Goal: Information Seeking & Learning: Understand process/instructions

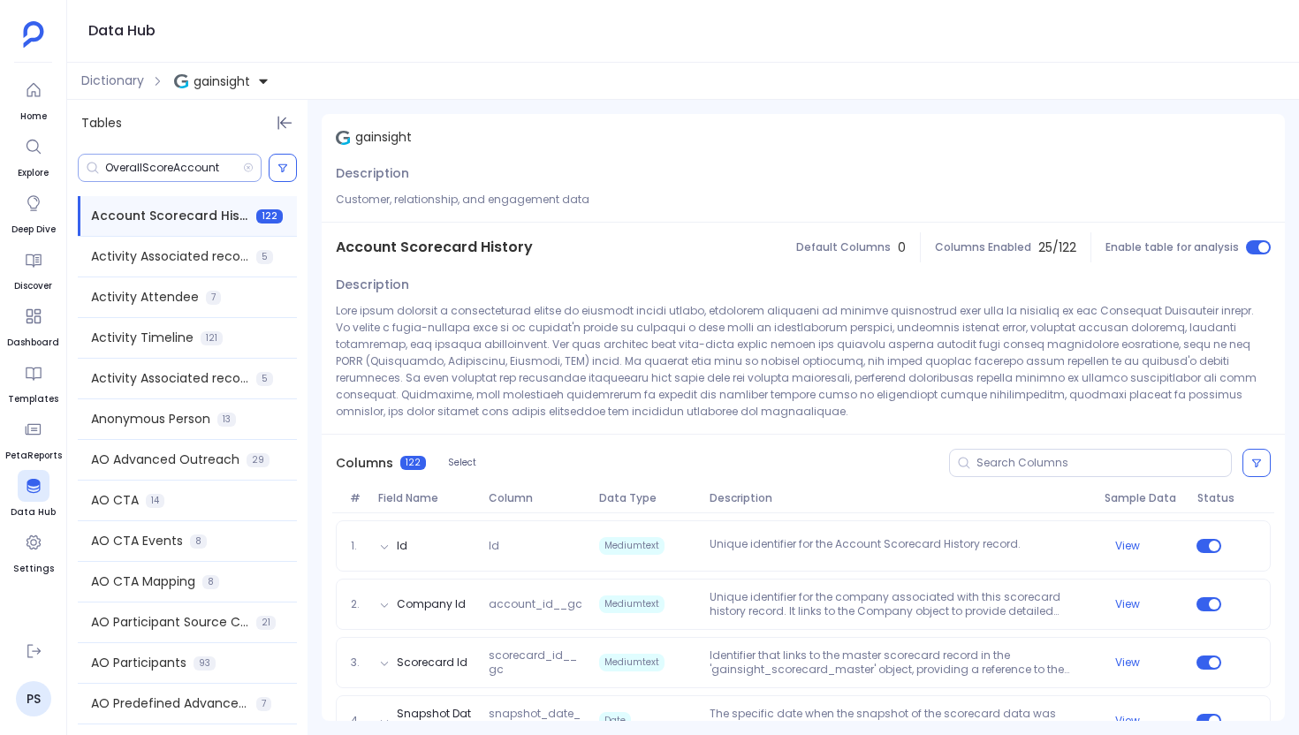
scroll to position [841, 0]
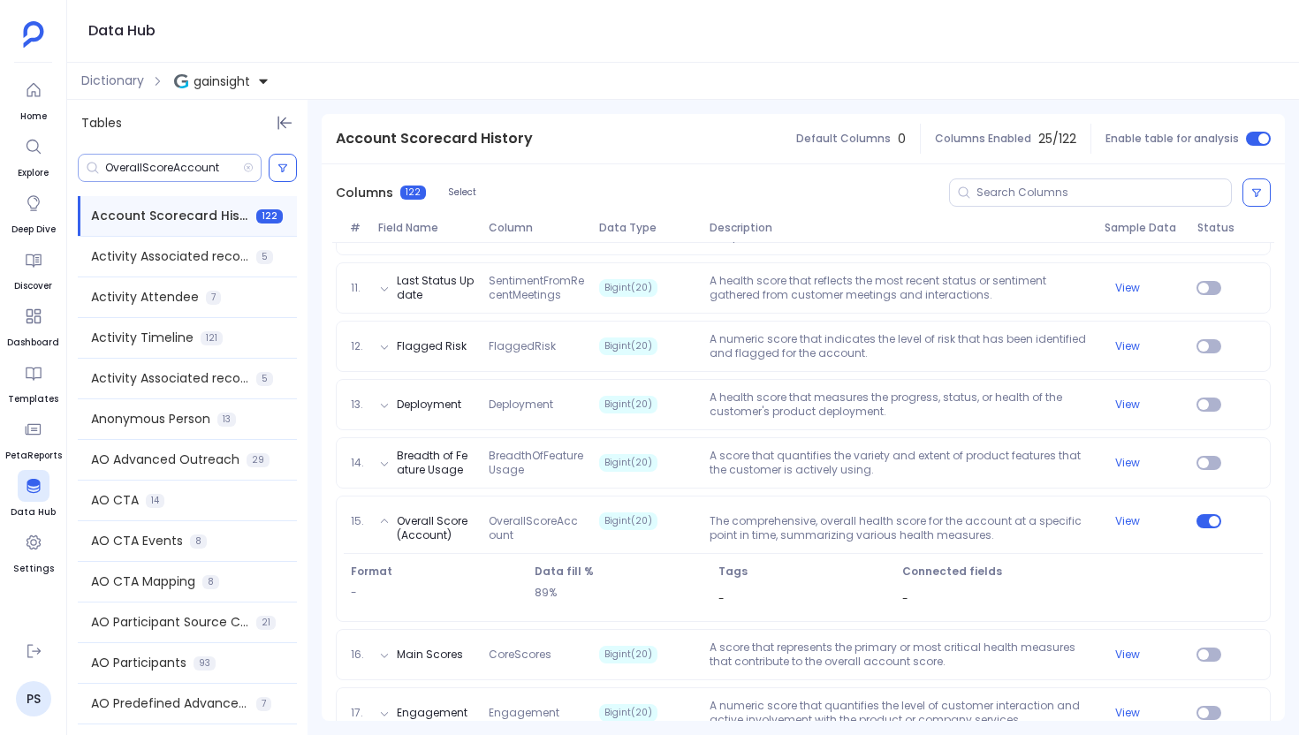
click at [168, 165] on input "OverallScoreAccount" at bounding box center [174, 168] width 138 height 14
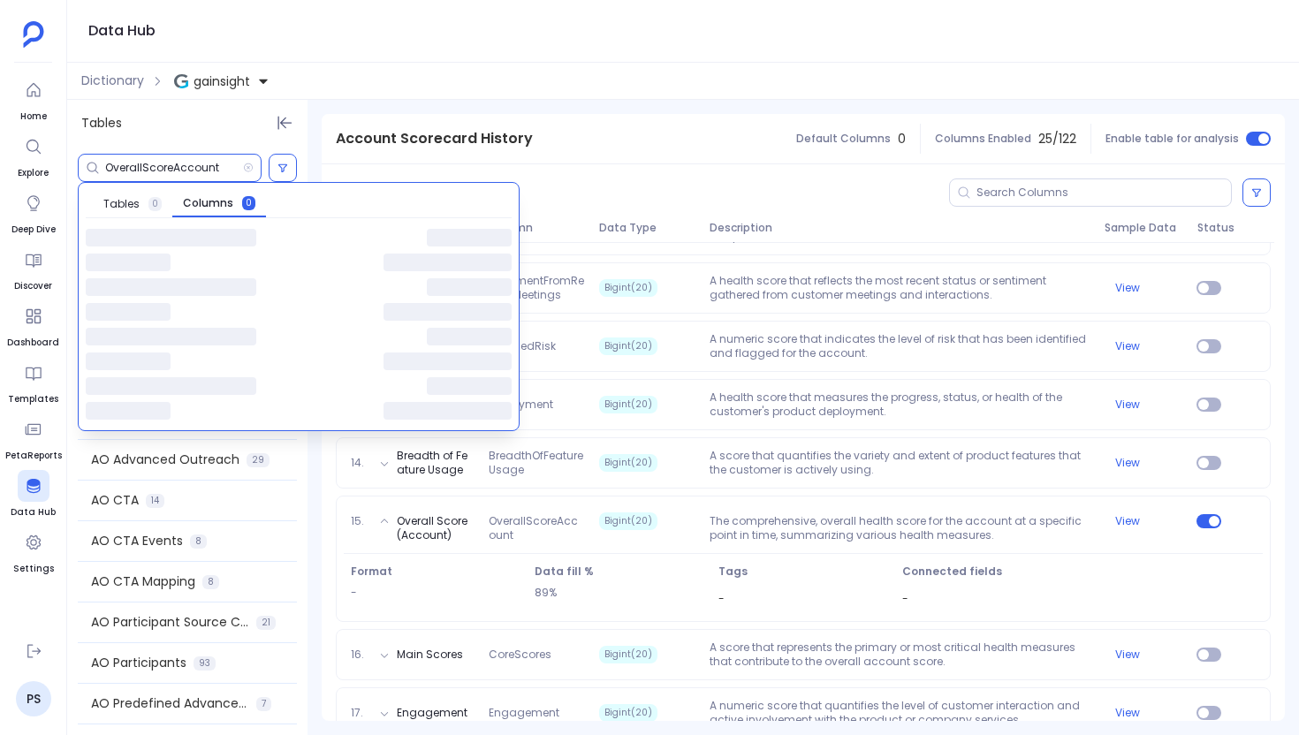
click at [168, 165] on input "OverallScoreAccount" at bounding box center [174, 168] width 138 height 14
click at [134, 199] on span "Tables" at bounding box center [121, 204] width 36 height 14
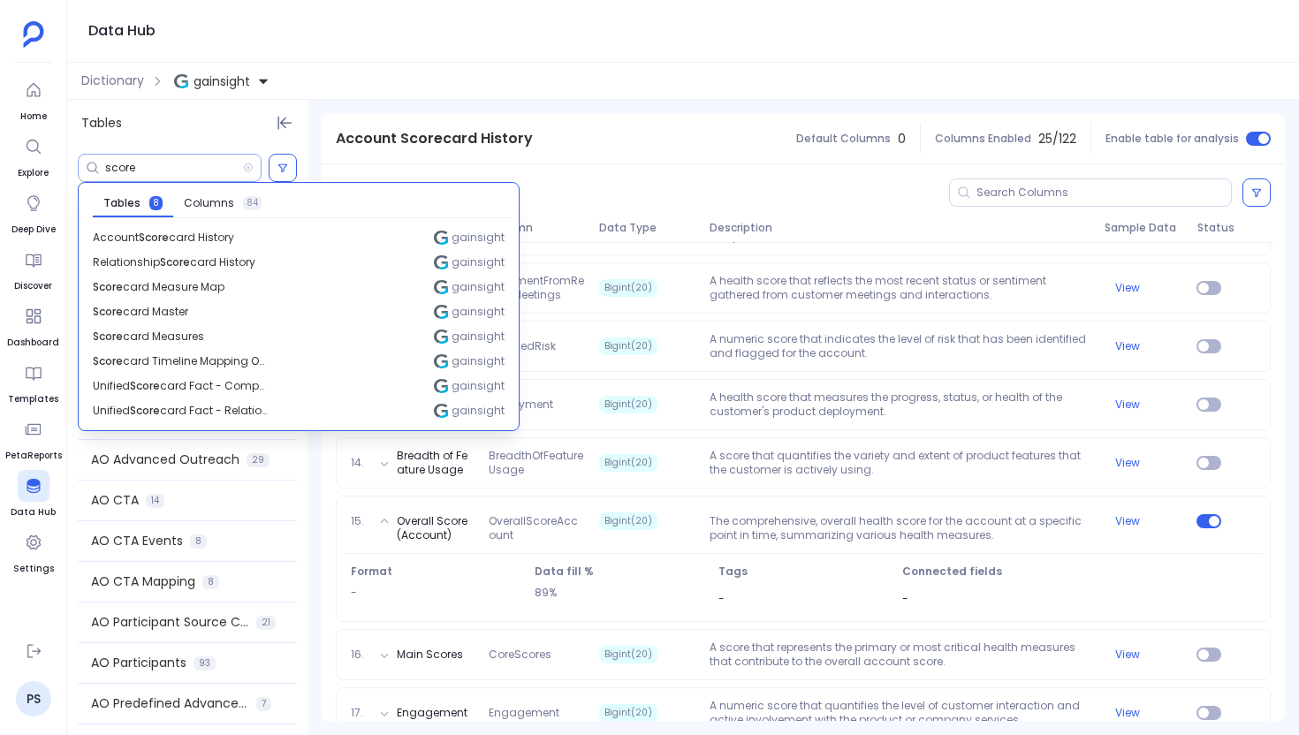
click at [147, 166] on input "score" at bounding box center [174, 168] width 138 height 14
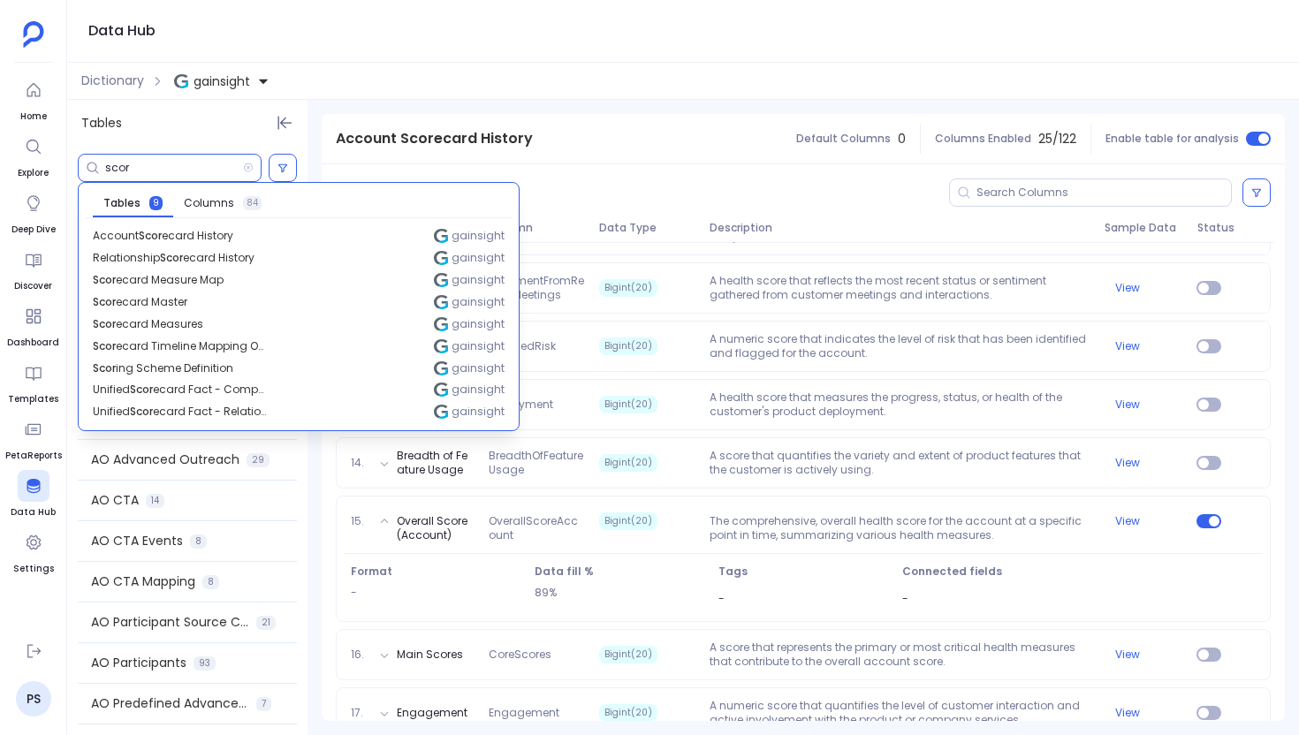
click at [318, 574] on div "Tables scor Tables 9 Columns 84 Account Scor ecard History gainsight Relationsh…" at bounding box center [683, 417] width 1232 height 635
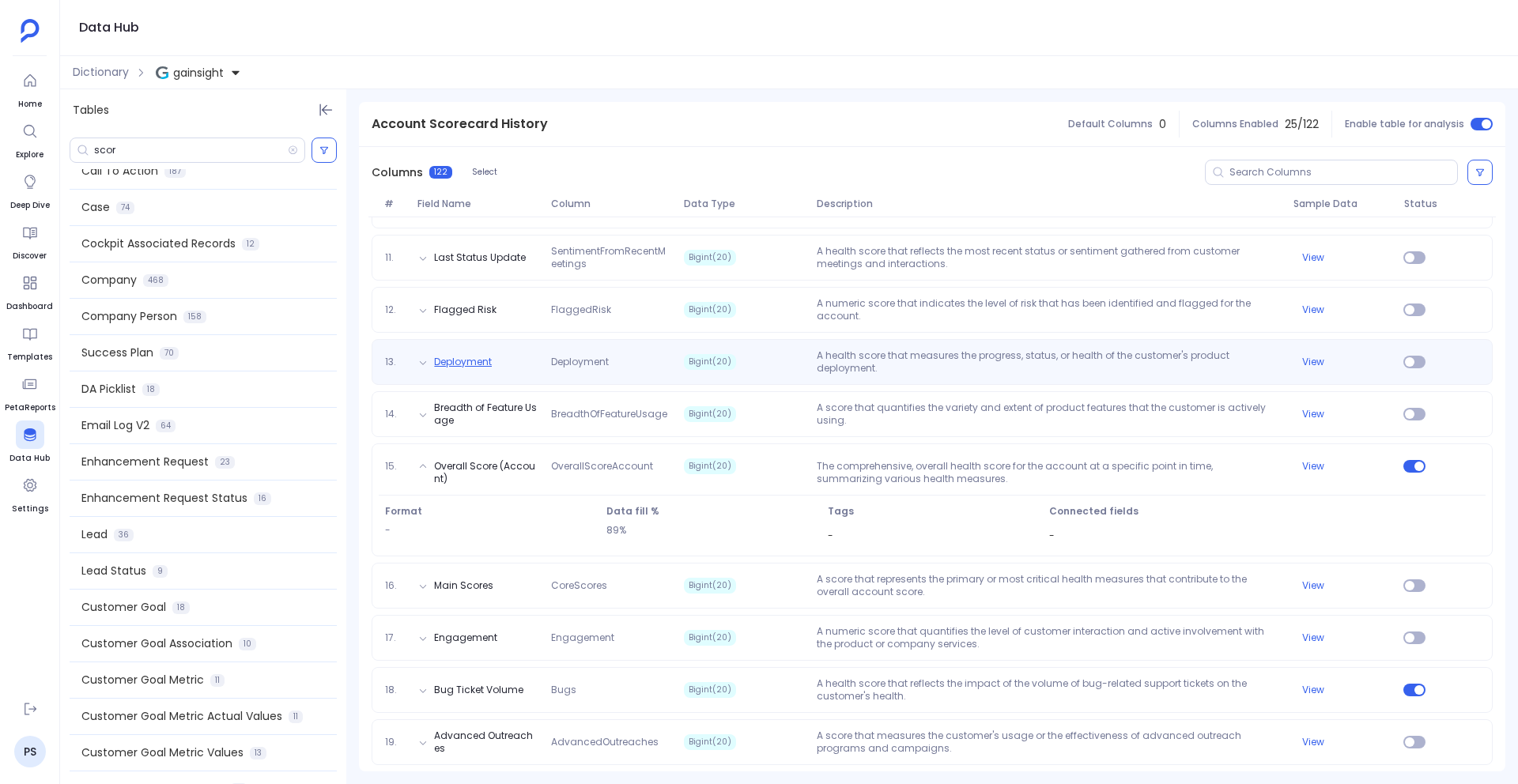
scroll to position [723, 0]
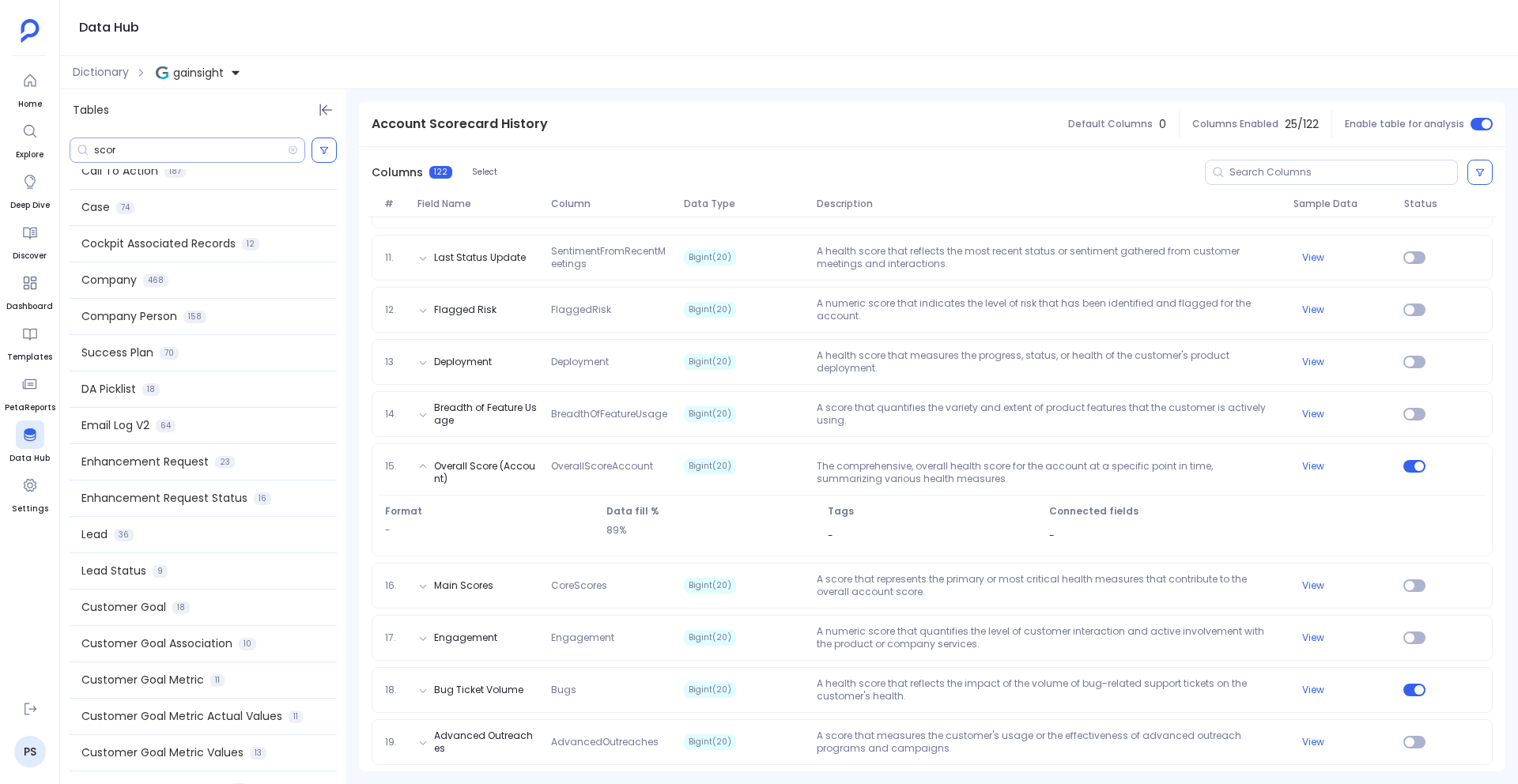
click at [103, 153] on input "scor" at bounding box center [191, 150] width 193 height 13
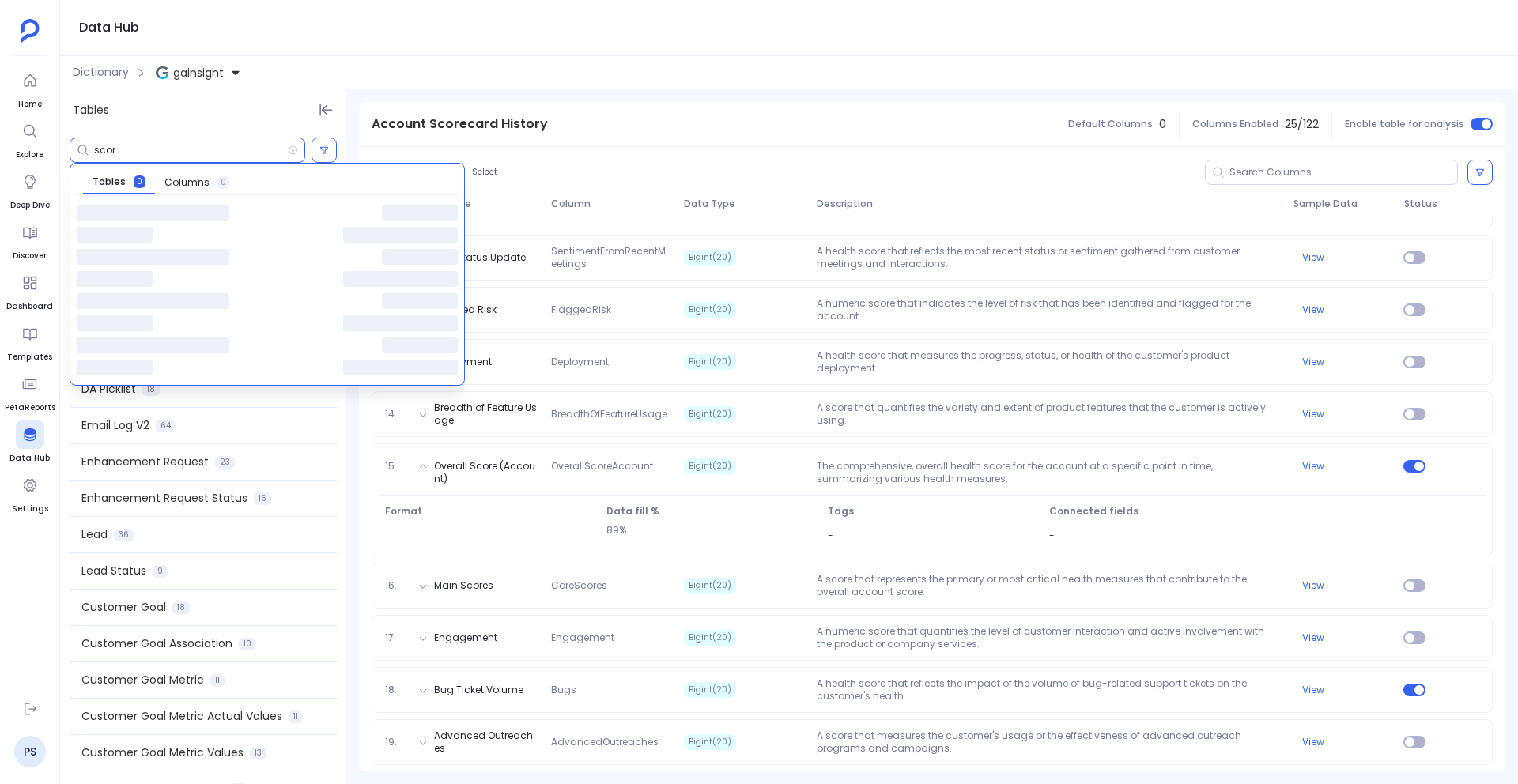
click at [103, 153] on input "scor" at bounding box center [191, 150] width 193 height 13
type input "s"
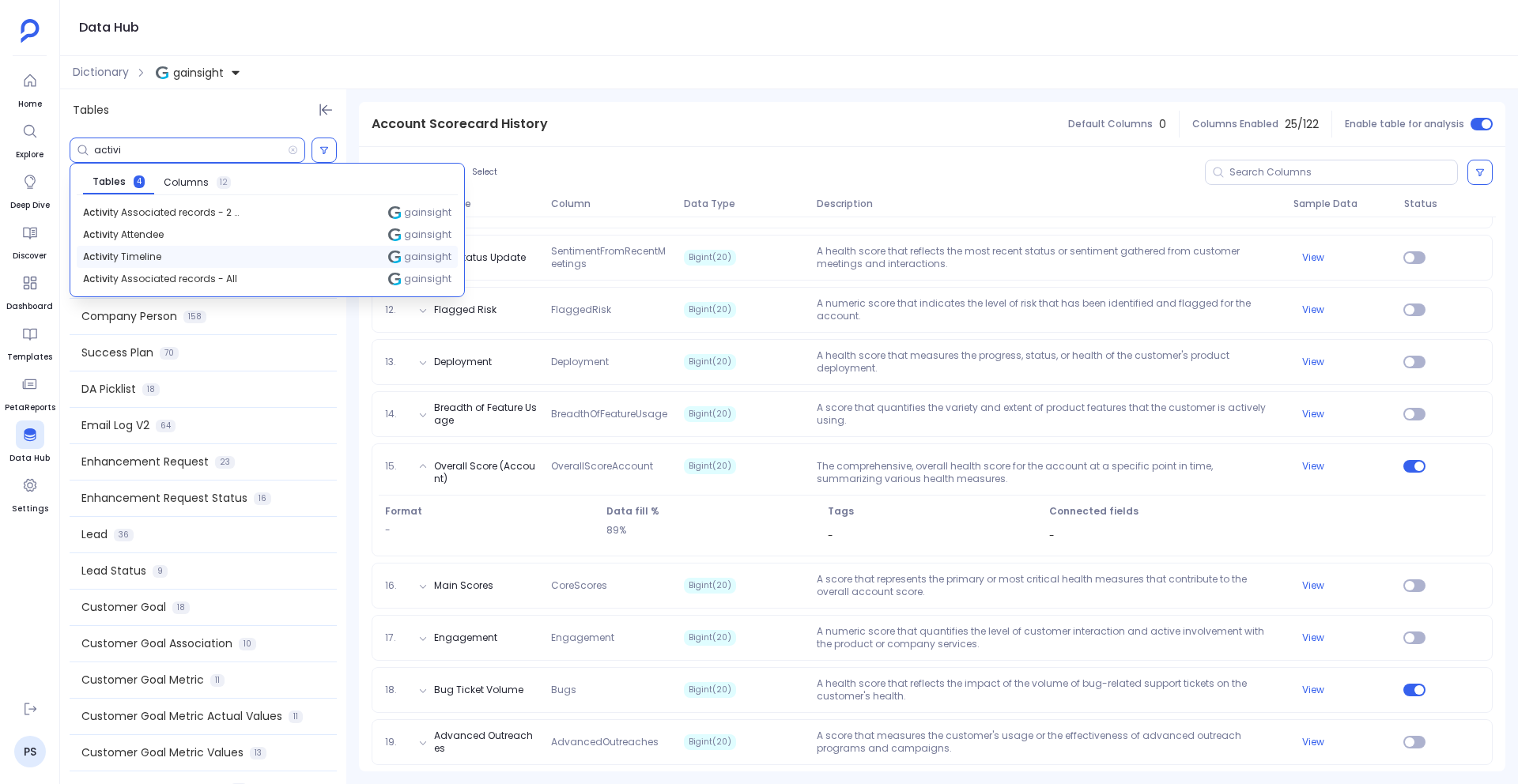
type input "activi"
click at [189, 254] on div "Activi ty Timeline gainsight" at bounding box center [268, 257] width 381 height 22
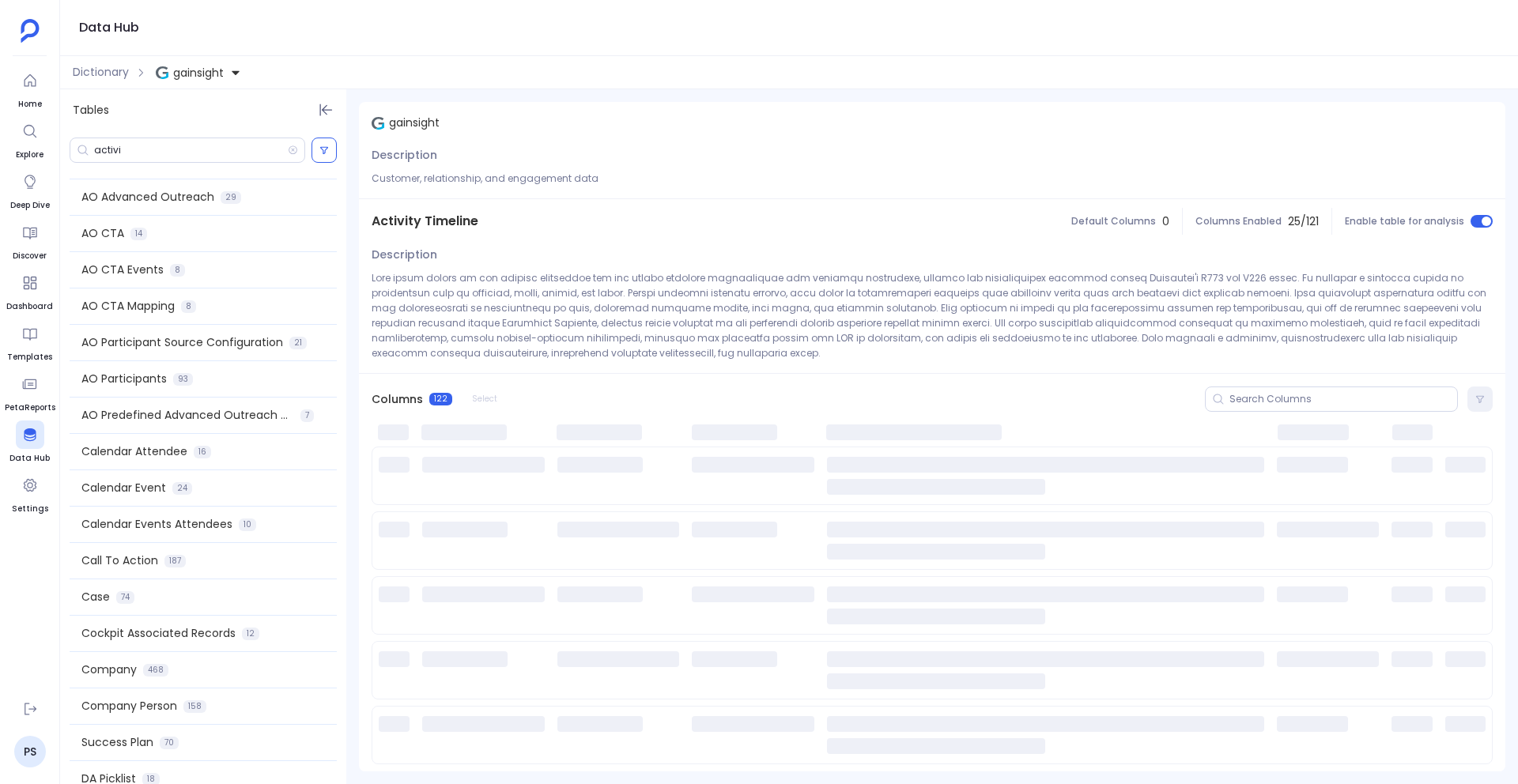
scroll to position [0, 0]
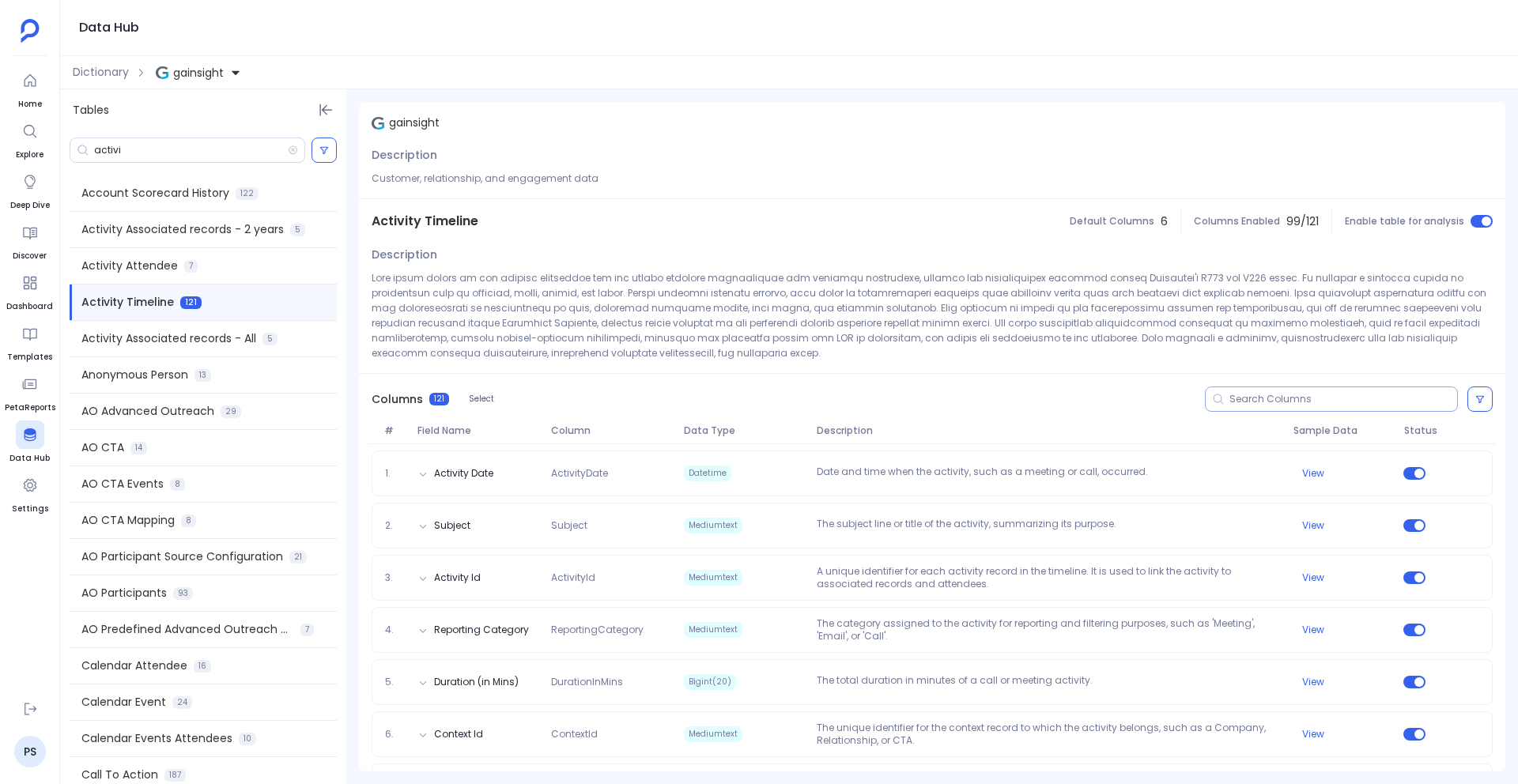
click at [1157, 397] on input at bounding box center [1343, 399] width 227 height 13
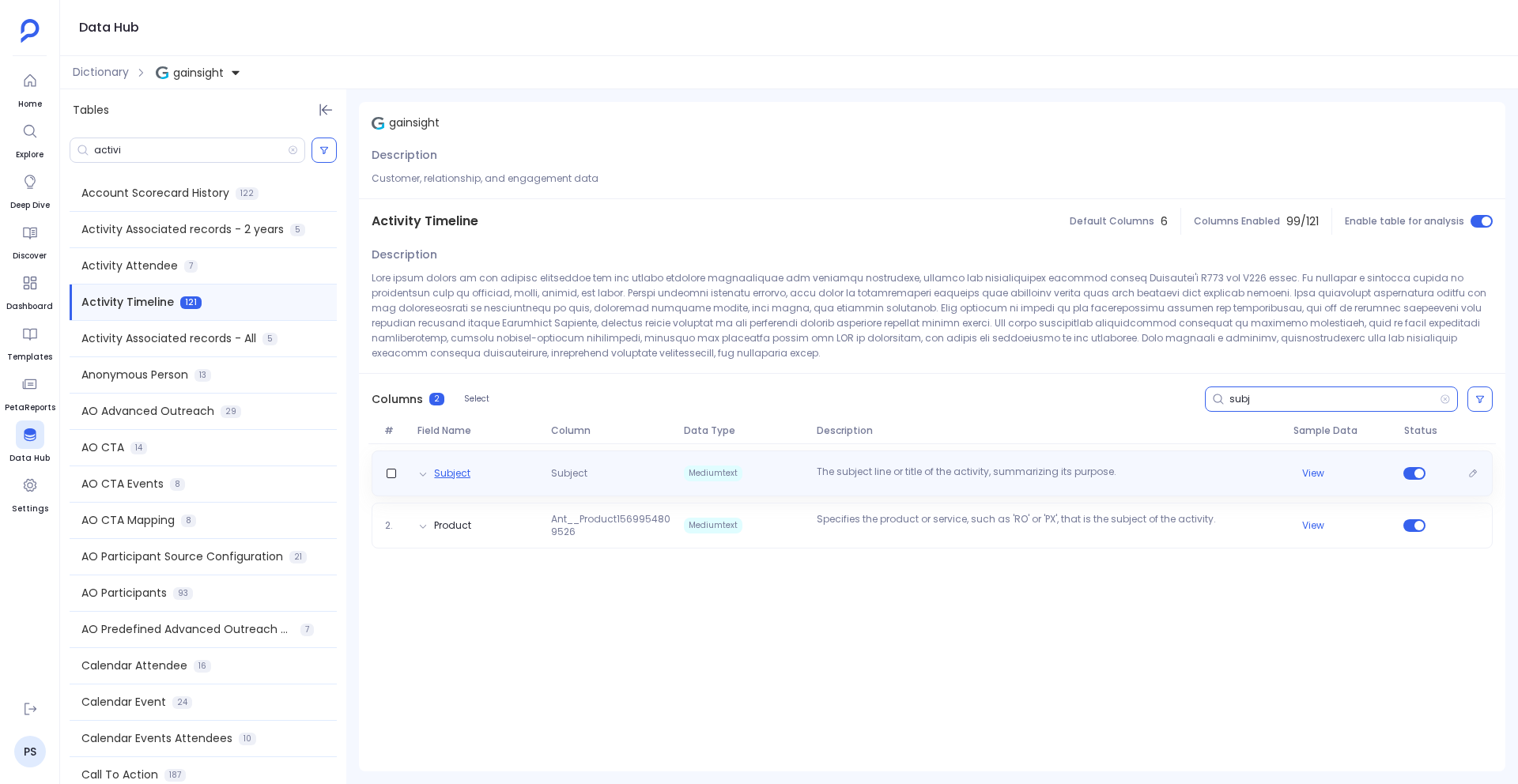
type input "subj"
click at [447, 479] on button "Subject" at bounding box center [452, 473] width 37 height 13
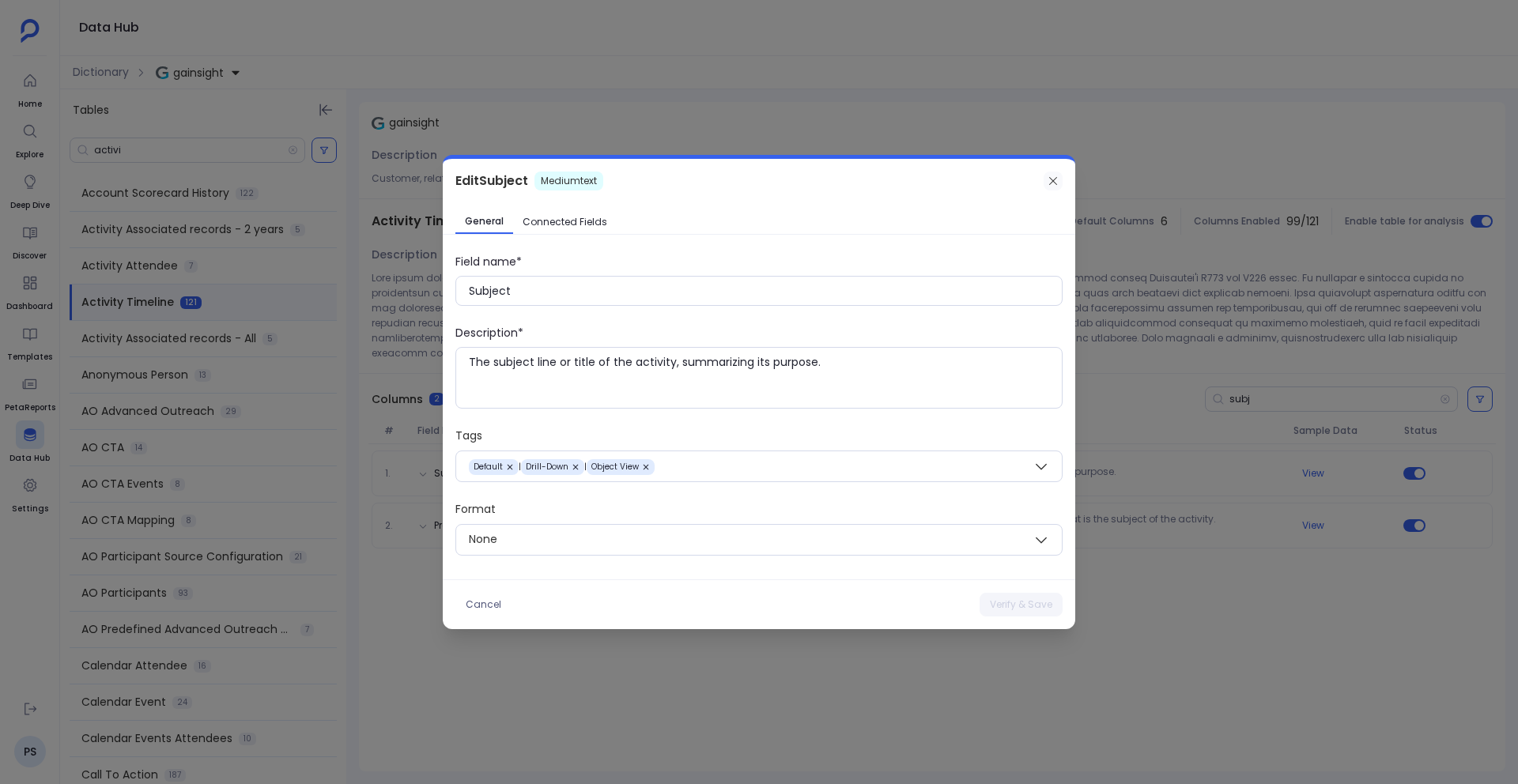
click at [1045, 187] on div at bounding box center [1053, 181] width 19 height 19
click at [1058, 180] on icon at bounding box center [1053, 181] width 13 height 13
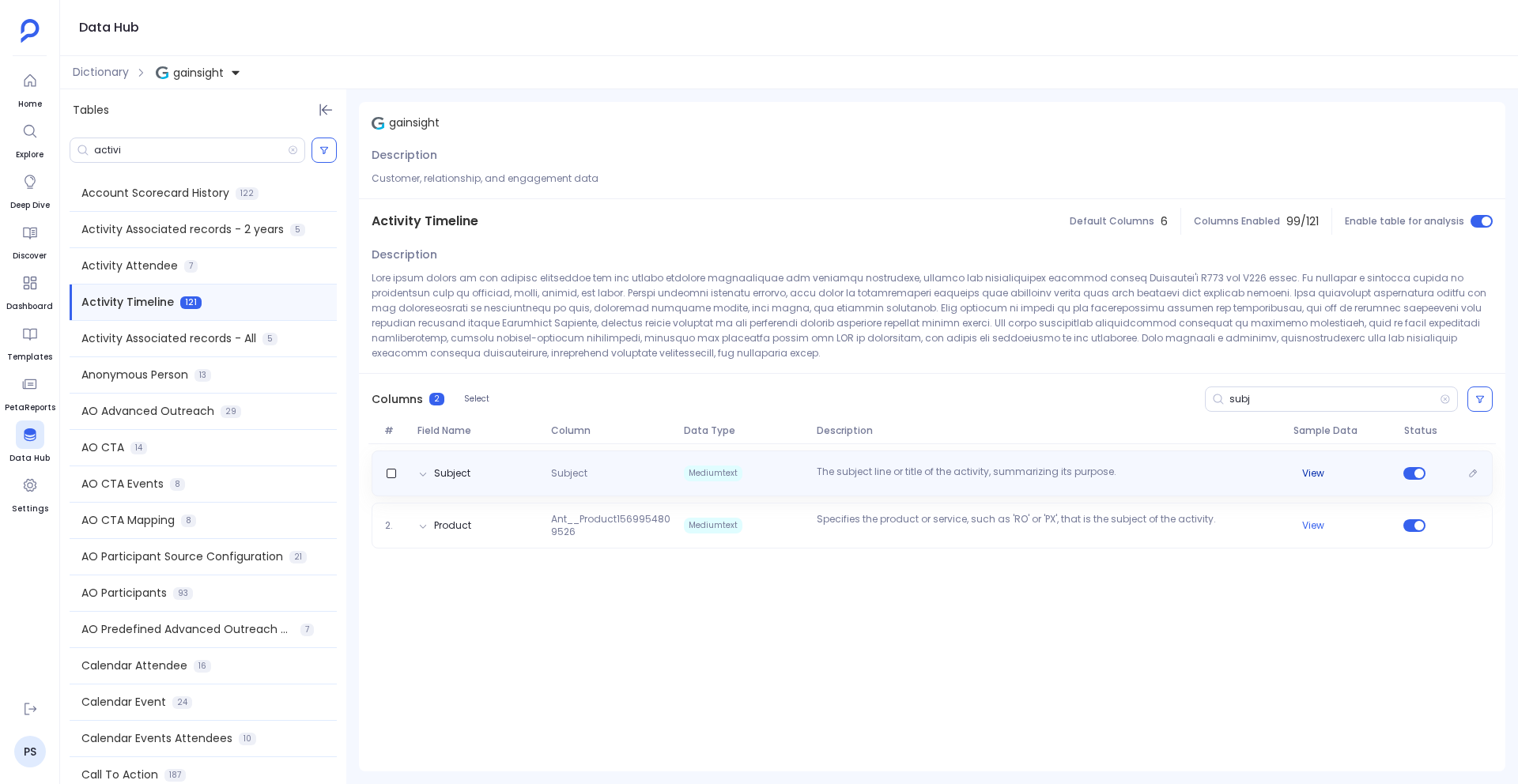
click at [1157, 472] on button "View" at bounding box center [1313, 473] width 22 height 13
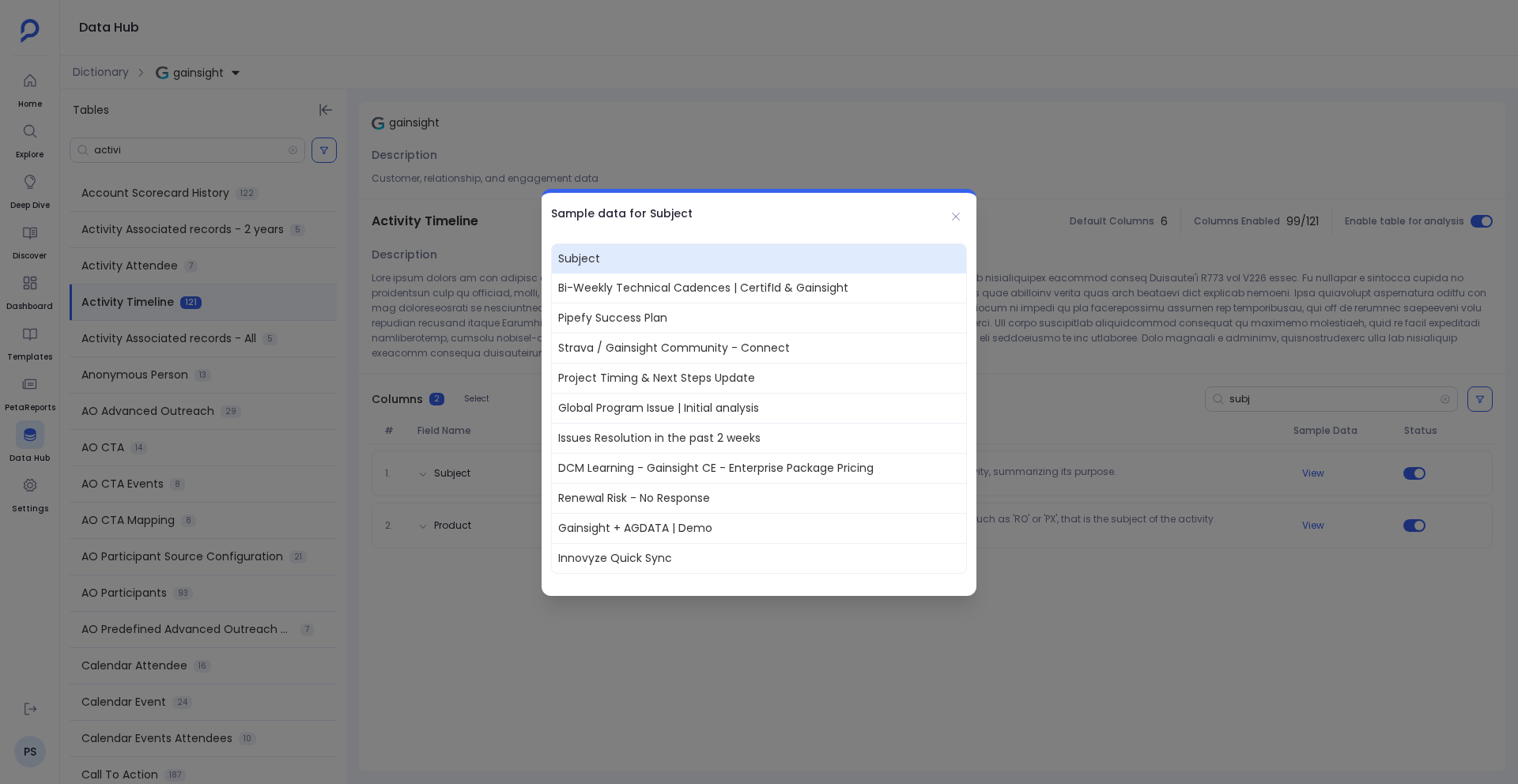
click at [959, 228] on div "Sample data for Subject" at bounding box center [759, 214] width 435 height 41
click at [958, 211] on icon at bounding box center [956, 217] width 13 height 13
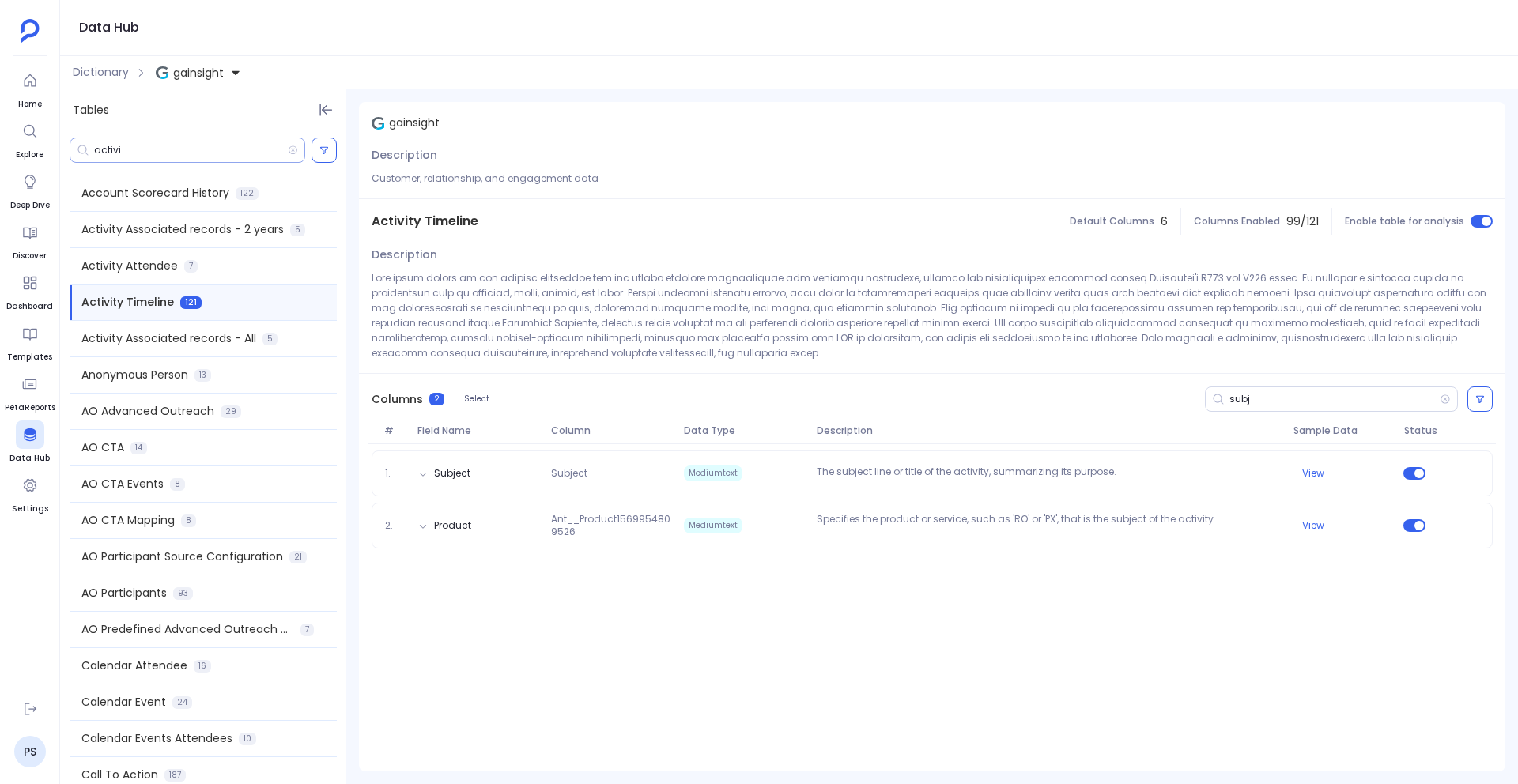
click at [107, 147] on input "activi" at bounding box center [191, 150] width 193 height 13
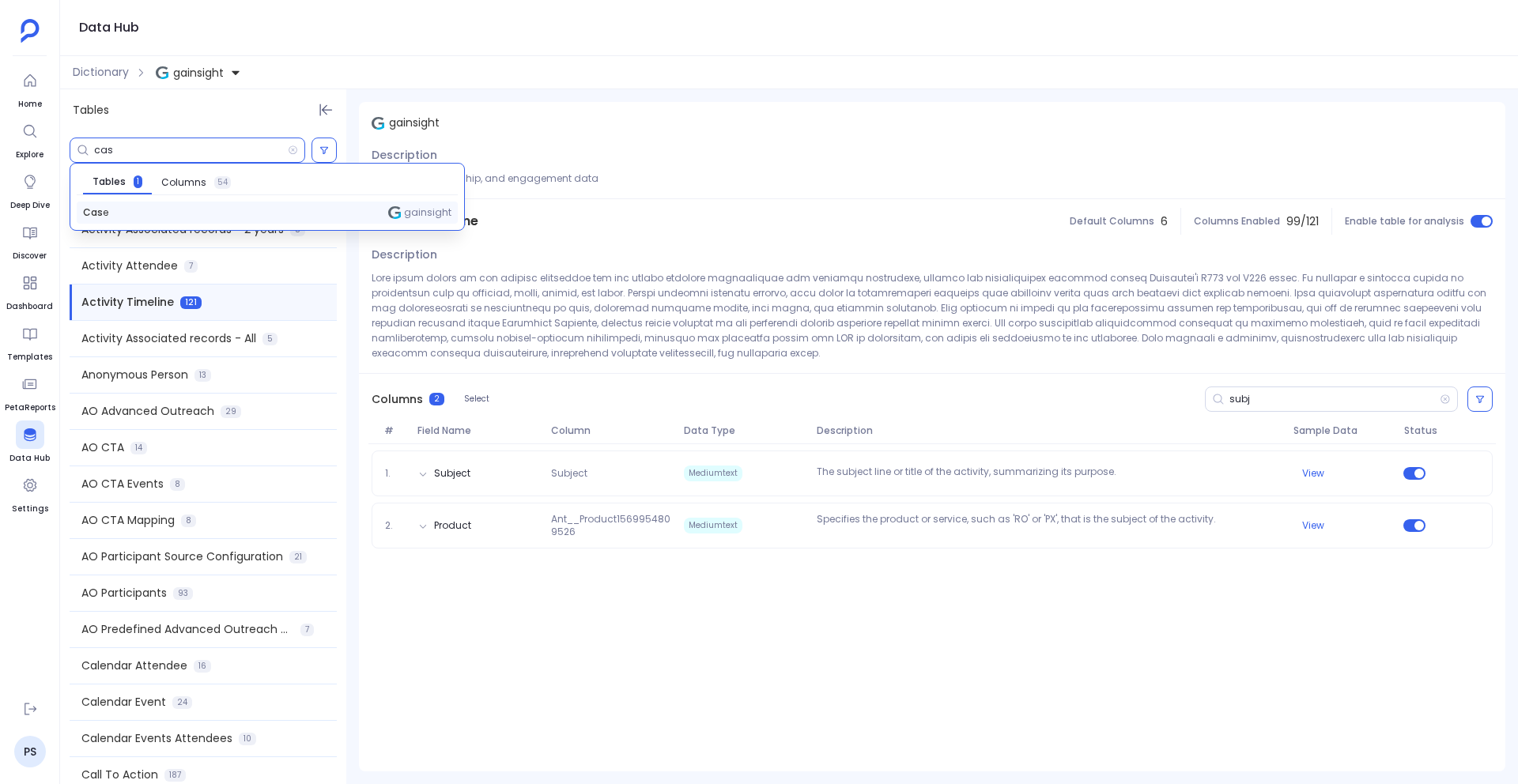
type input "cas"
click at [116, 207] on div "Cas e gainsight" at bounding box center [268, 212] width 381 height 22
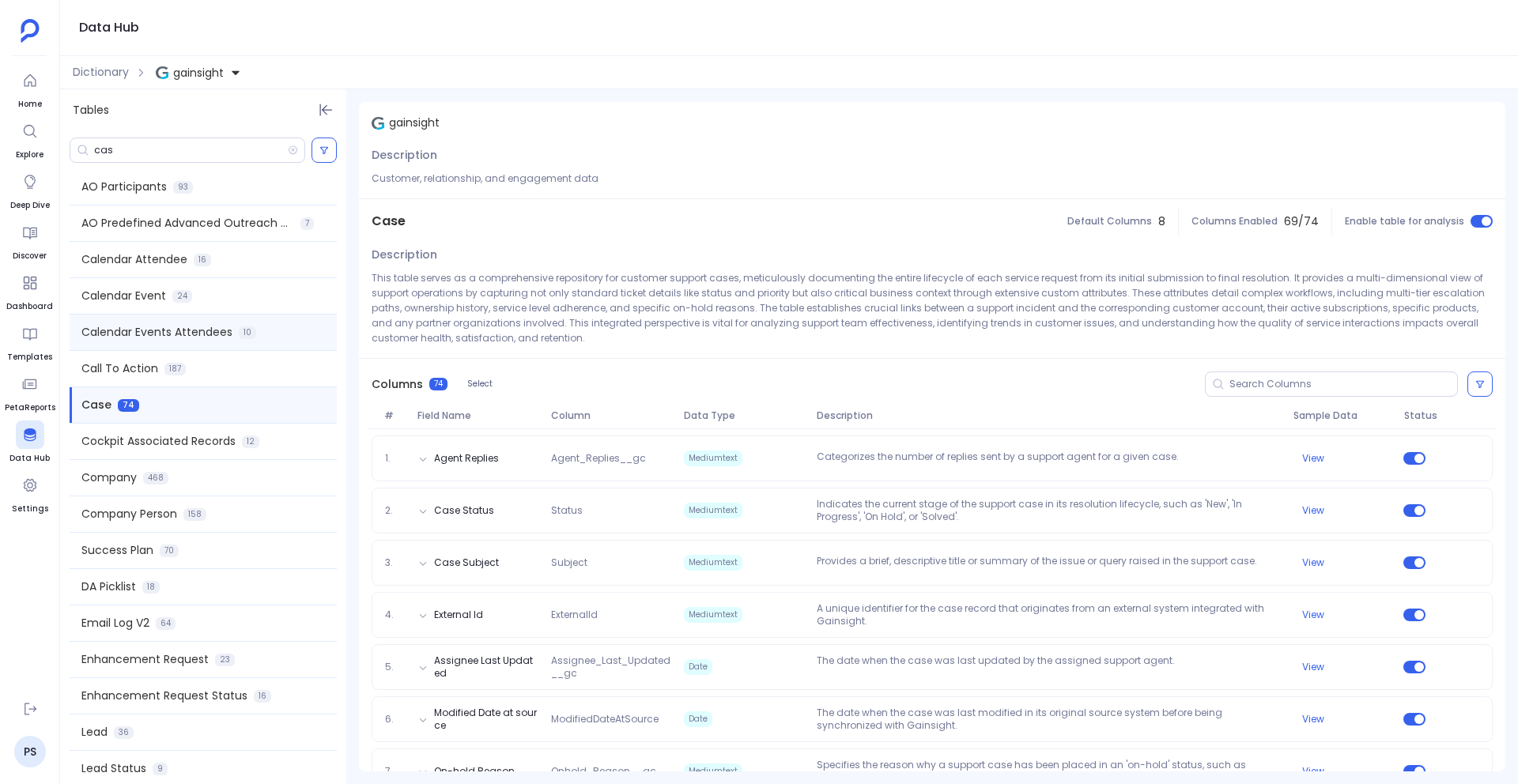
scroll to position [293, 0]
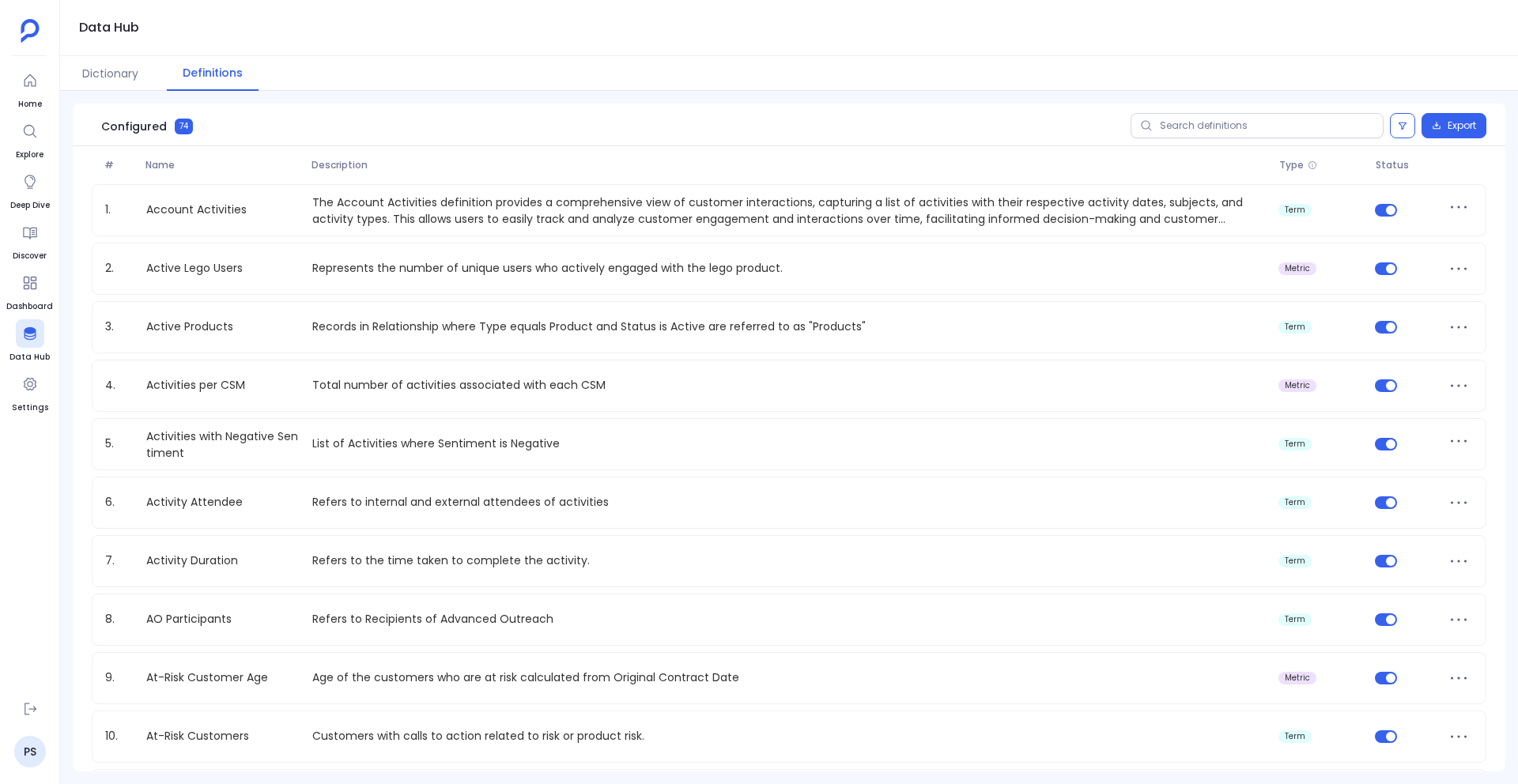
click at [1210, 126] on input "text" at bounding box center [1257, 125] width 253 height 25
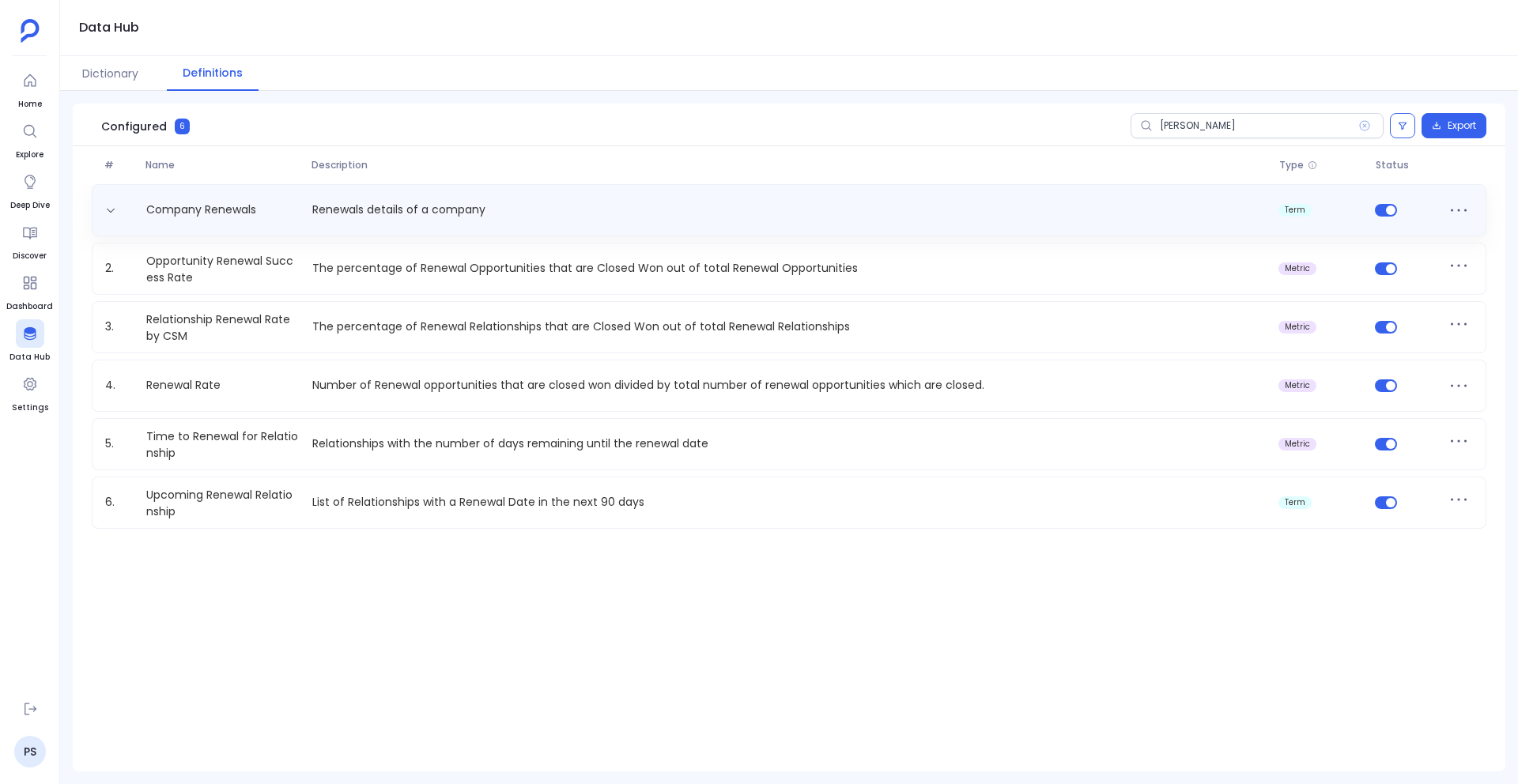
type input "rene"
click at [519, 233] on div "Company Renewals Renewals details of a company term" at bounding box center [789, 210] width 1394 height 52
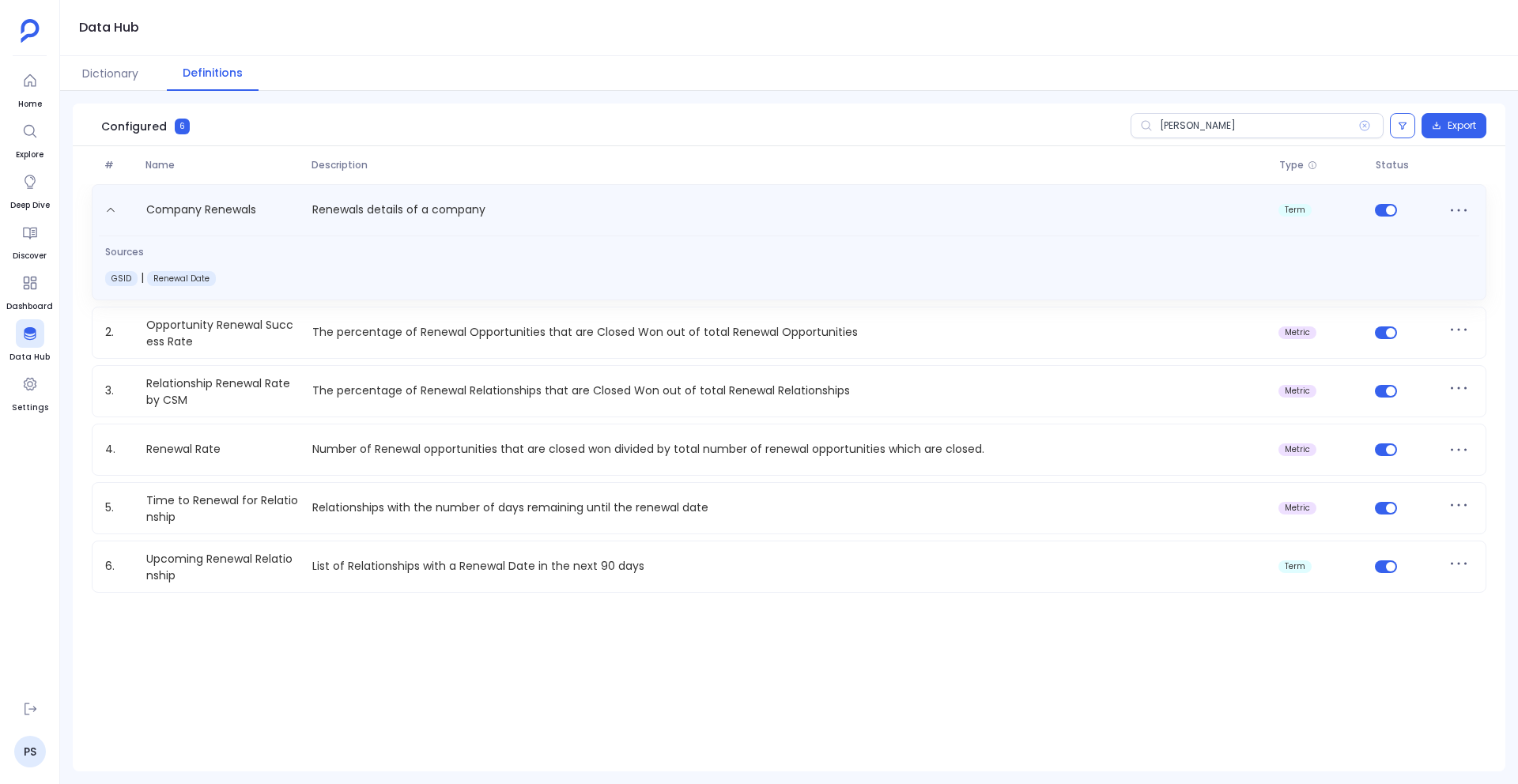
click at [519, 233] on div "Company Renewals Renewals details of a company term Sources GSID | Renewal Date" at bounding box center [789, 243] width 1394 height 116
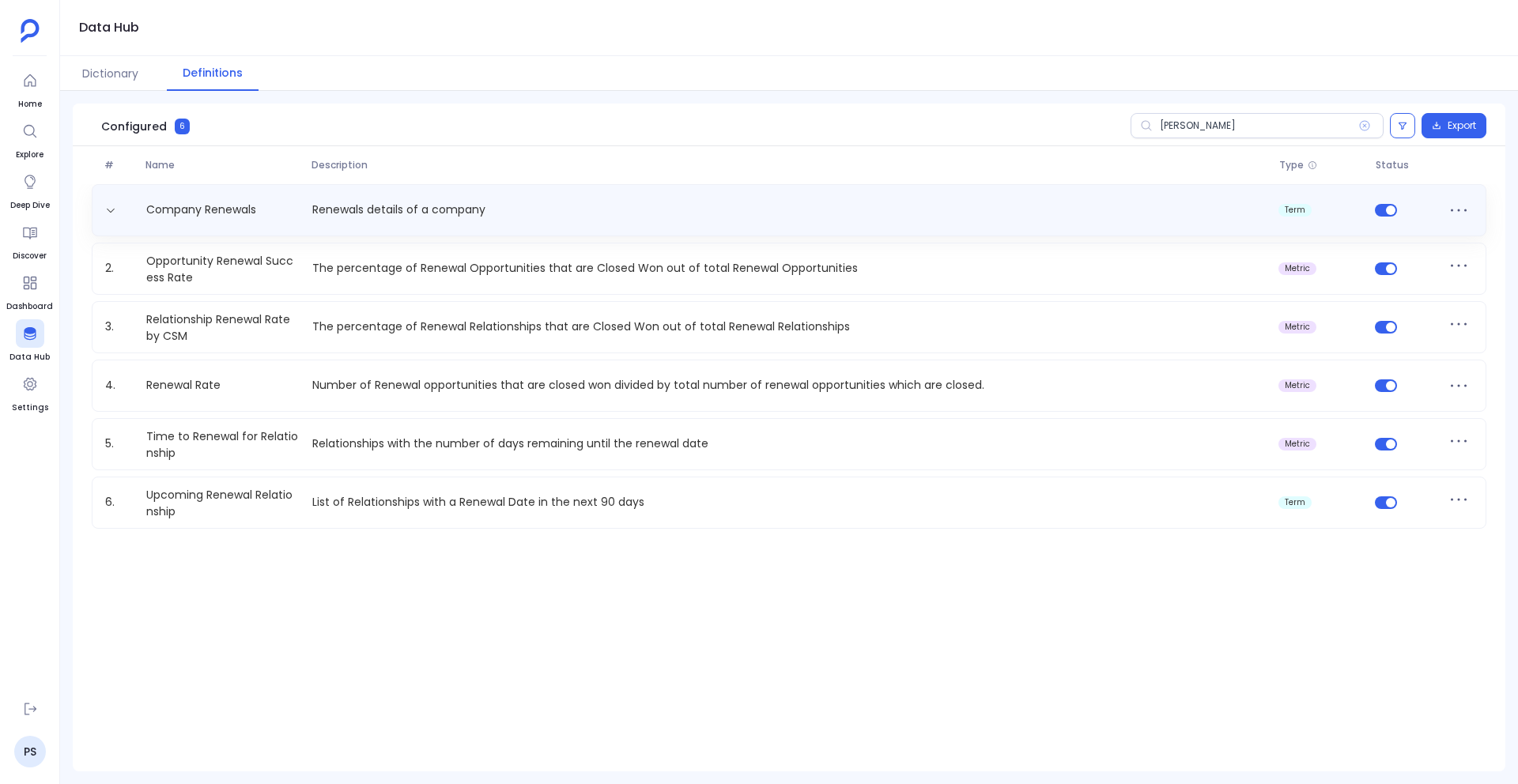
click at [519, 233] on div "Company Renewals Renewals details of a company term" at bounding box center [789, 210] width 1394 height 52
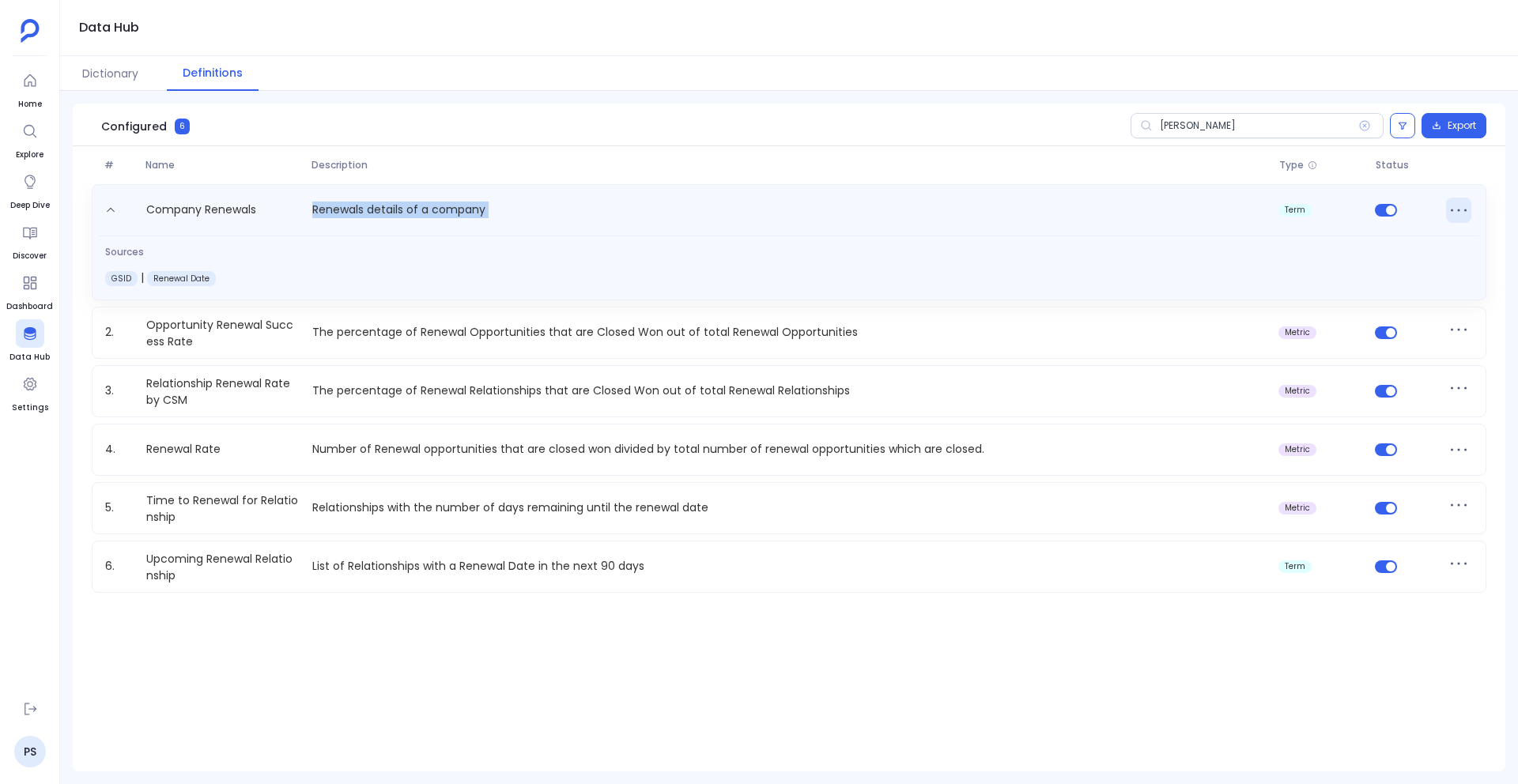
click at [1465, 219] on icon at bounding box center [1459, 210] width 25 height 25
click at [1416, 227] on button "Edit" at bounding box center [1407, 221] width 79 height 35
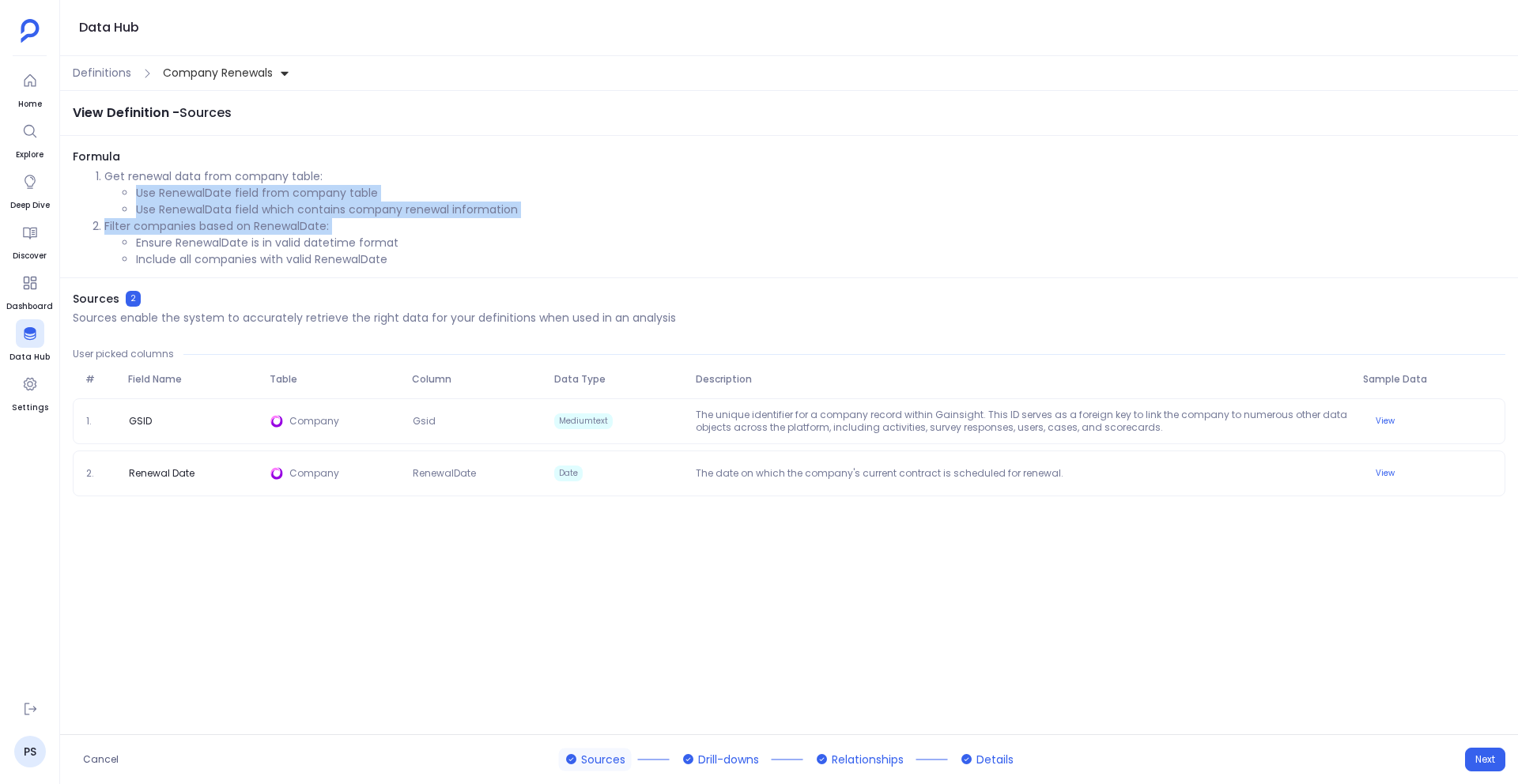
drag, startPoint x: 133, startPoint y: 195, endPoint x: 545, endPoint y: 234, distance: 413.8
click at [550, 234] on ol "Get renewal data from company table: Use RenewalDate field from company table U…" at bounding box center [789, 217] width 1433 height 99
click at [545, 234] on li "Ensure RenewalDate is in valid datetime format" at bounding box center [821, 243] width 1369 height 17
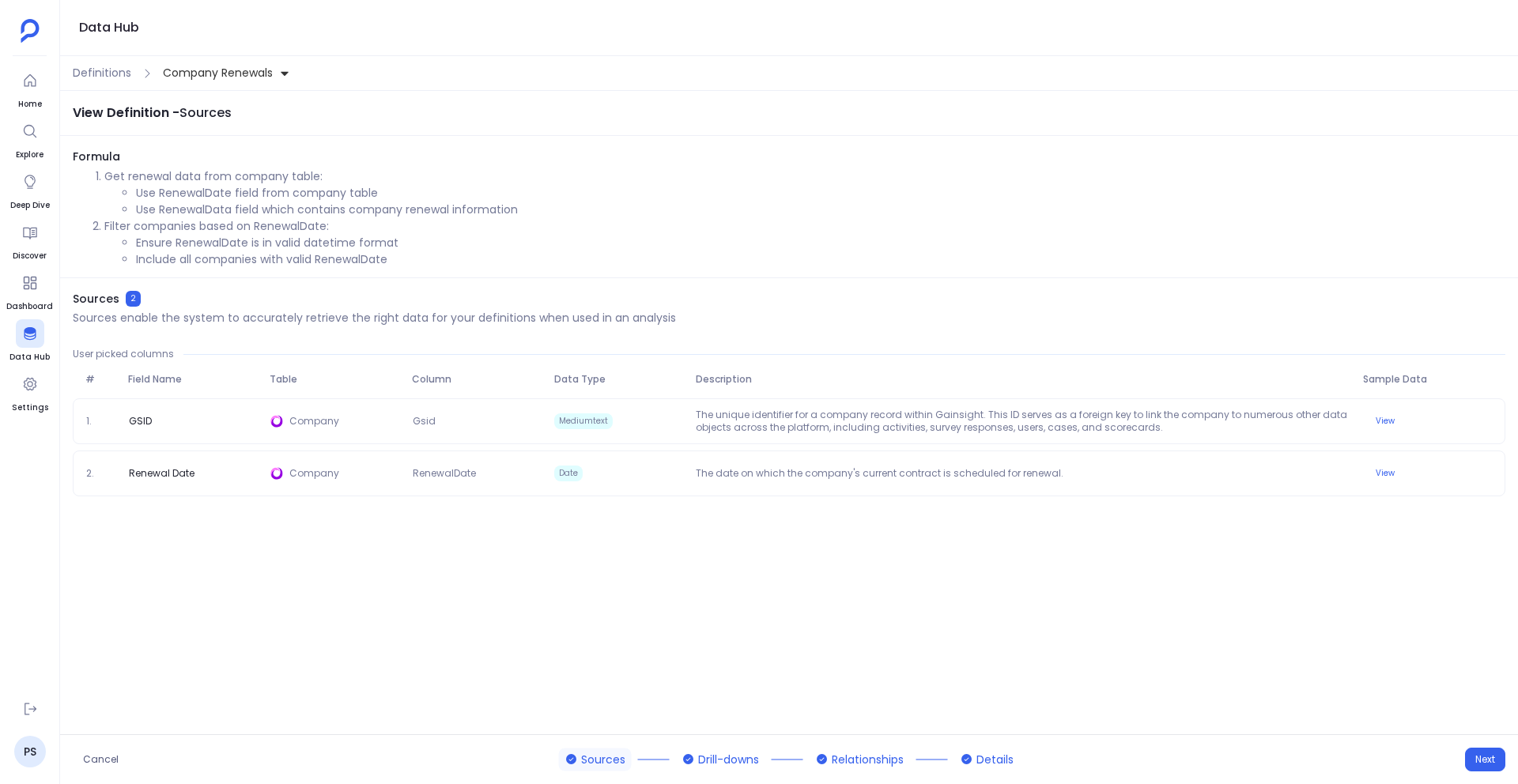
click at [323, 211] on li "Use RenewalData field which contains company renewal information" at bounding box center [821, 209] width 1369 height 17
drag, startPoint x: 132, startPoint y: 192, endPoint x: 593, endPoint y: 207, distance: 461.2
click at [593, 207] on ul "Use RenewalDate field from company table Use RenewalData field which contains c…" at bounding box center [806, 201] width 1402 height 33
click at [516, 214] on li "Use RenewalData field which contains company renewal information" at bounding box center [821, 209] width 1369 height 17
drag, startPoint x: 106, startPoint y: 181, endPoint x: 534, endPoint y: 197, distance: 428.3
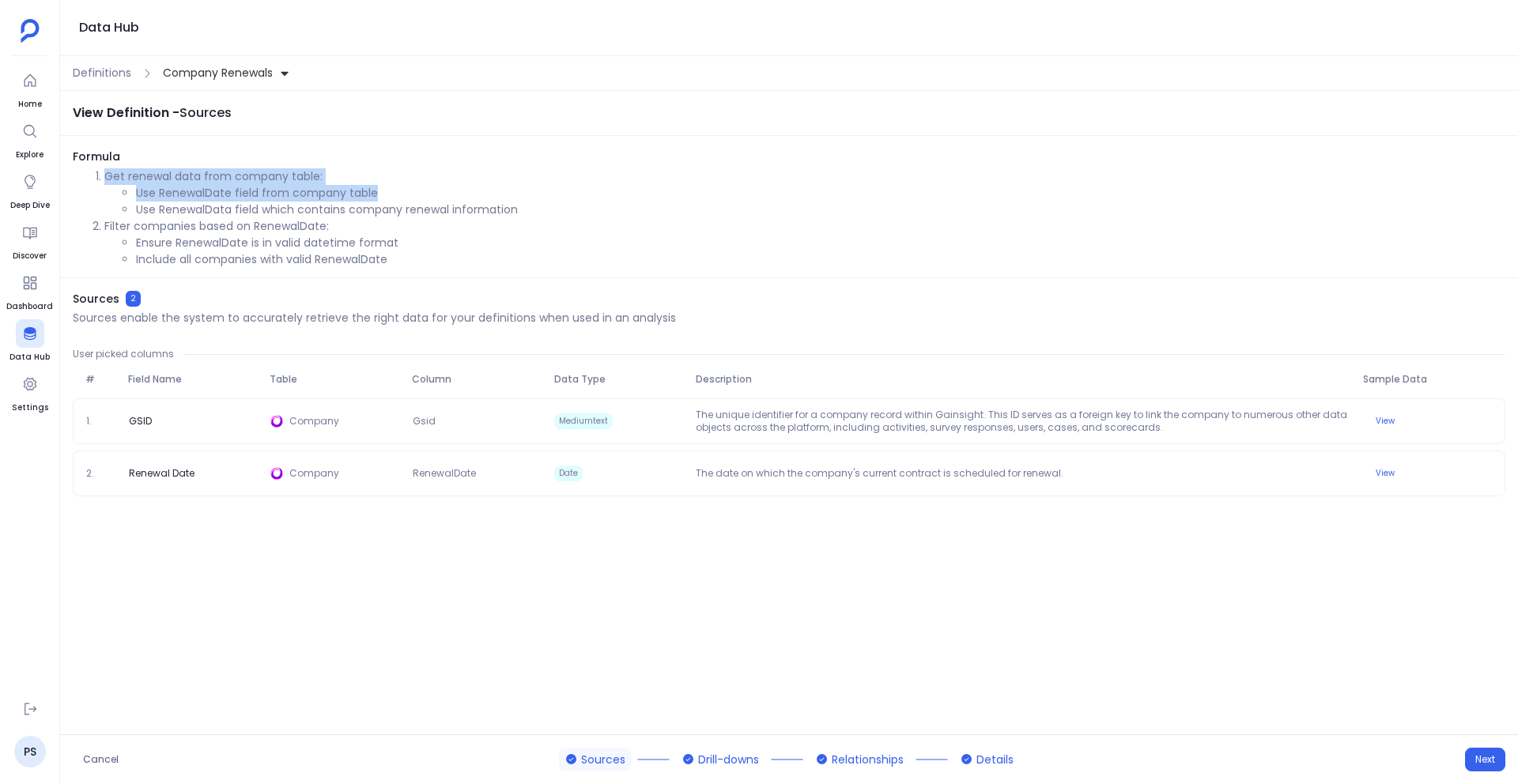
click at [535, 193] on li "Get renewal data from company table: Use RenewalDate field from company table U…" at bounding box center [806, 193] width 1402 height 50
click at [534, 197] on li "Use RenewalDate field from company table" at bounding box center [821, 193] width 1369 height 17
click at [130, 70] on span "Definitions" at bounding box center [101, 72] width 58 height 17
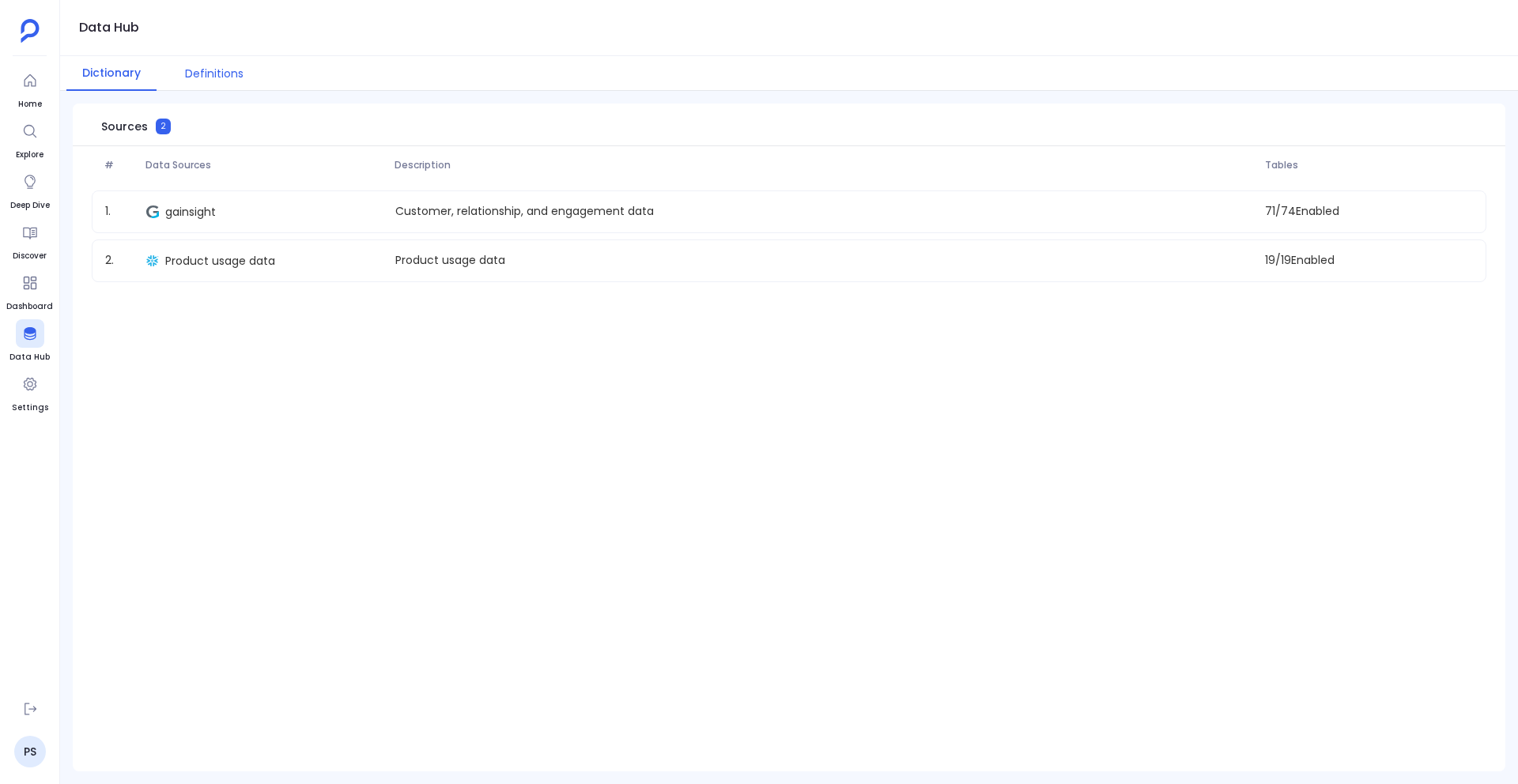
click at [220, 72] on button "Definitions" at bounding box center [214, 73] width 90 height 35
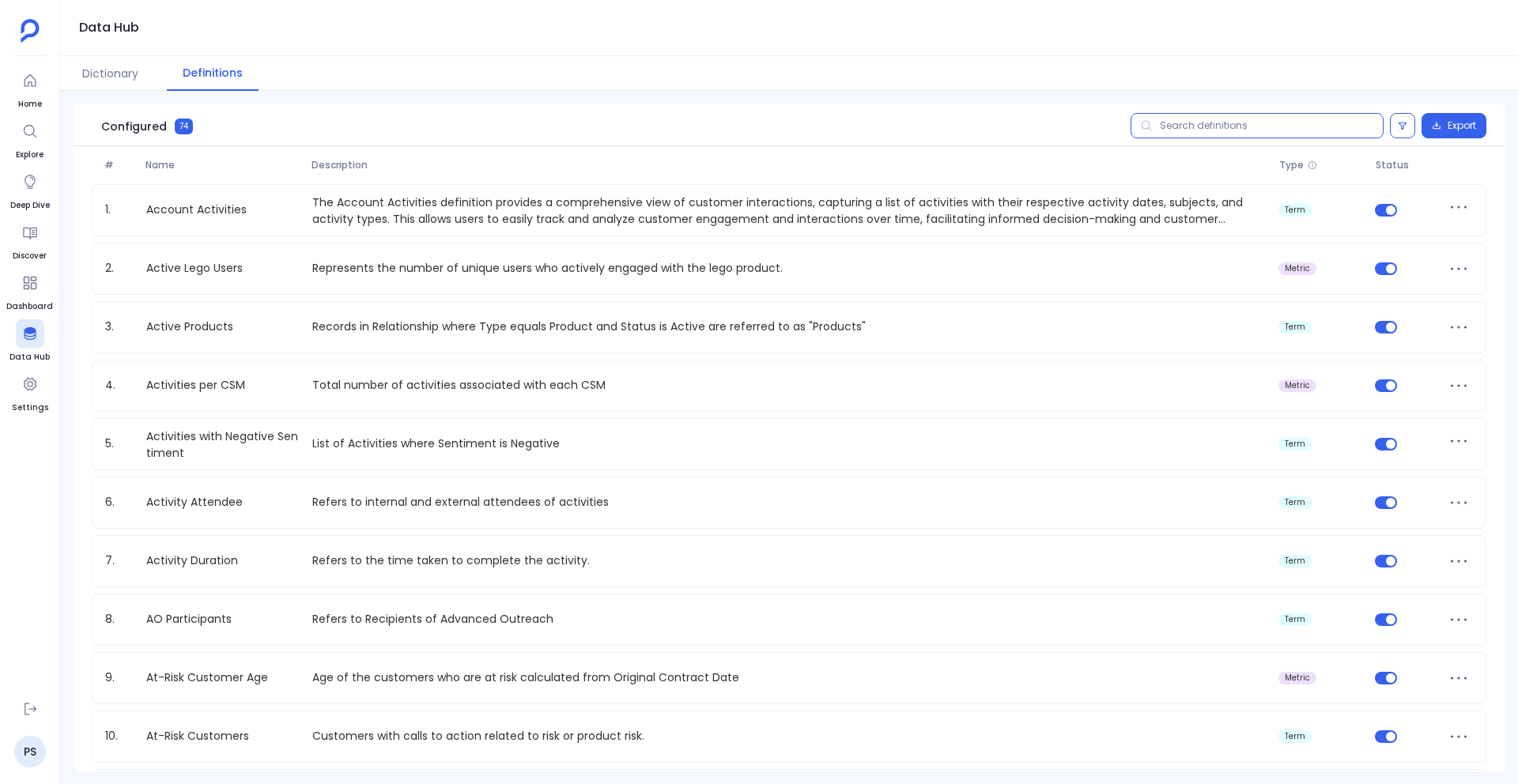
click at [1198, 132] on input "text" at bounding box center [1257, 125] width 253 height 25
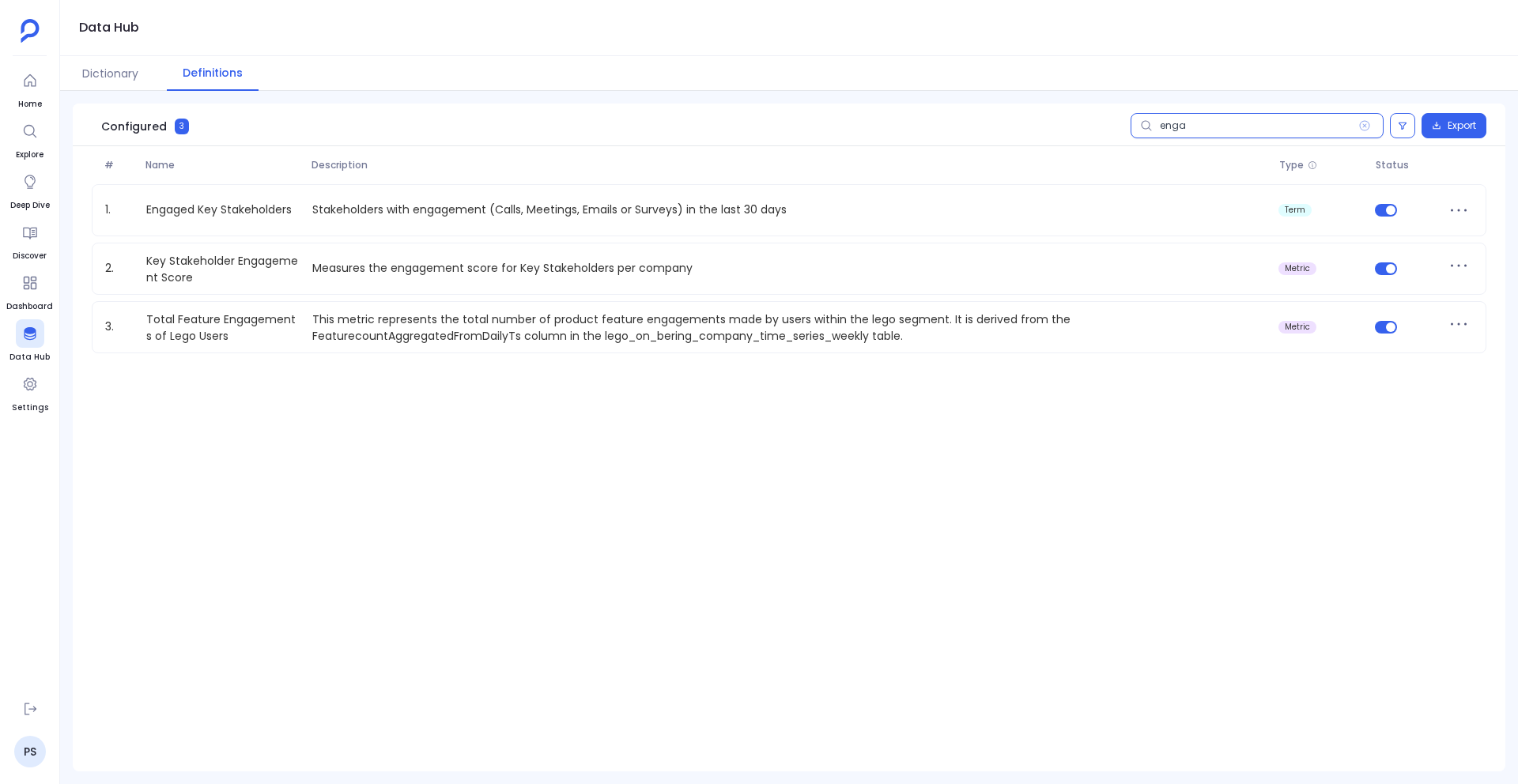
click at [1174, 125] on input "enga" at bounding box center [1257, 125] width 253 height 25
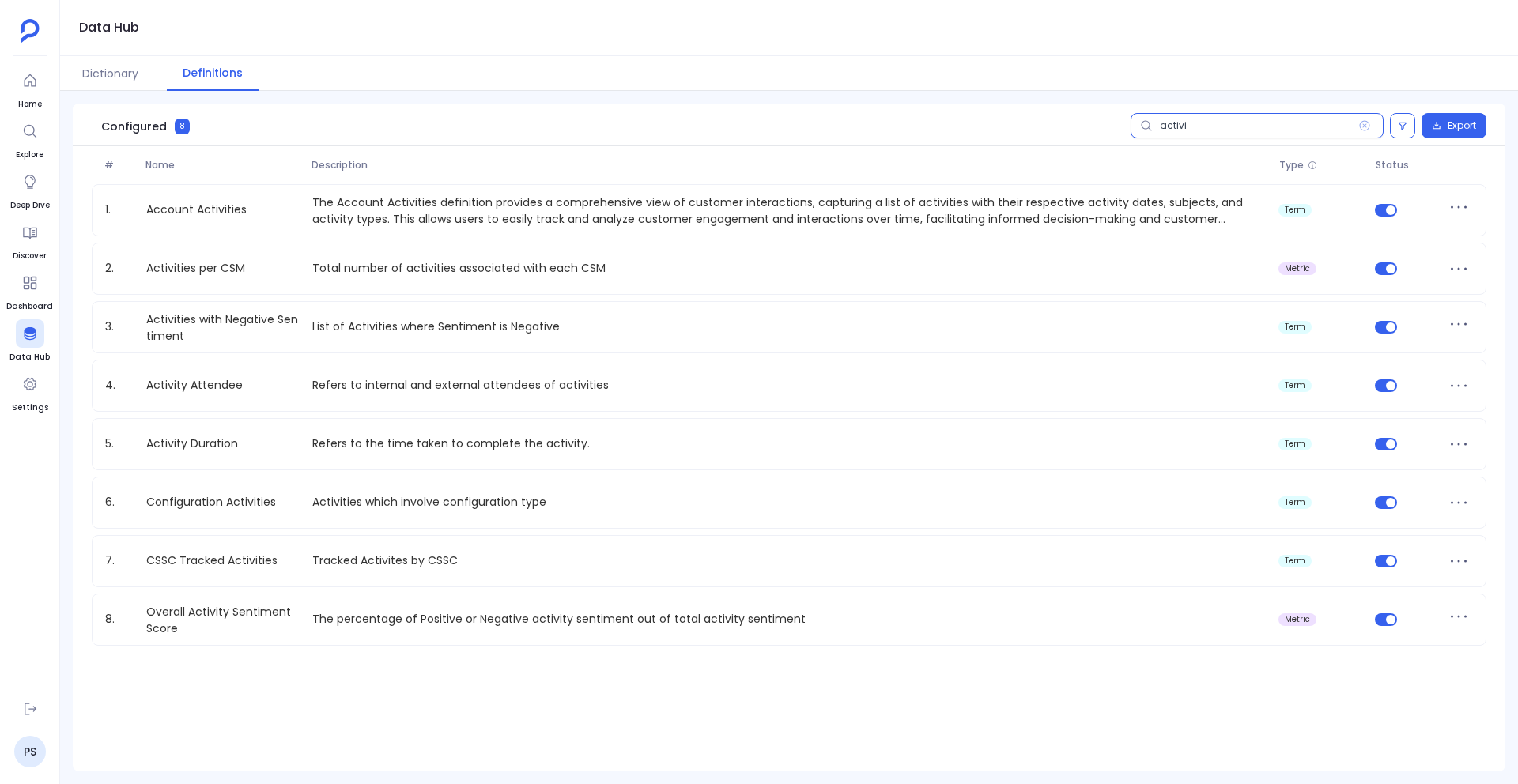
click at [1167, 125] on input "activi" at bounding box center [1257, 125] width 253 height 25
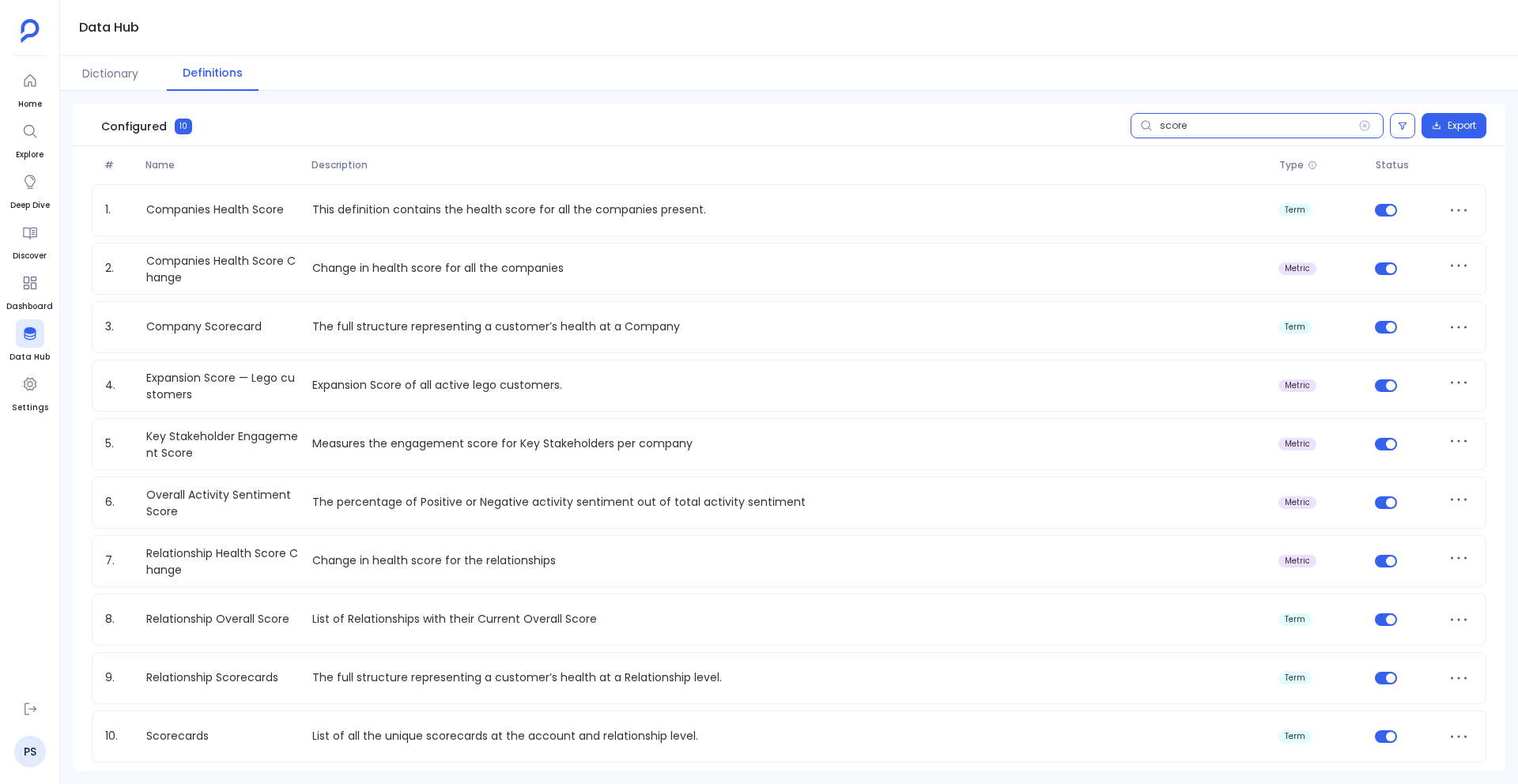
click at [1171, 127] on input "score" at bounding box center [1257, 125] width 253 height 25
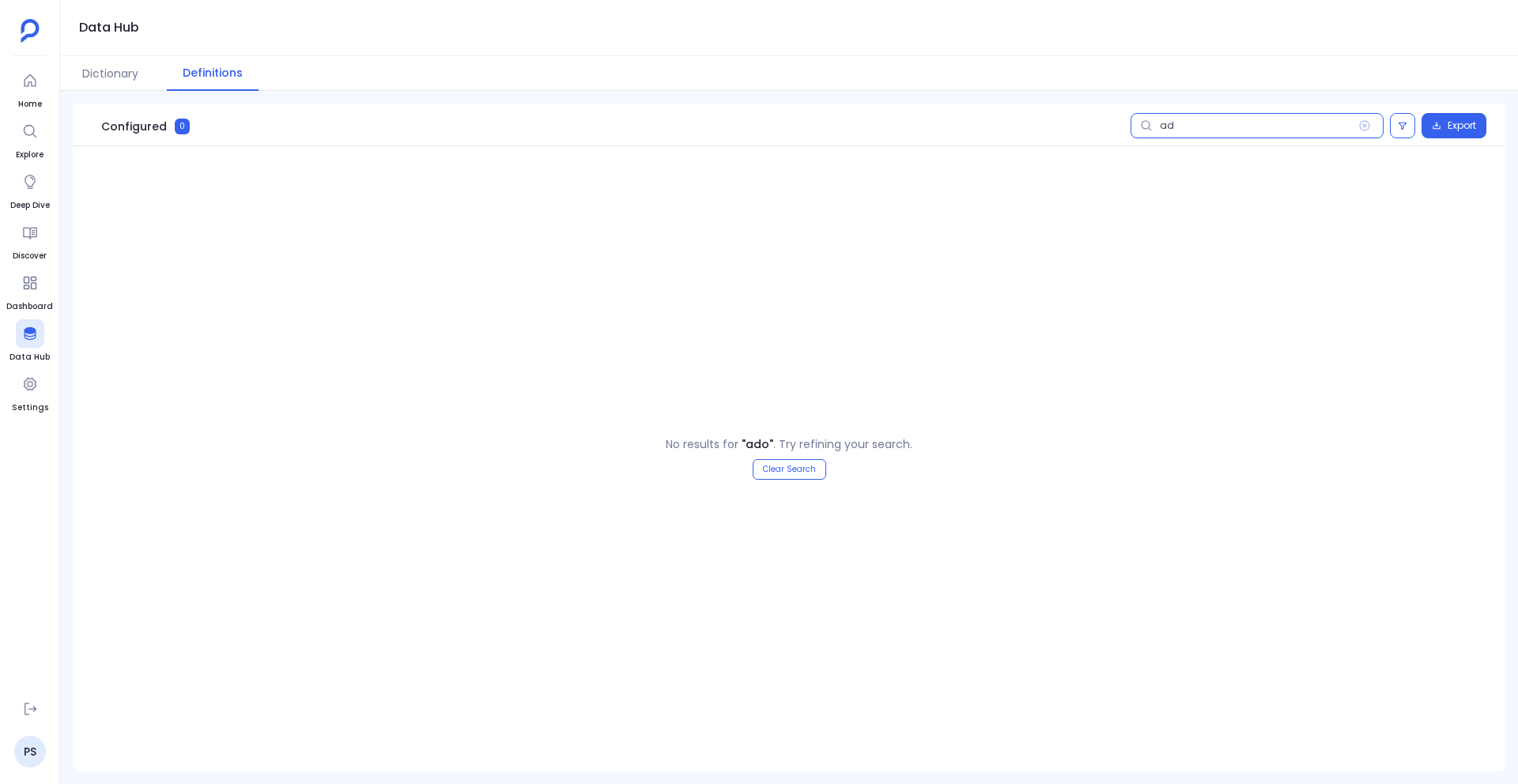
type input "a"
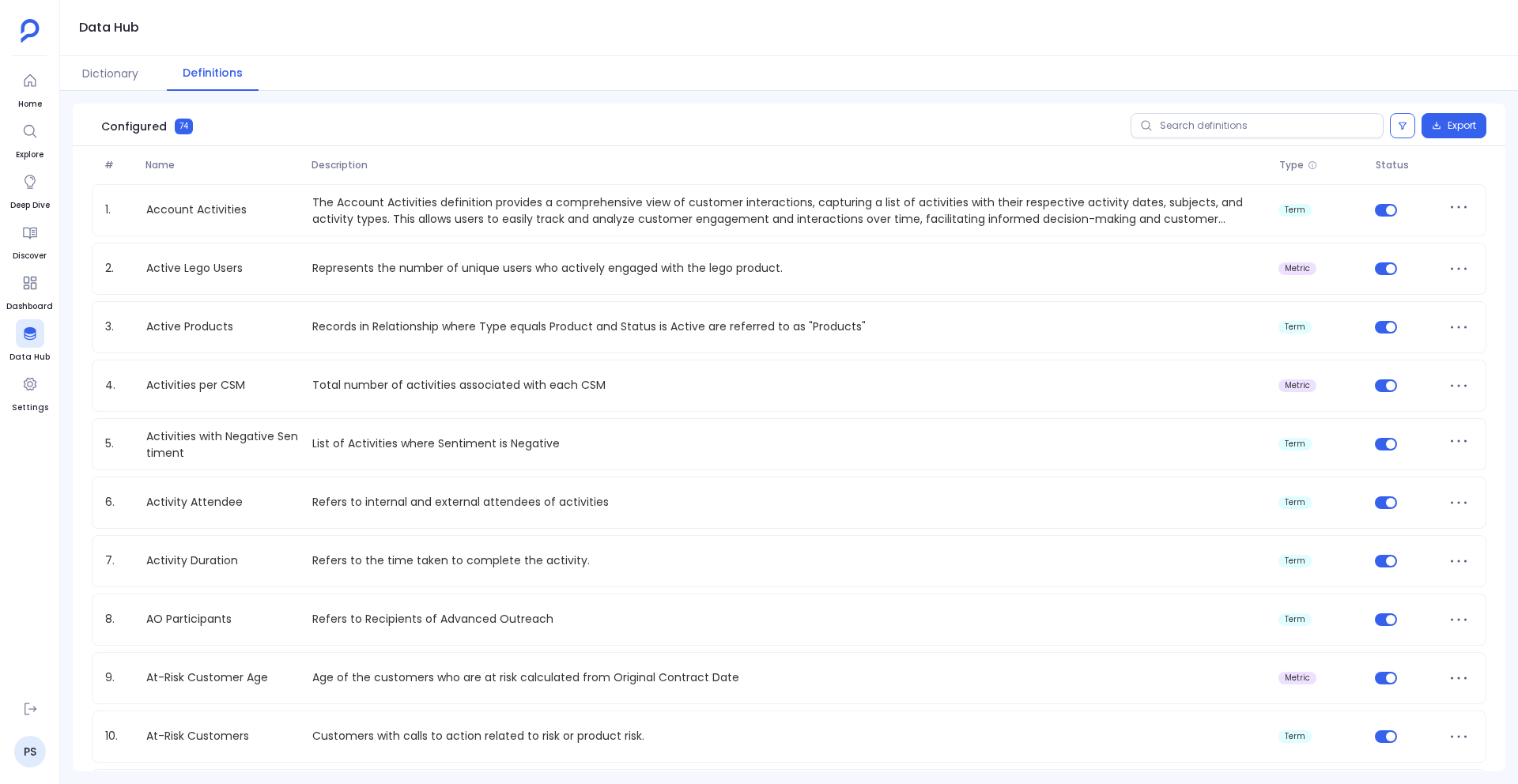
click at [1157, 132] on span at bounding box center [1146, 125] width 31 height 25
click at [1157, 132] on input "text" at bounding box center [1257, 125] width 253 height 25
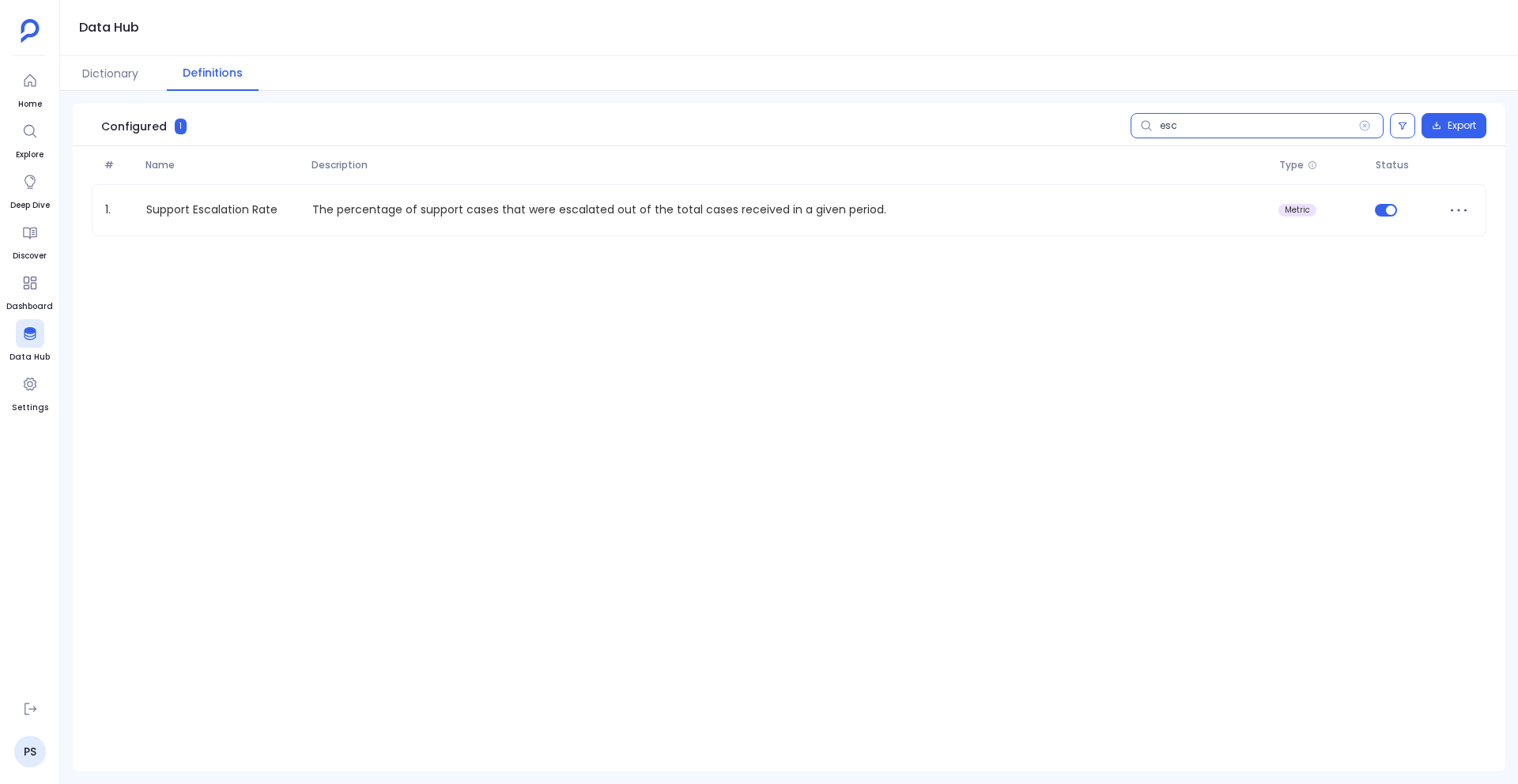
type input "esca"
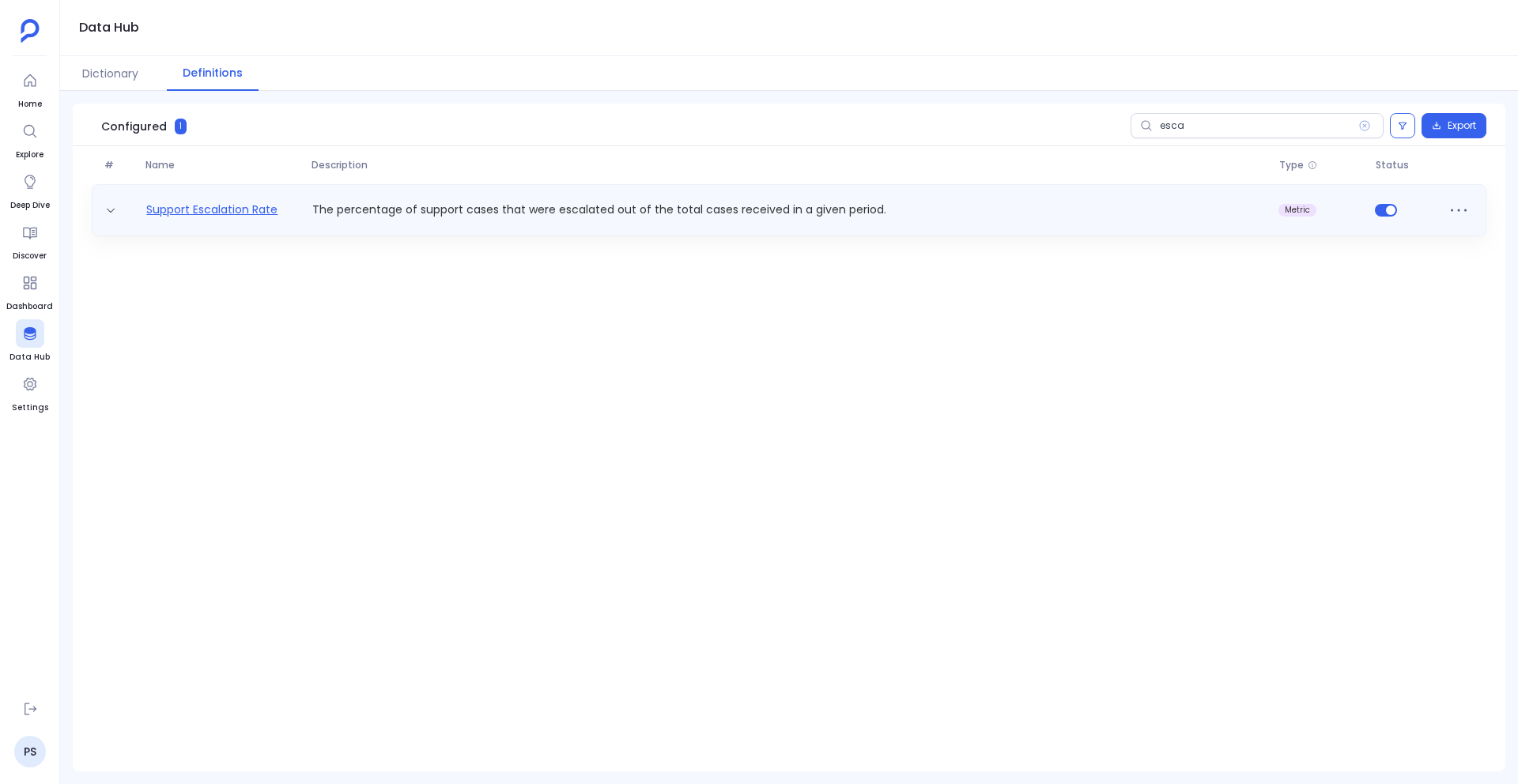
click at [212, 206] on link "Support Escalation Rate" at bounding box center [211, 209] width 144 height 17
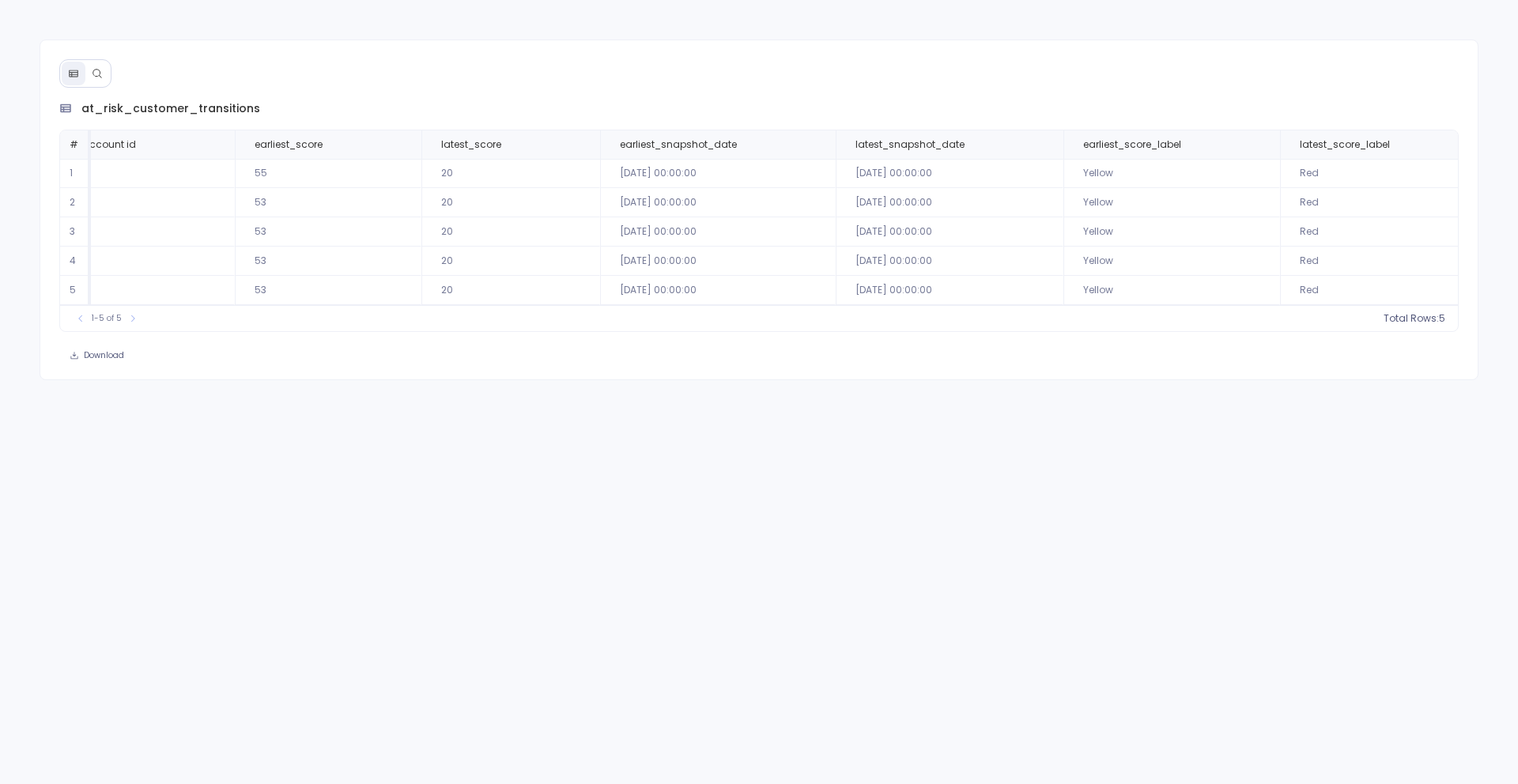
scroll to position [0, 984]
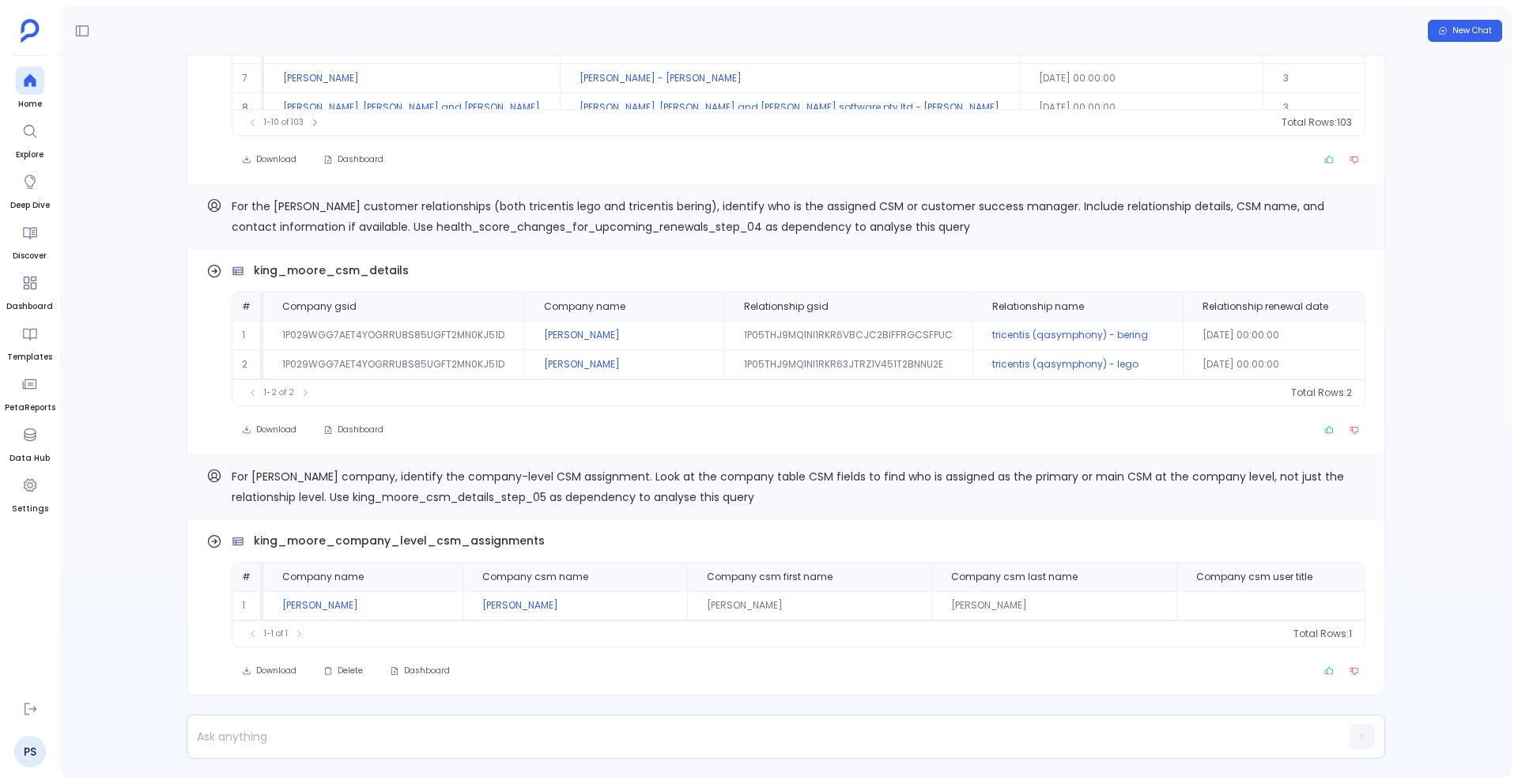
click at [1440, 39] on button "New Chat" at bounding box center [1465, 30] width 74 height 22
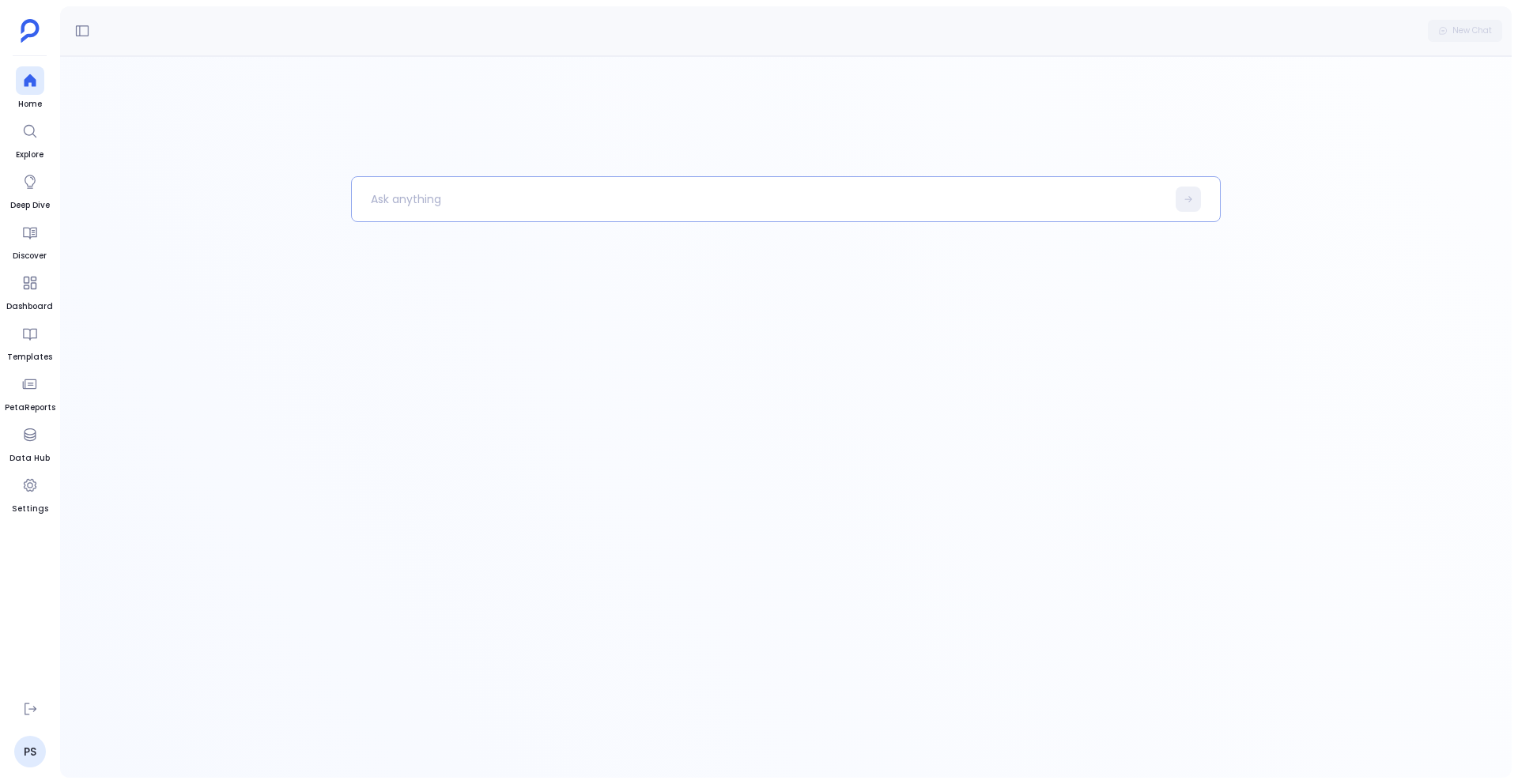
click at [980, 219] on p at bounding box center [759, 200] width 814 height 41
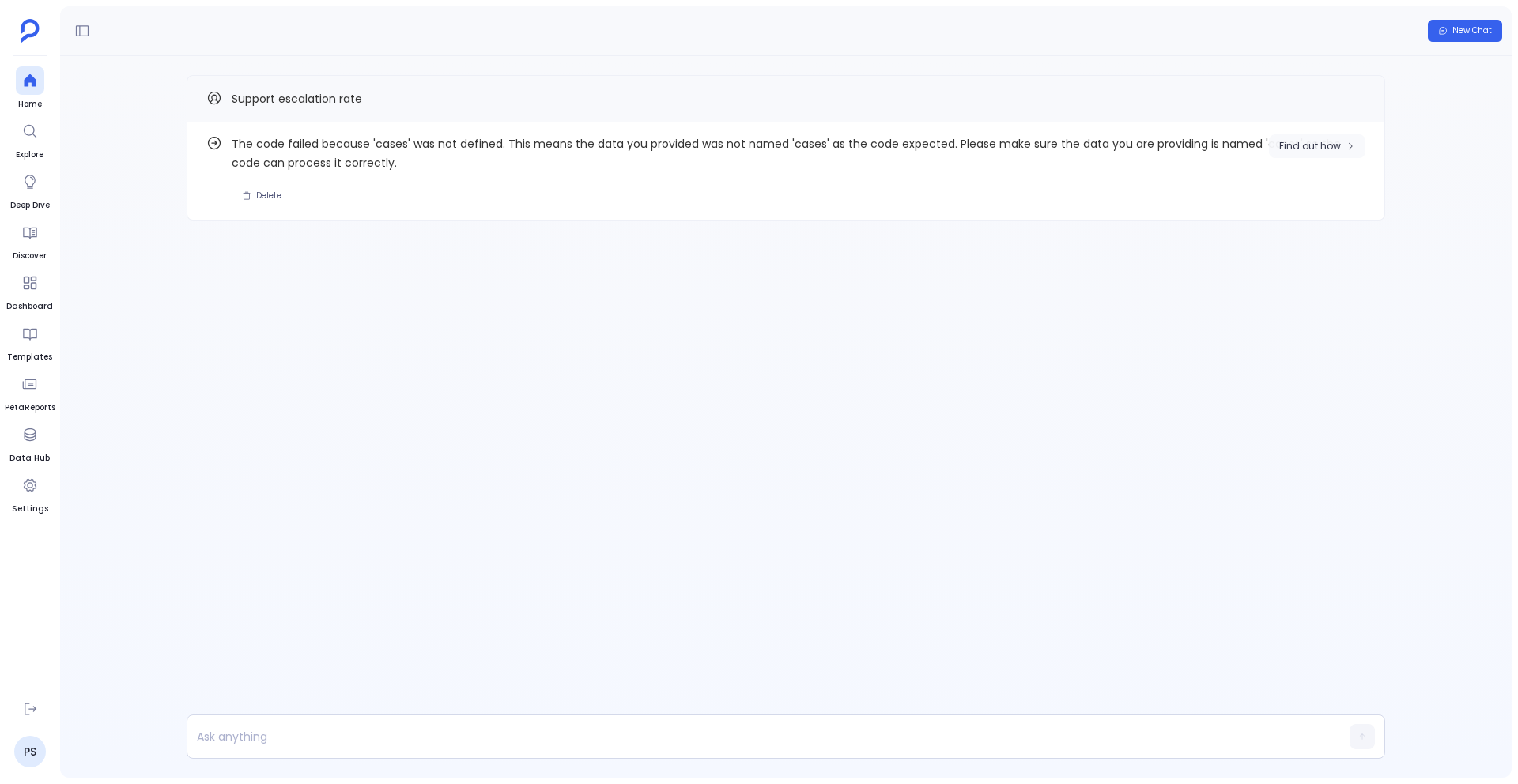
click at [1308, 150] on span "Find out how" at bounding box center [1309, 146] width 62 height 13
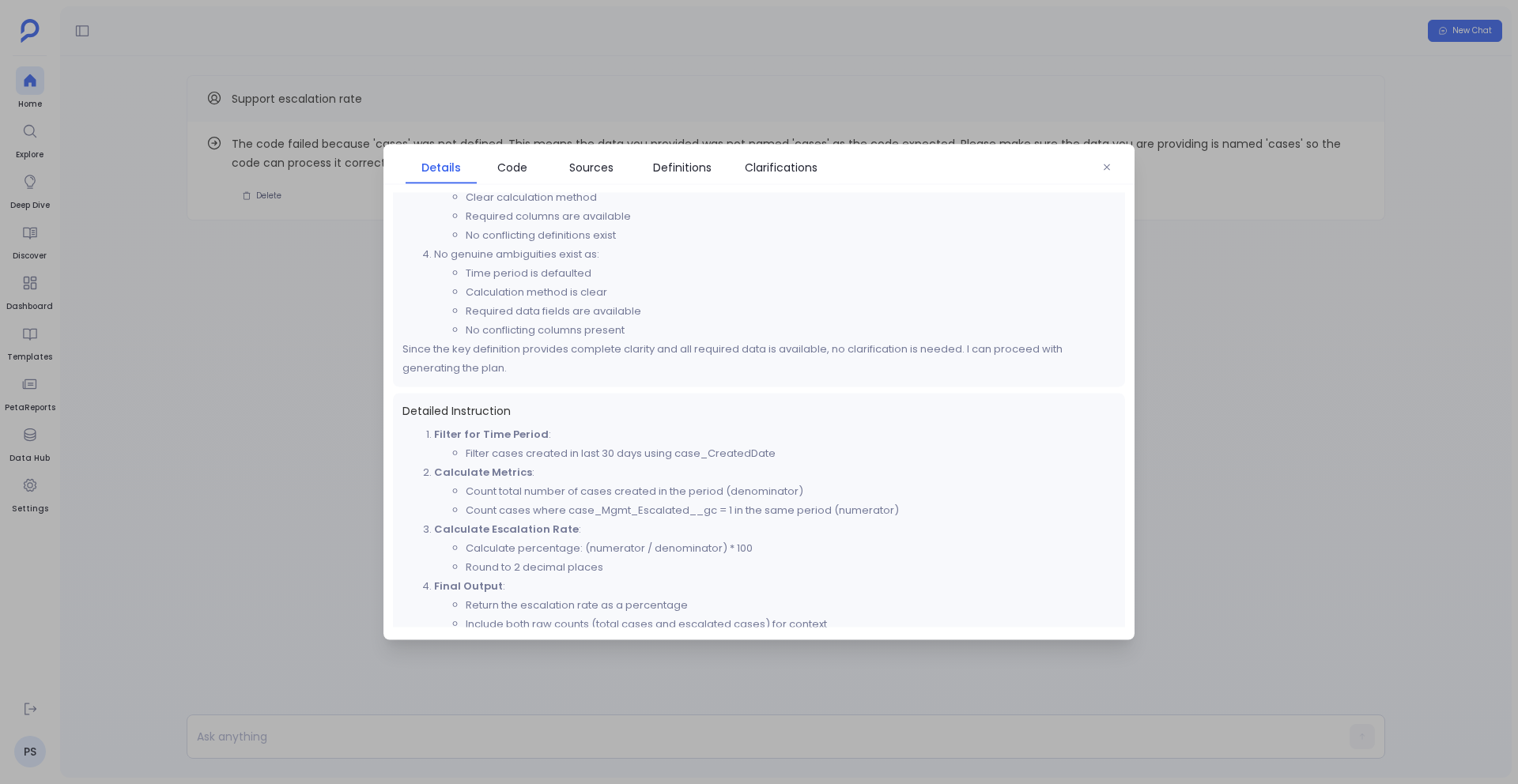
scroll to position [261, 0]
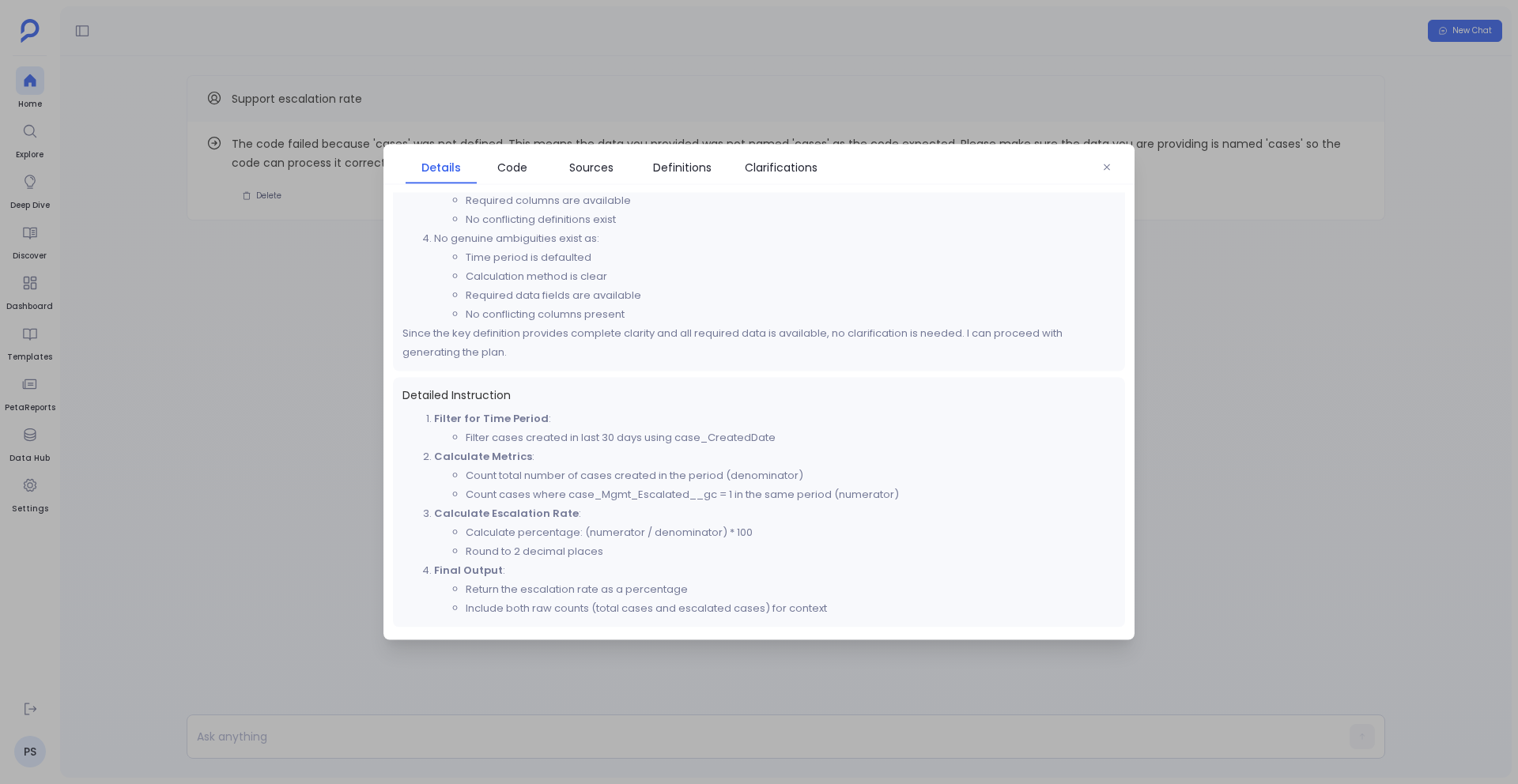
click at [507, 186] on div "Details Code Sources Definitions Clarifications Thought Process Looking at the …" at bounding box center [758, 393] width 751 height 496
click at [515, 173] on span "Code" at bounding box center [513, 167] width 30 height 17
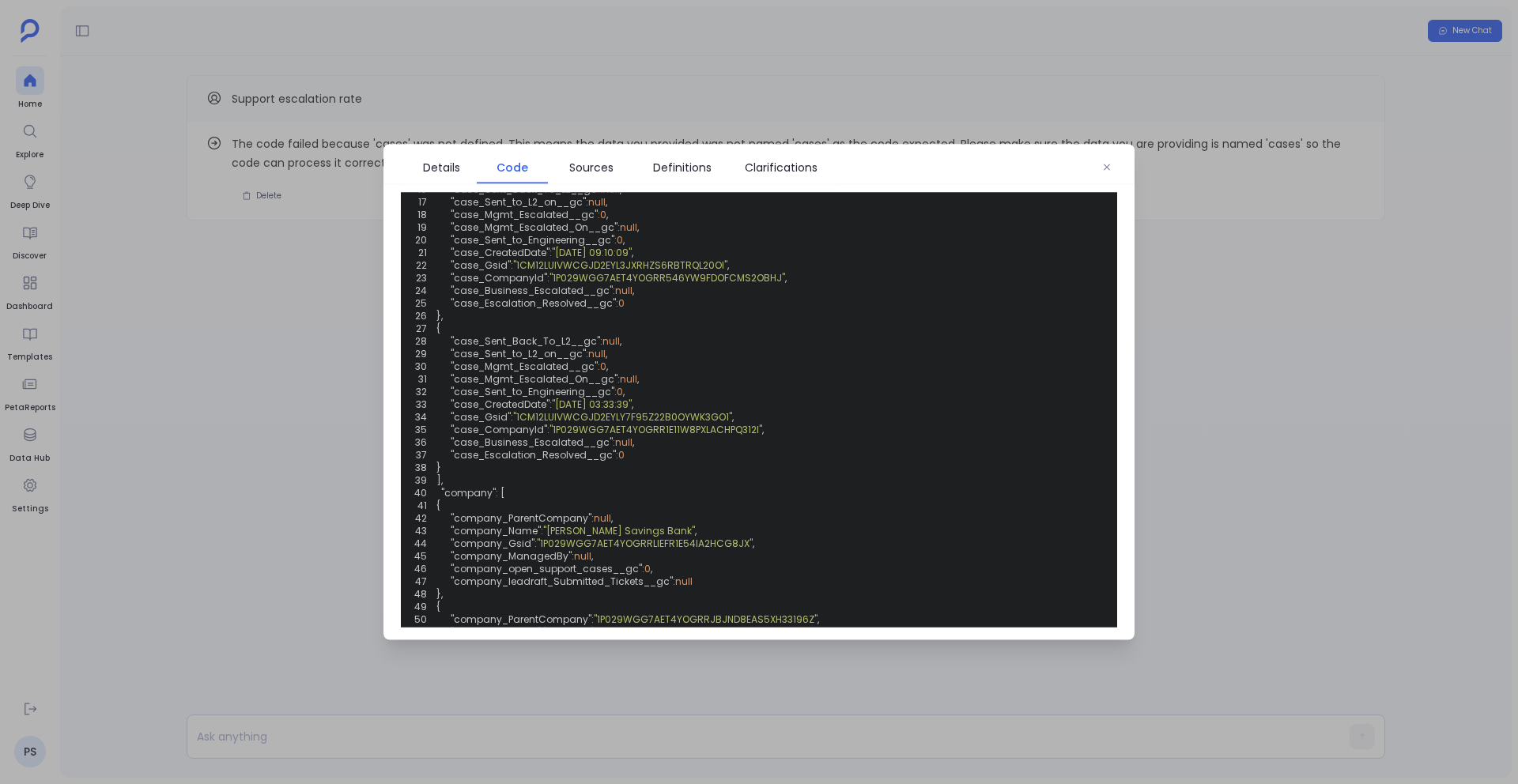
scroll to position [0, 0]
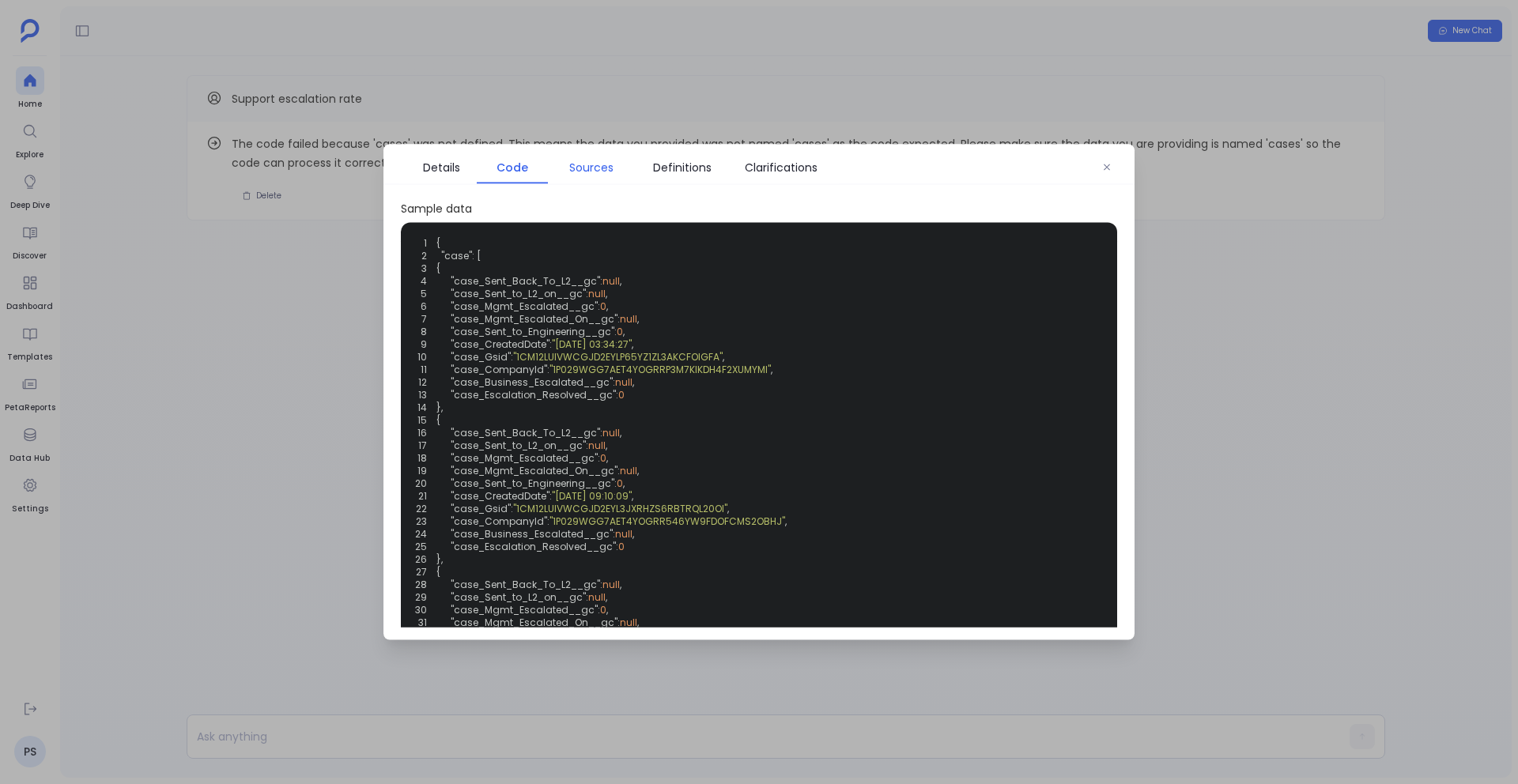
click at [580, 166] on span "Sources" at bounding box center [591, 167] width 44 height 17
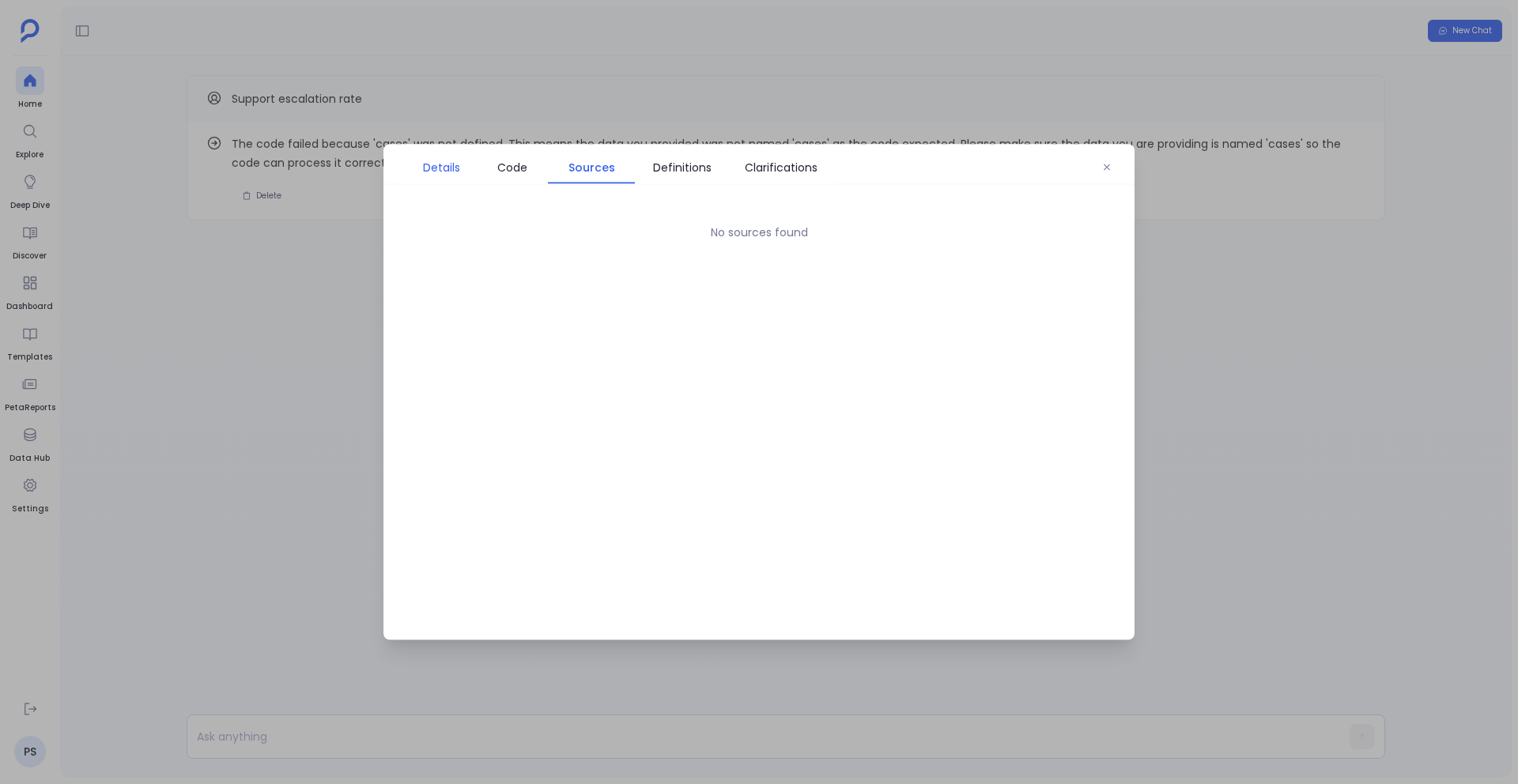
click at [451, 175] on span "Details" at bounding box center [442, 167] width 38 height 17
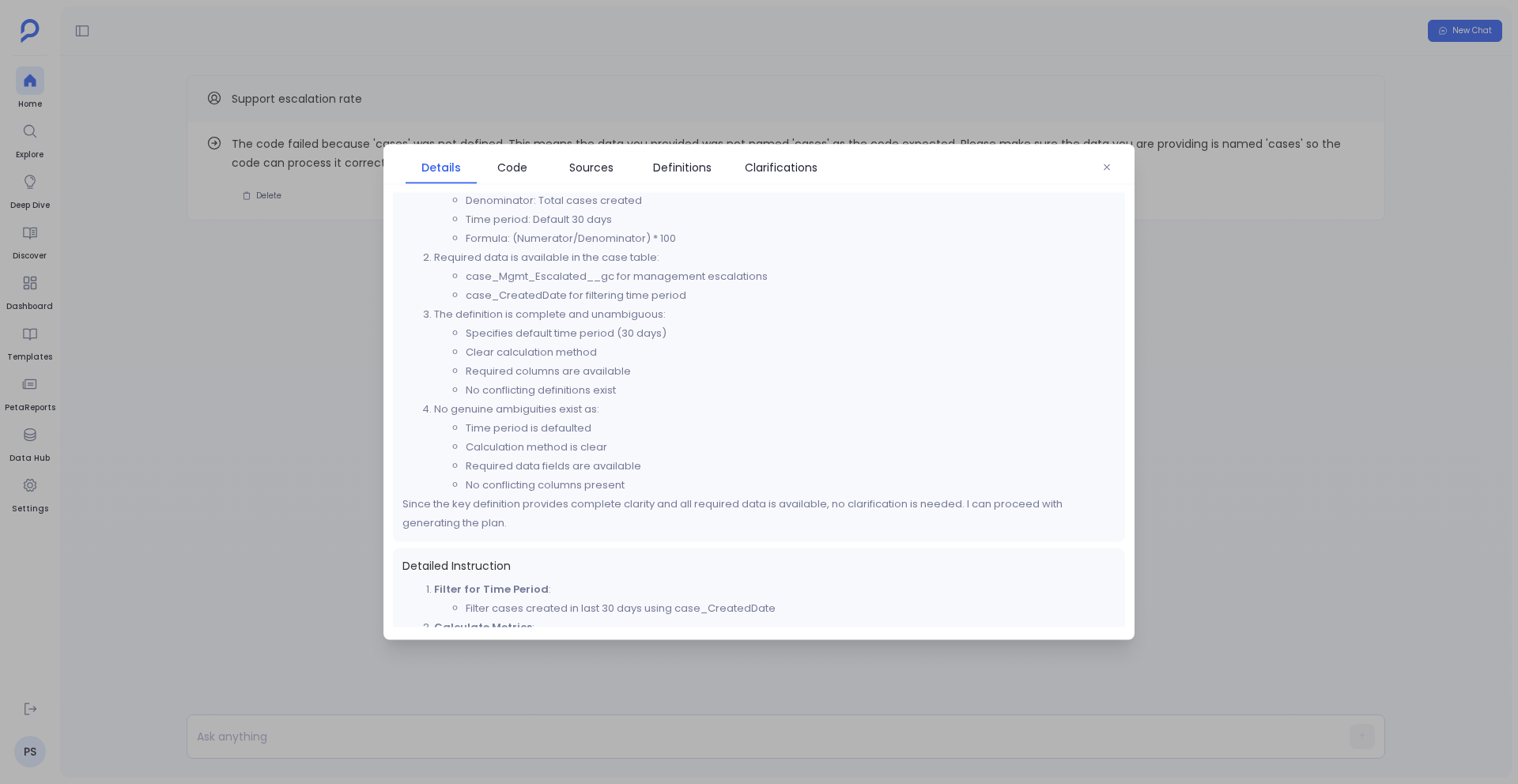
scroll to position [261, 0]
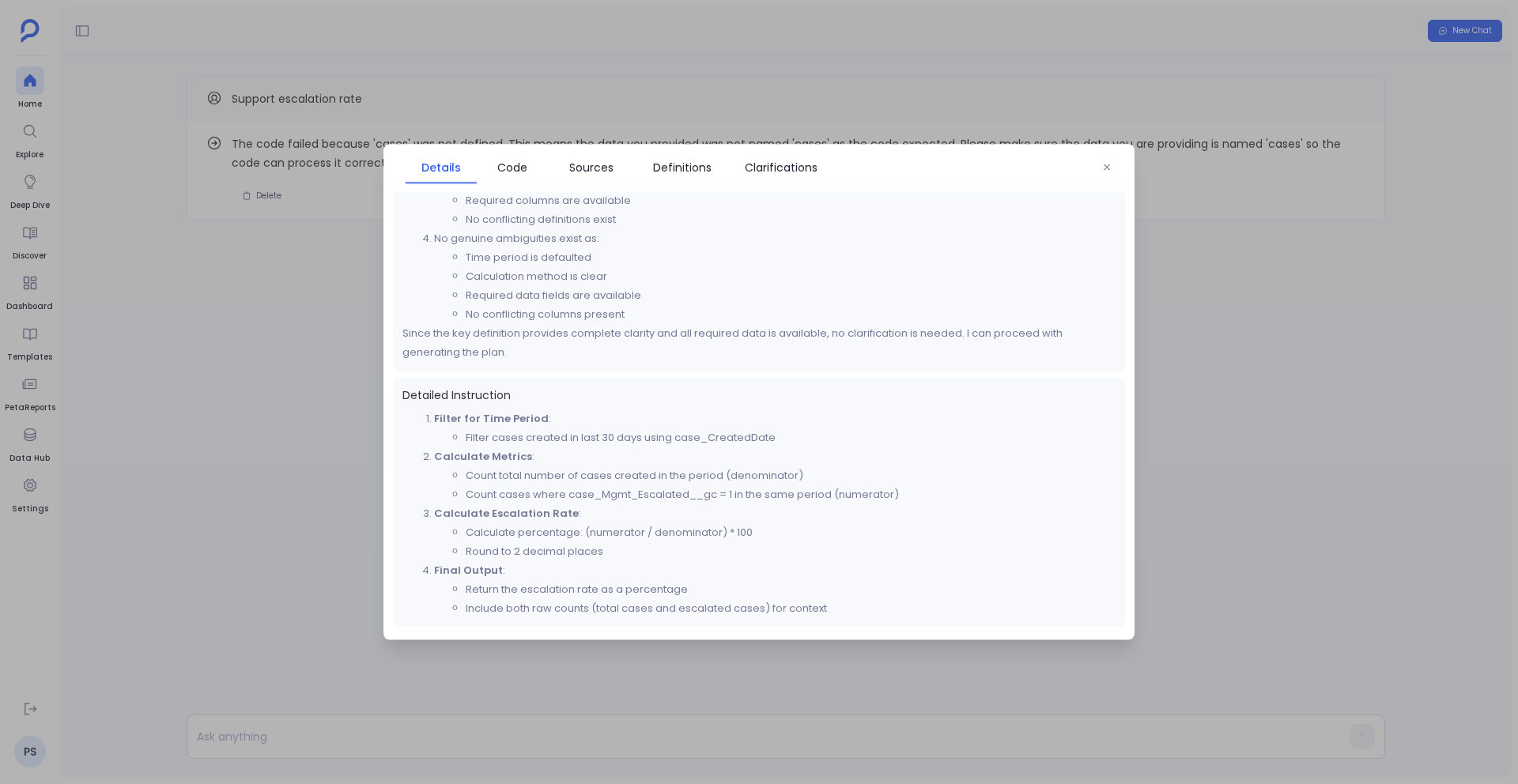
click at [361, 127] on div at bounding box center [759, 392] width 1518 height 784
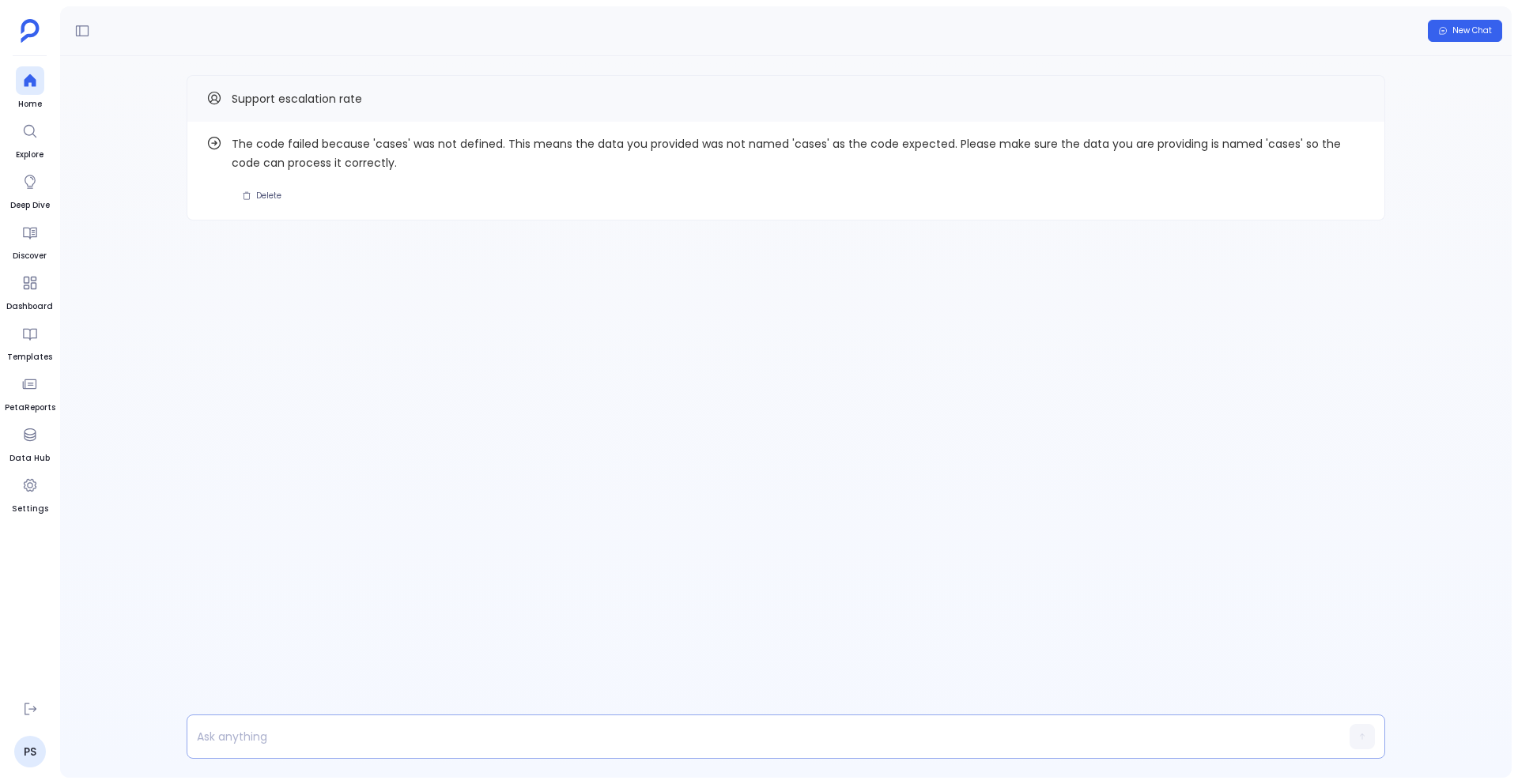
click at [385, 719] on div at bounding box center [755, 737] width 1137 height 43
click at [371, 734] on p at bounding box center [755, 737] width 1137 height 22
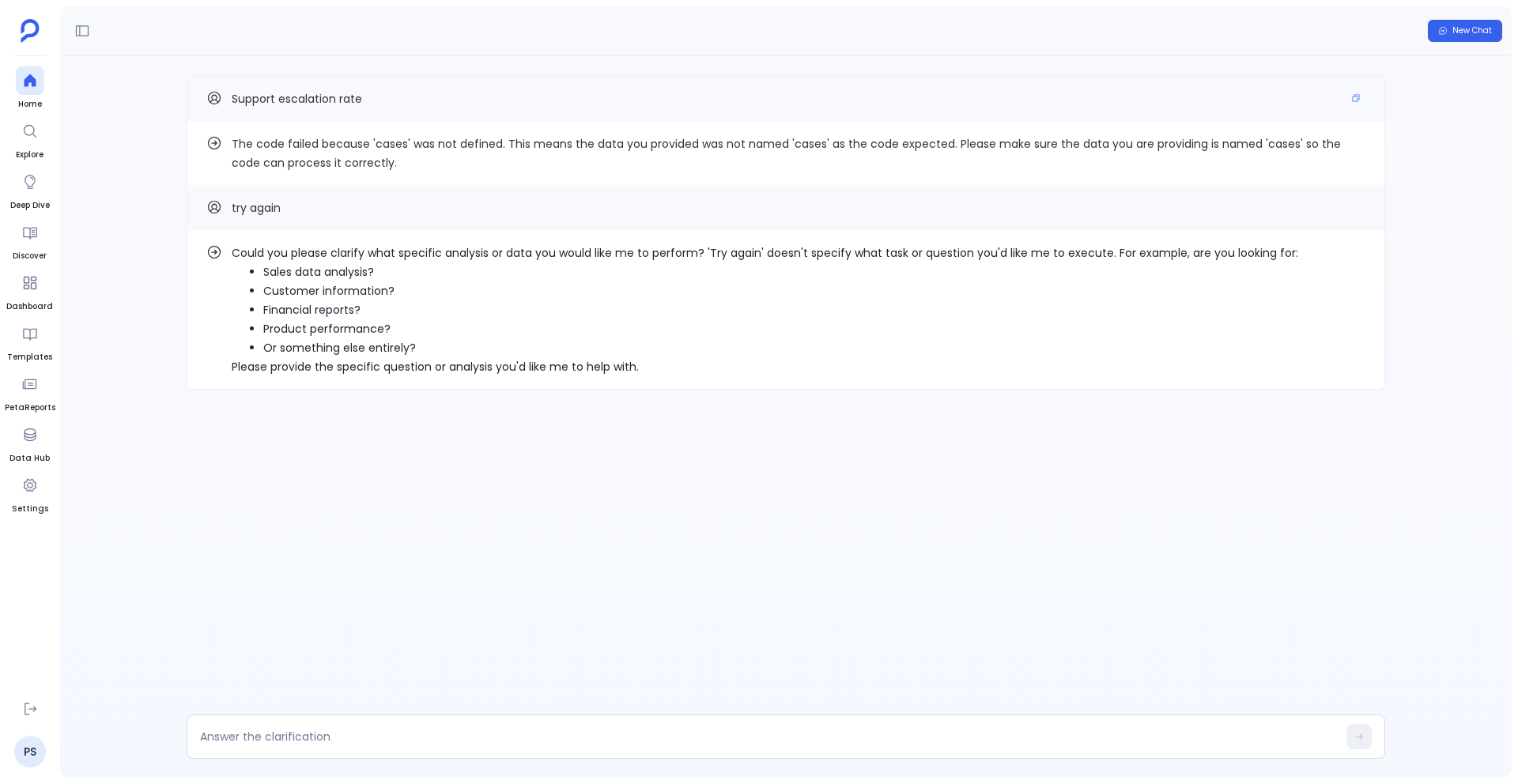
drag, startPoint x: 234, startPoint y: 98, endPoint x: 400, endPoint y: 114, distance: 166.8
click at [401, 114] on div "Support escalation rate" at bounding box center [786, 98] width 1198 height 47
click at [1355, 97] on icon "Copy" at bounding box center [1357, 98] width 7 height 7
click at [612, 753] on div at bounding box center [786, 737] width 1198 height 44
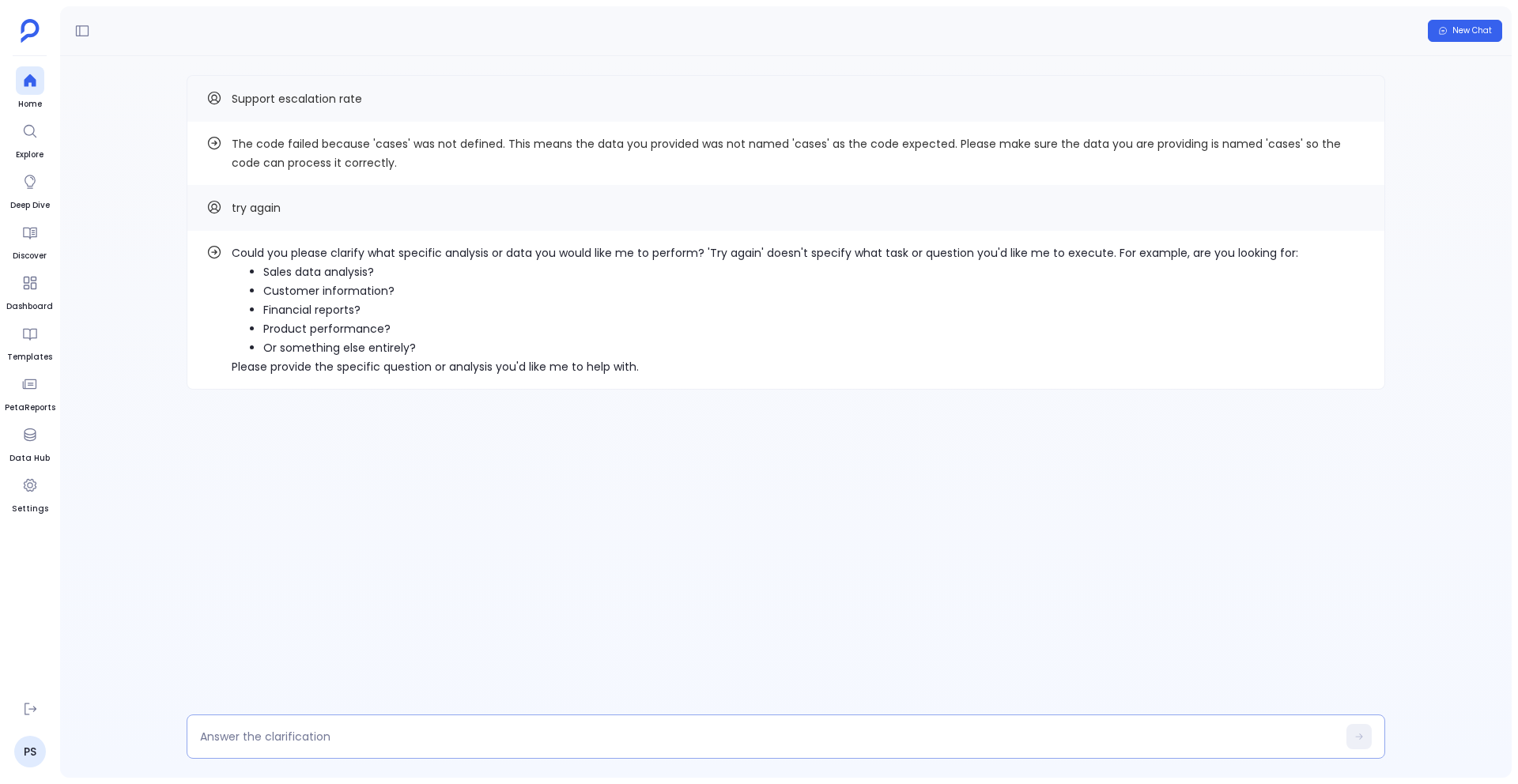
click at [536, 736] on textarea at bounding box center [769, 737] width 1137 height 16
type textarea "Support escalation rate"
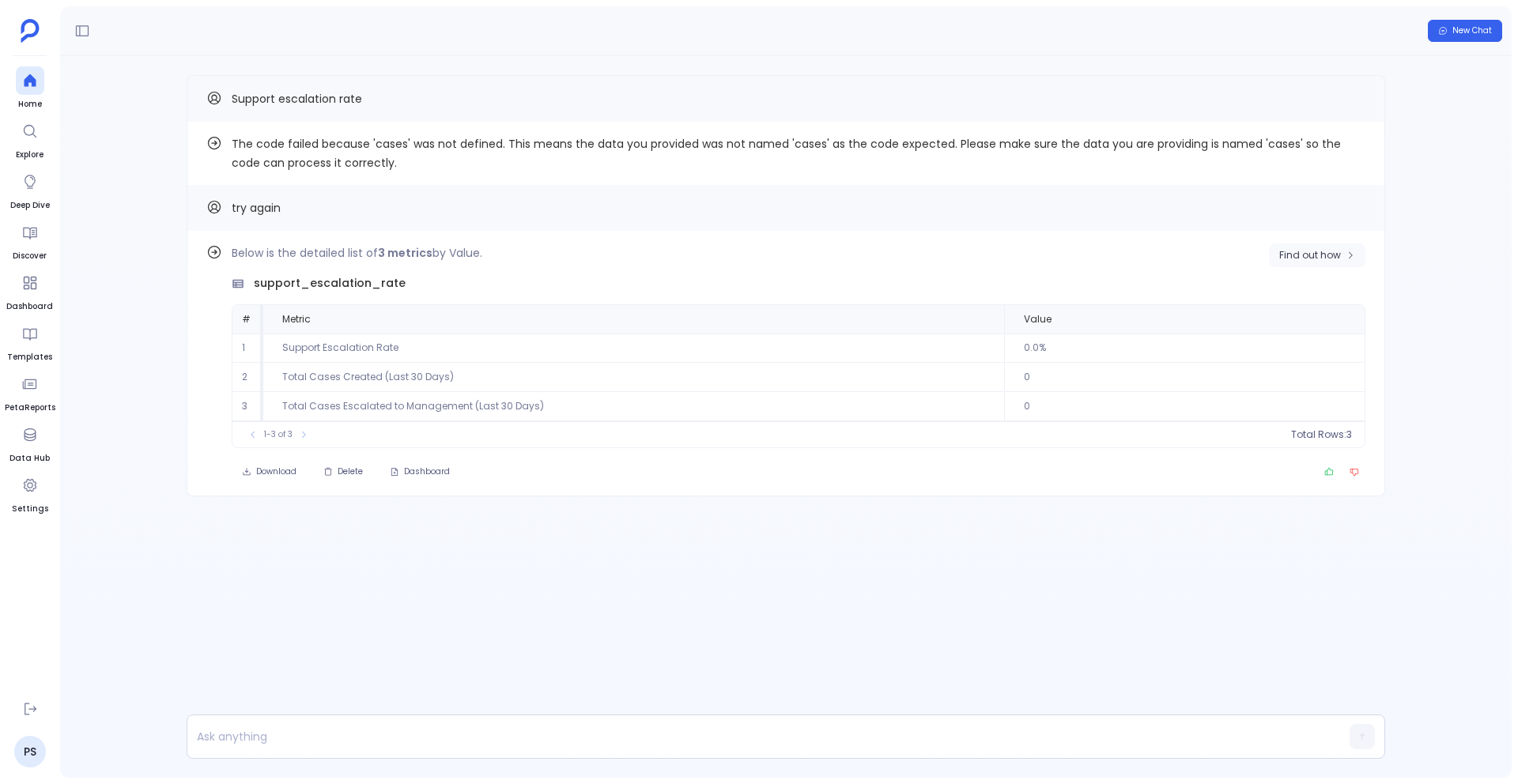
click at [1325, 249] on span "Find out how" at bounding box center [1309, 255] width 62 height 13
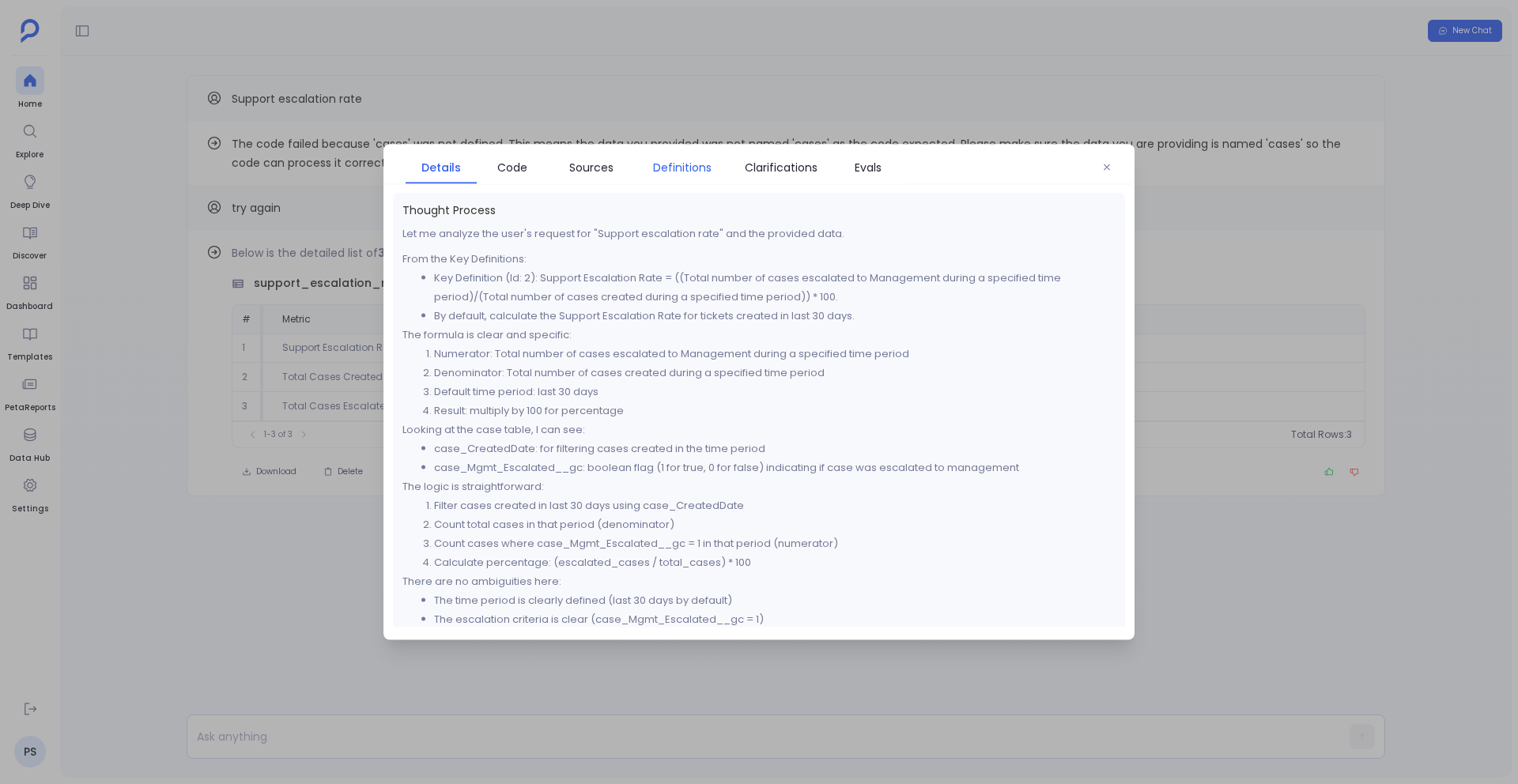
click at [668, 180] on link "Definitions" at bounding box center [682, 167] width 95 height 33
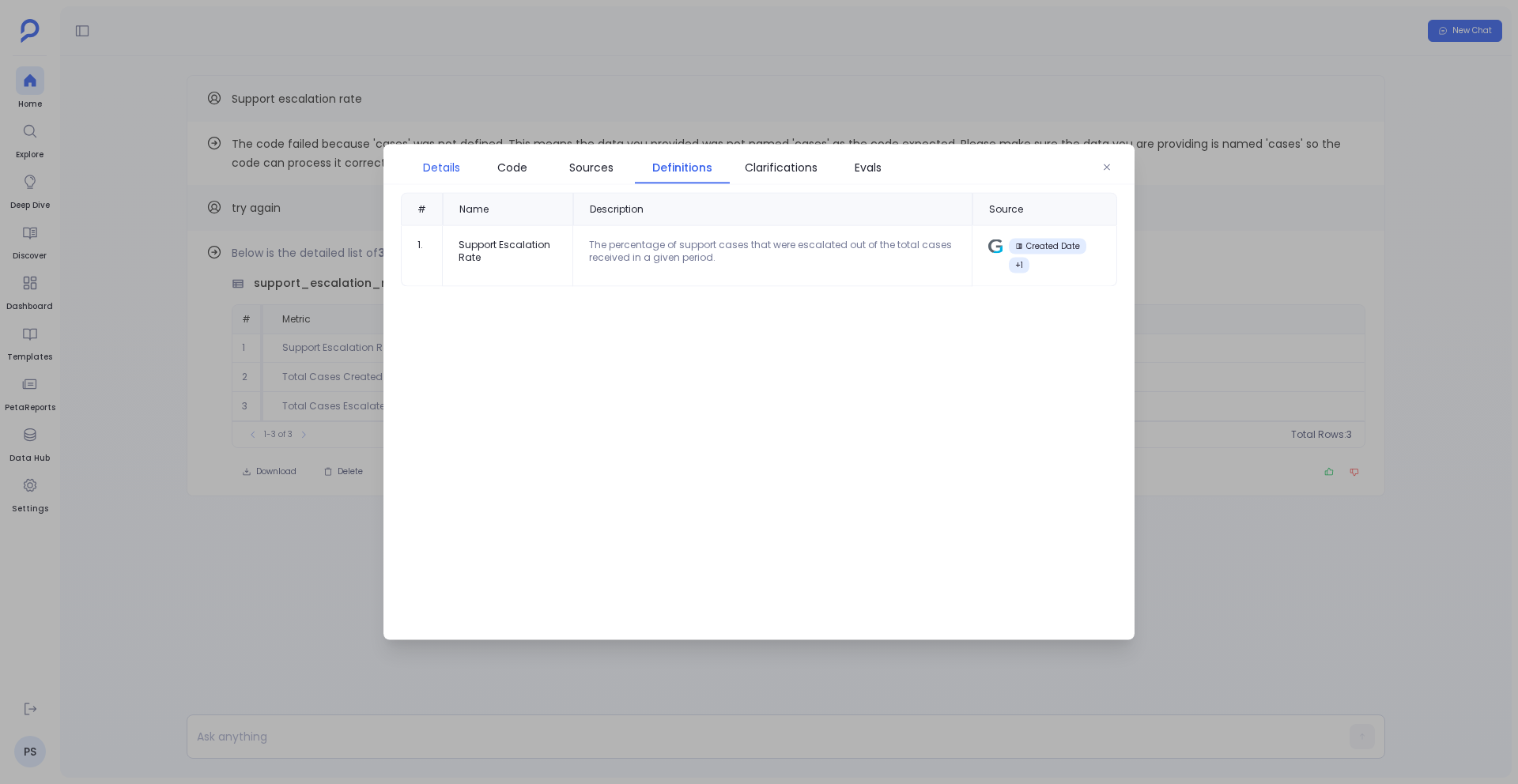
click at [409, 165] on link "Details" at bounding box center [441, 167] width 72 height 33
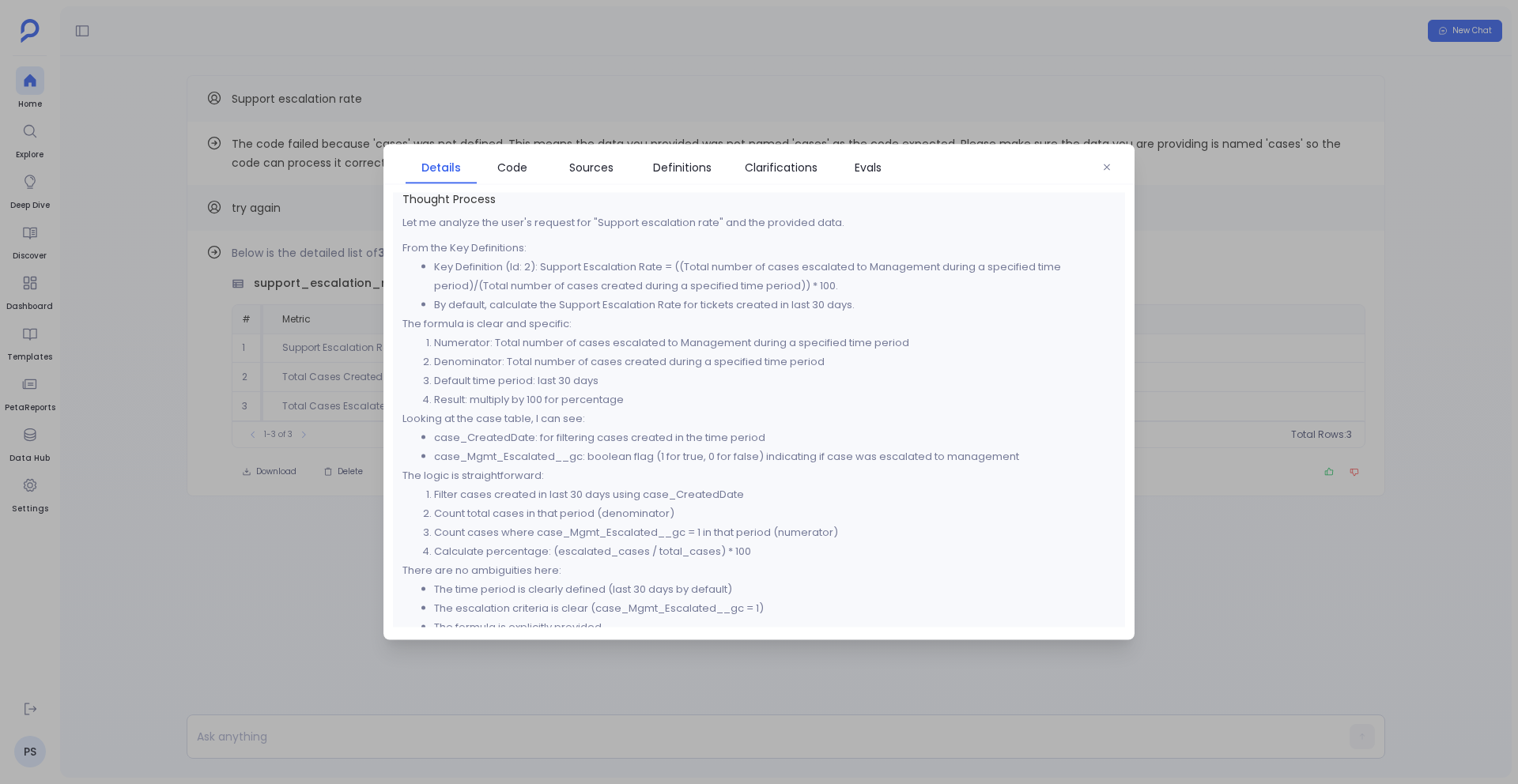
scroll to position [0, 0]
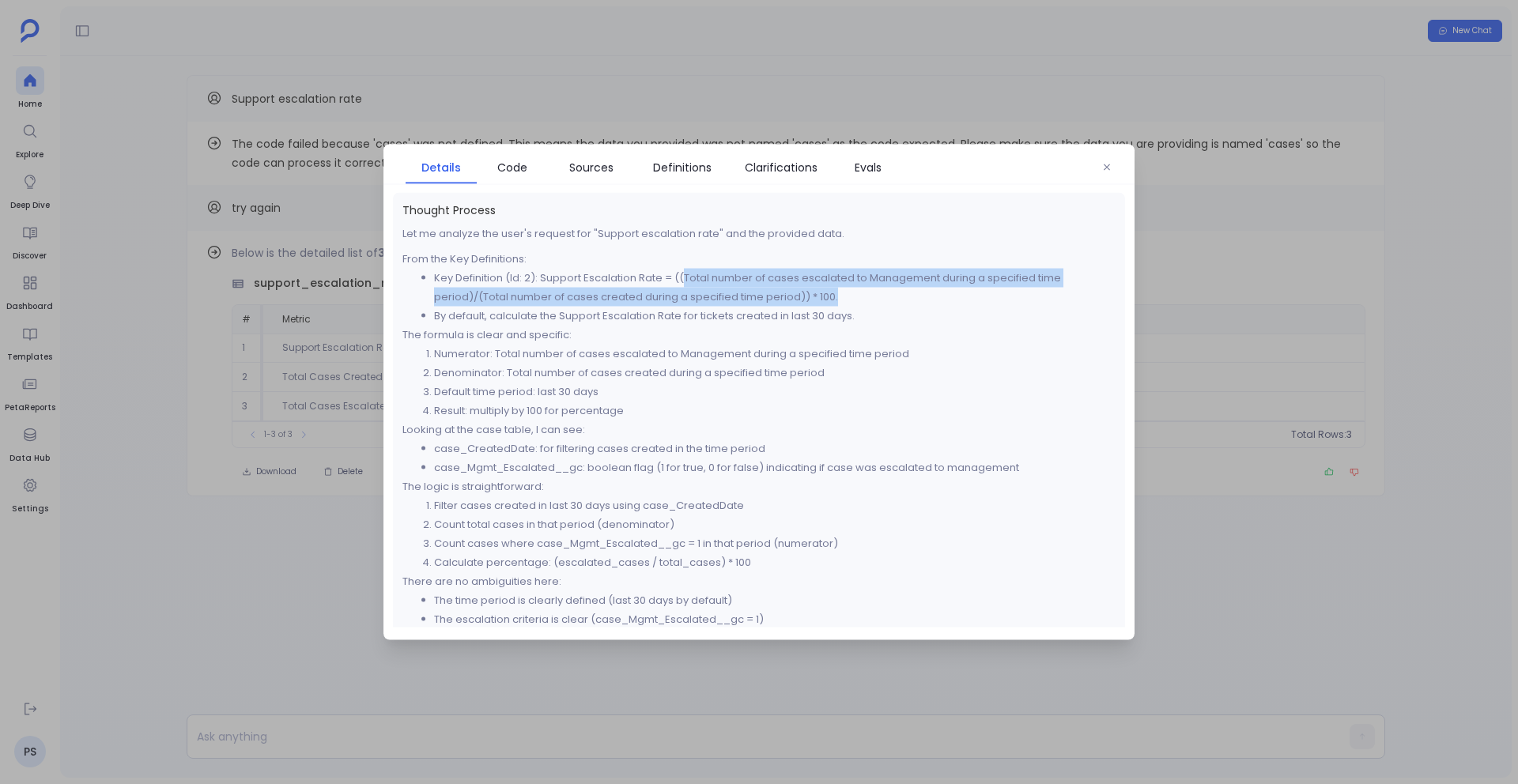
drag, startPoint x: 685, startPoint y: 276, endPoint x: 832, endPoint y: 293, distance: 148.0
click at [834, 293] on li "Key Definition (Id: 2): Support Escalation Rate = ((Total number of cases escal…" at bounding box center [775, 287] width 682 height 38
click at [806, 286] on li "Key Definition (Id: 2): Support Escalation Rate = ((Total number of cases escal…" at bounding box center [775, 287] width 682 height 38
drag, startPoint x: 682, startPoint y: 276, endPoint x: 875, endPoint y: 309, distance: 195.8
click at [875, 309] on ul "Key Definition (Id: 2): Support Escalation Rate = ((Total number of cases escal…" at bounding box center [759, 297] width 713 height 57
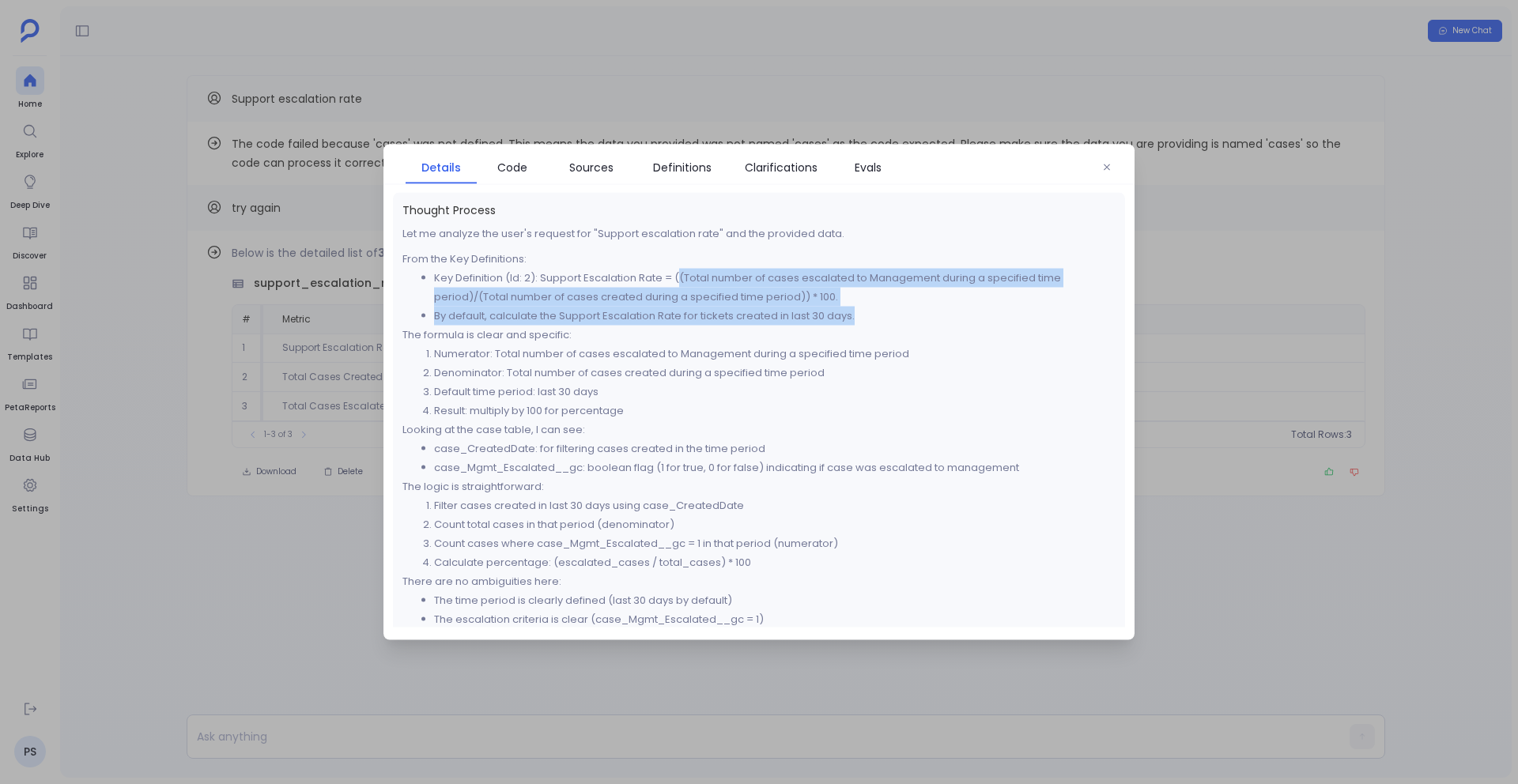
click at [635, 297] on li "Key Definition (Id: 2): Support Escalation Rate = ((Total number of cases escal…" at bounding box center [775, 287] width 682 height 38
drag, startPoint x: 541, startPoint y: 278, endPoint x: 863, endPoint y: 316, distance: 324.2
click at [864, 316] on ul "Key Definition (Id: 2): Support Escalation Rate = ((Total number of cases escal…" at bounding box center [759, 297] width 713 height 57
copy ul "Support Escalation Rate = ((Total number of cases escalated to Management durin…"
click at [528, 702] on div at bounding box center [759, 392] width 1518 height 784
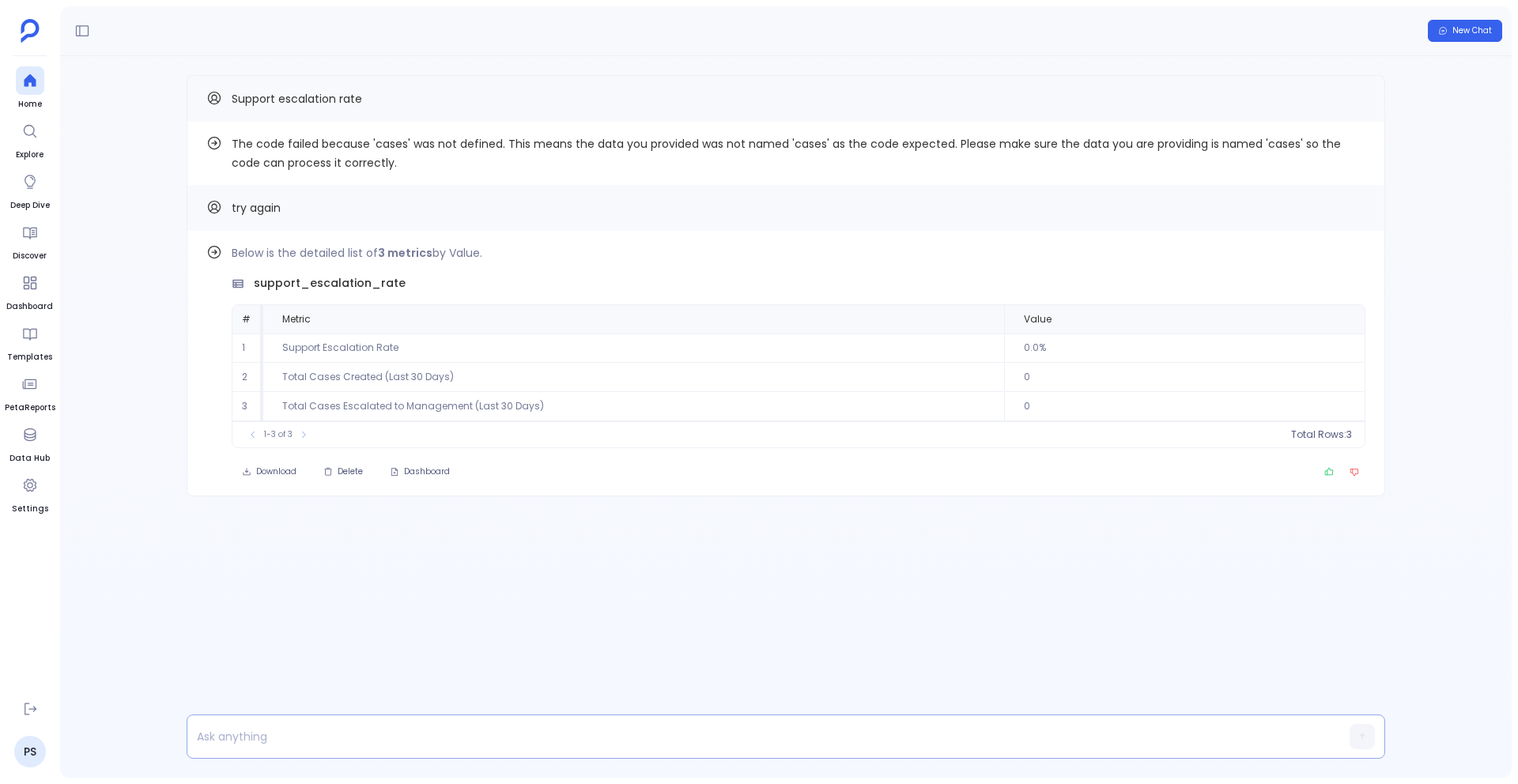
click at [507, 733] on p at bounding box center [755, 737] width 1137 height 22
paste p
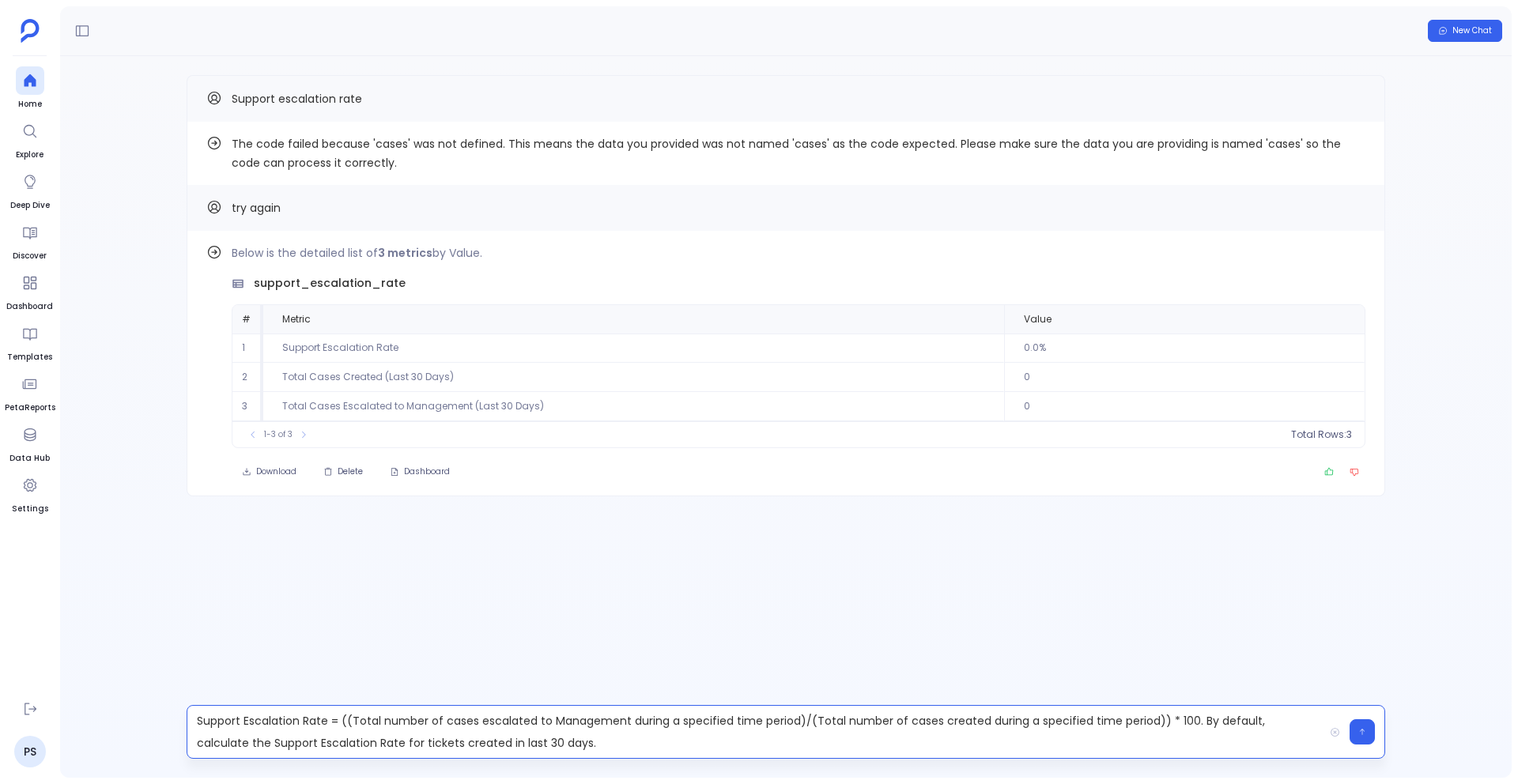
click at [499, 745] on p "Support Escalation Rate = ((Total number of cases escalated to Management durin…" at bounding box center [755, 731] width 1137 height 44
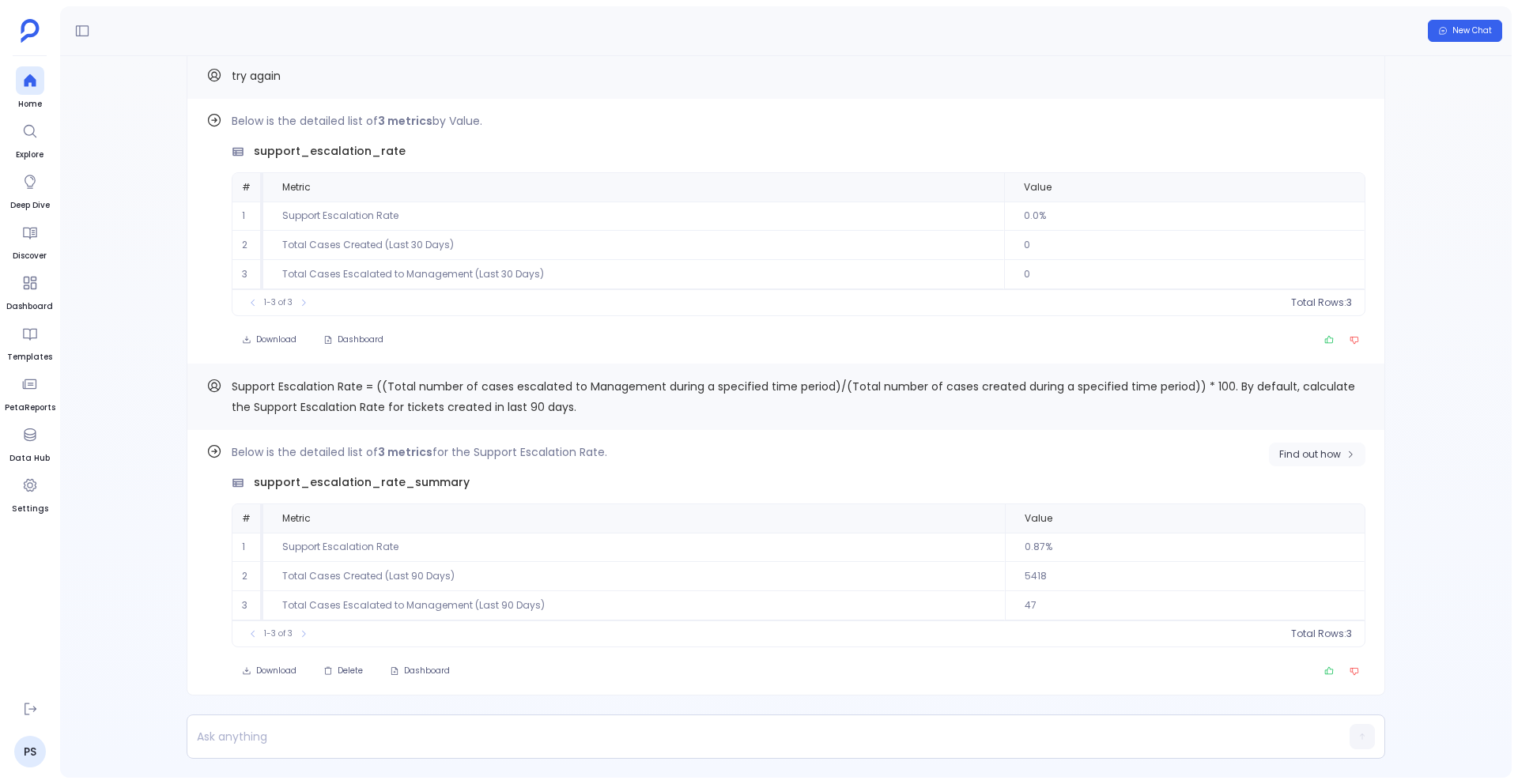
click at [1304, 454] on span "Find out how" at bounding box center [1309, 455] width 62 height 13
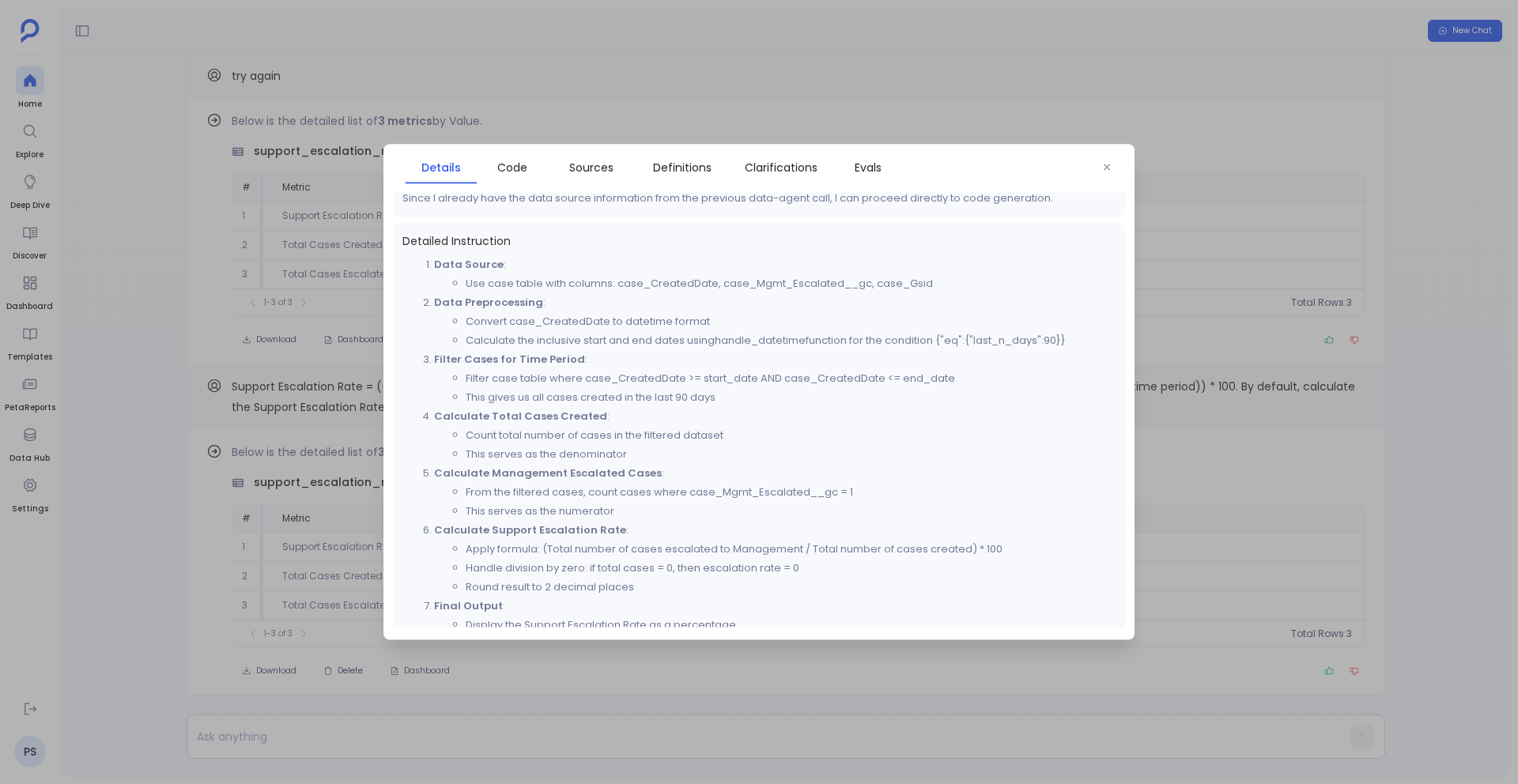
scroll to position [195, 0]
drag, startPoint x: 479, startPoint y: 317, endPoint x: 714, endPoint y: 317, distance: 235.0
click at [714, 317] on li "Convert case_CreatedDate to datetime format" at bounding box center [790, 320] width 650 height 19
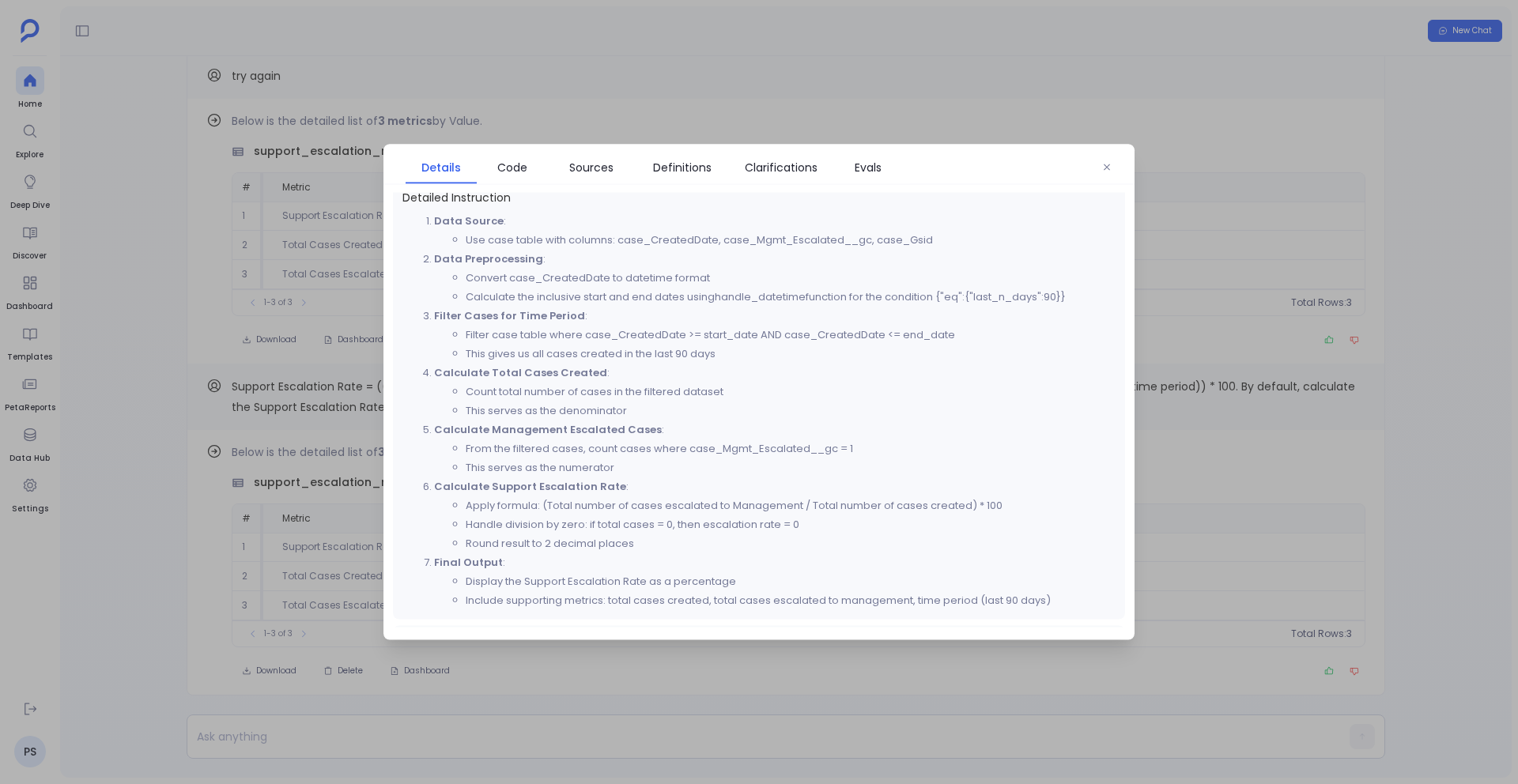
scroll to position [262, 0]
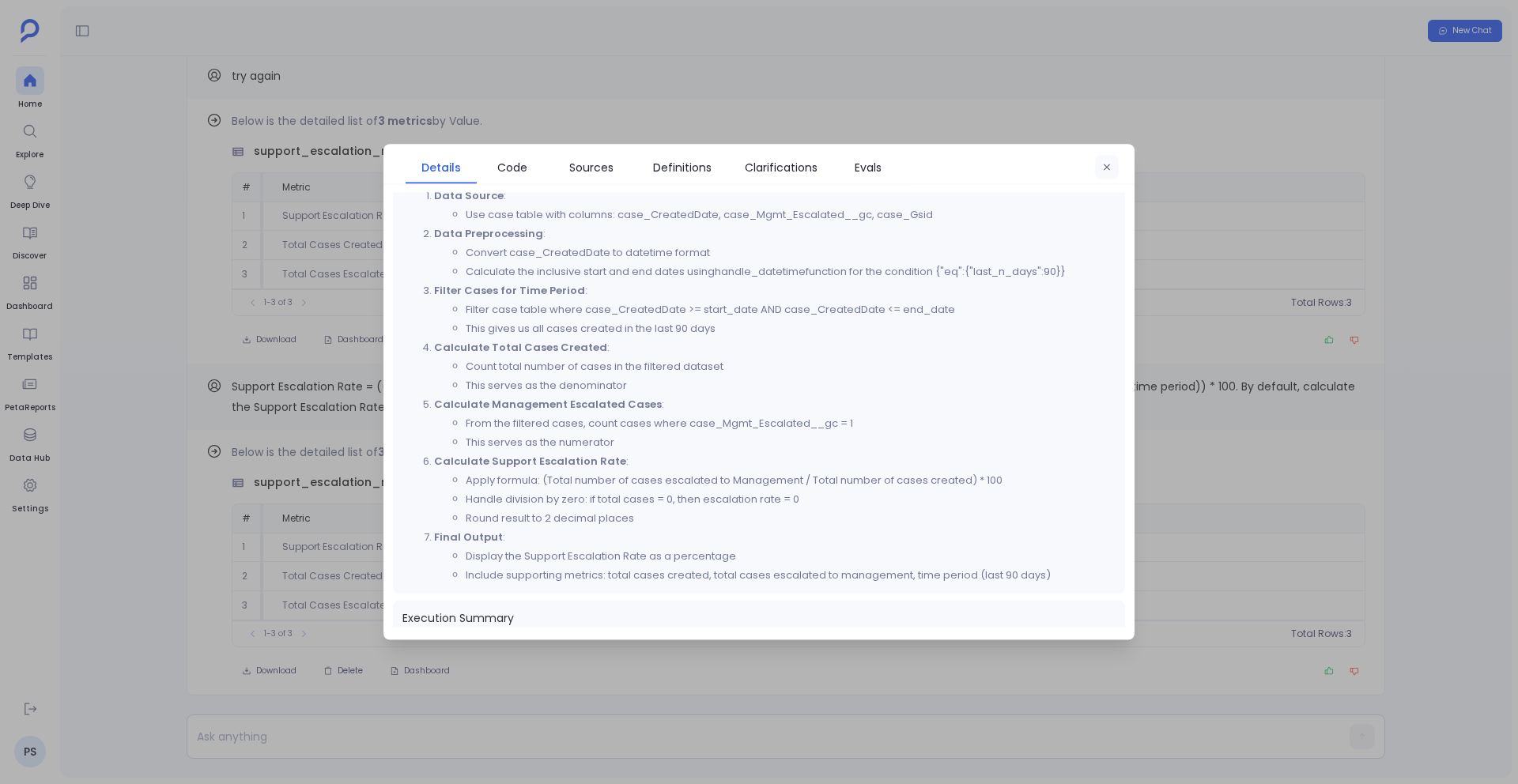
click at [1096, 161] on button "button" at bounding box center [1107, 167] width 24 height 24
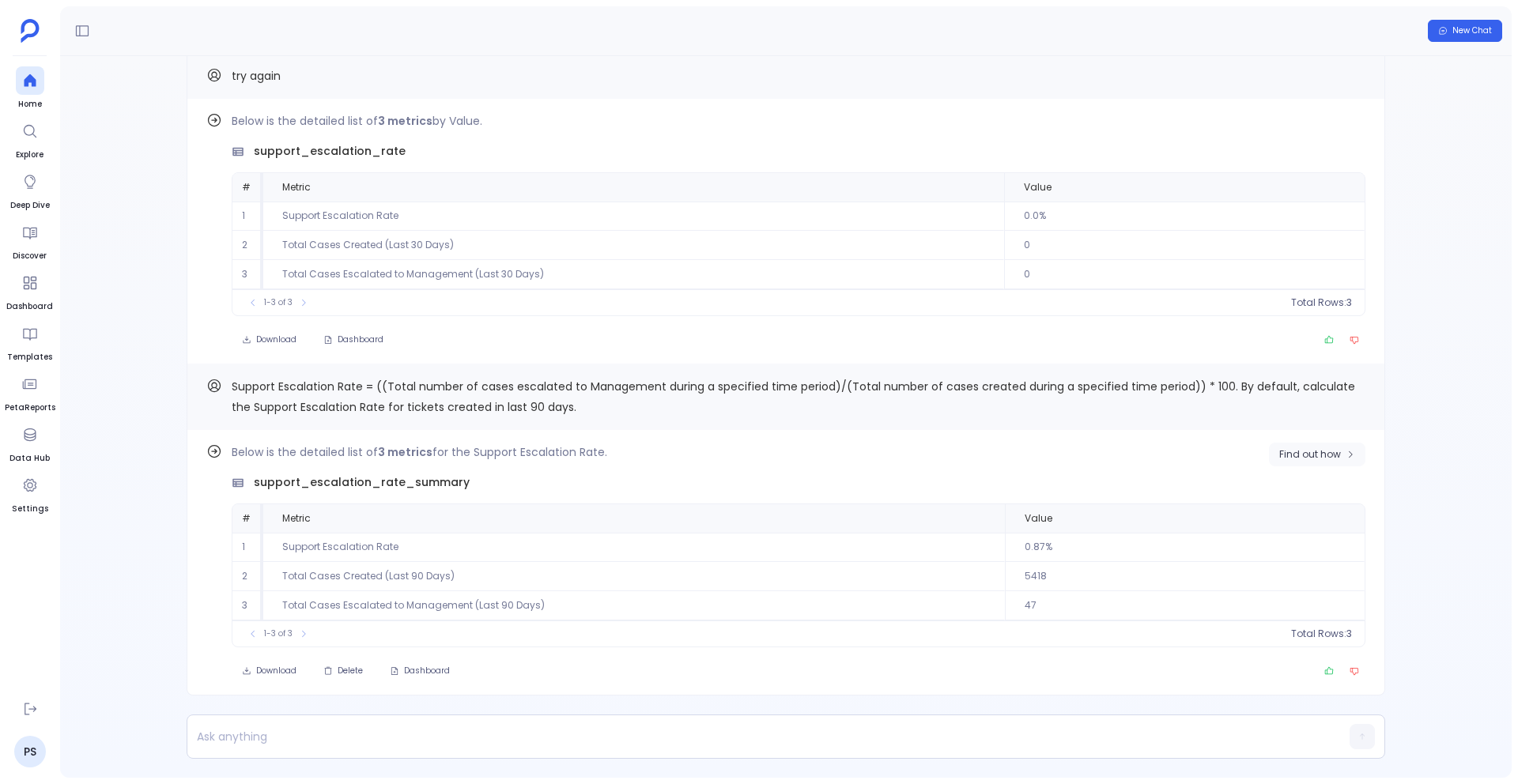
click at [1350, 453] on icon "button" at bounding box center [1351, 455] width 10 height 10
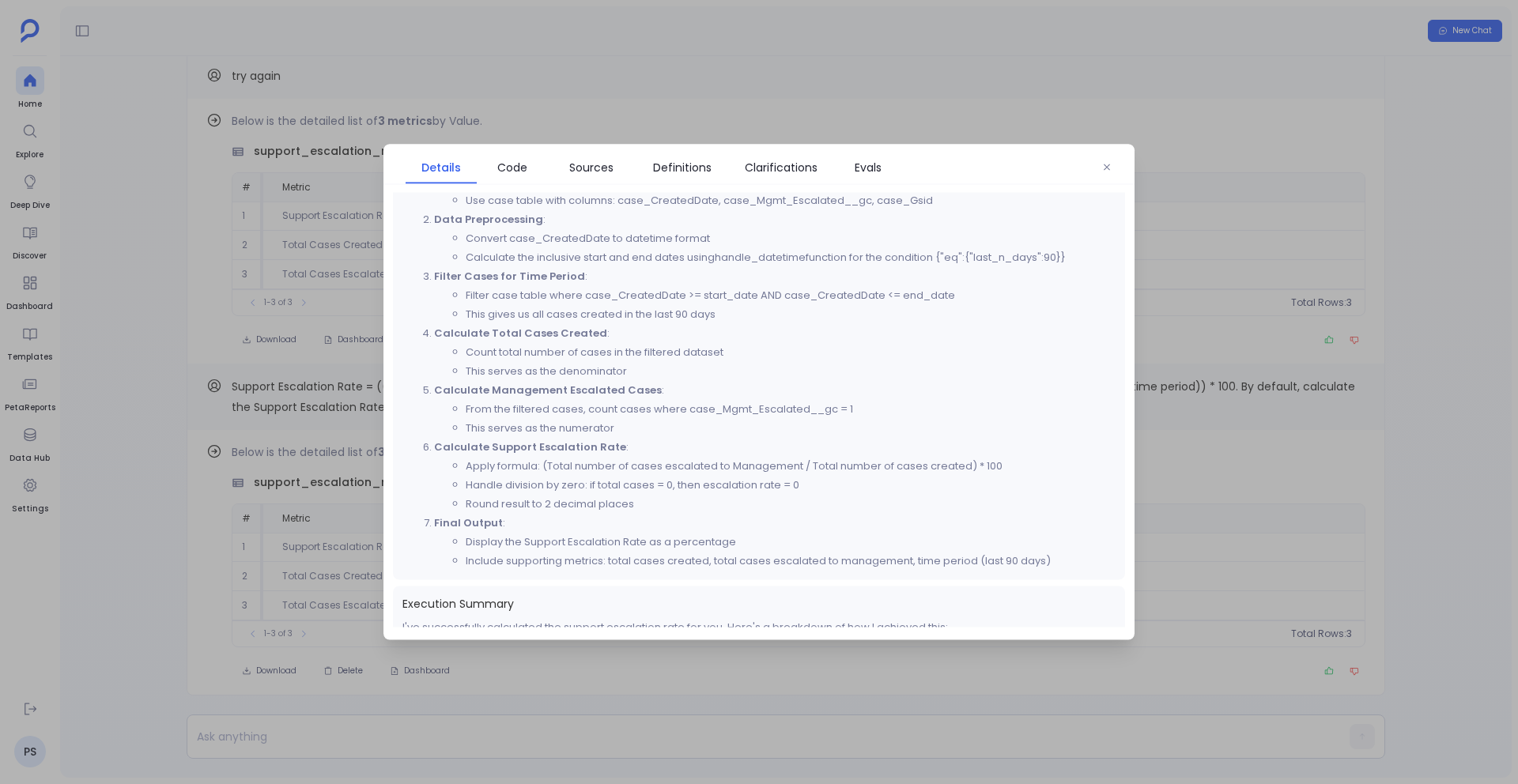
scroll to position [429, 0]
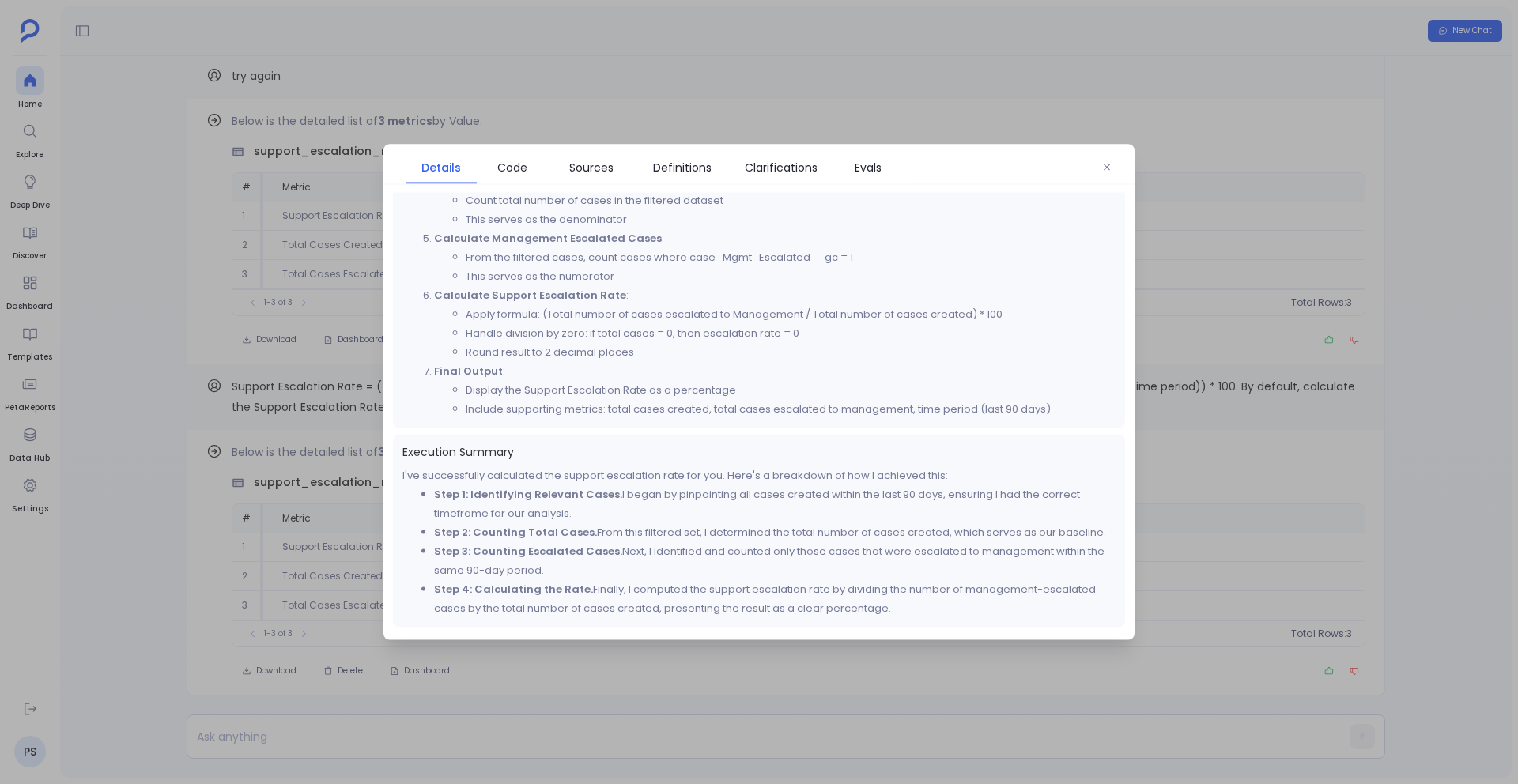
click at [812, 102] on div at bounding box center [759, 392] width 1518 height 784
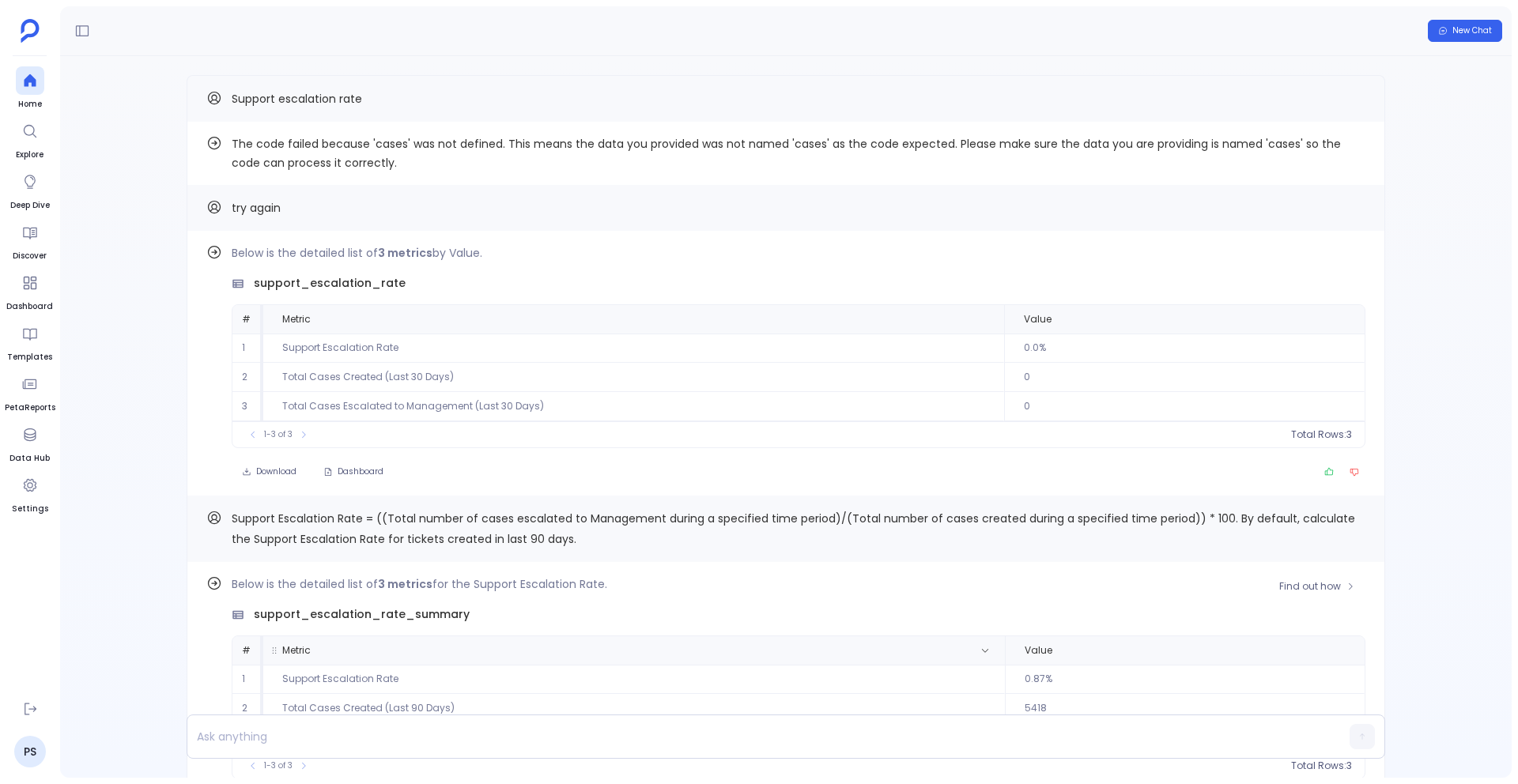
scroll to position [0, 0]
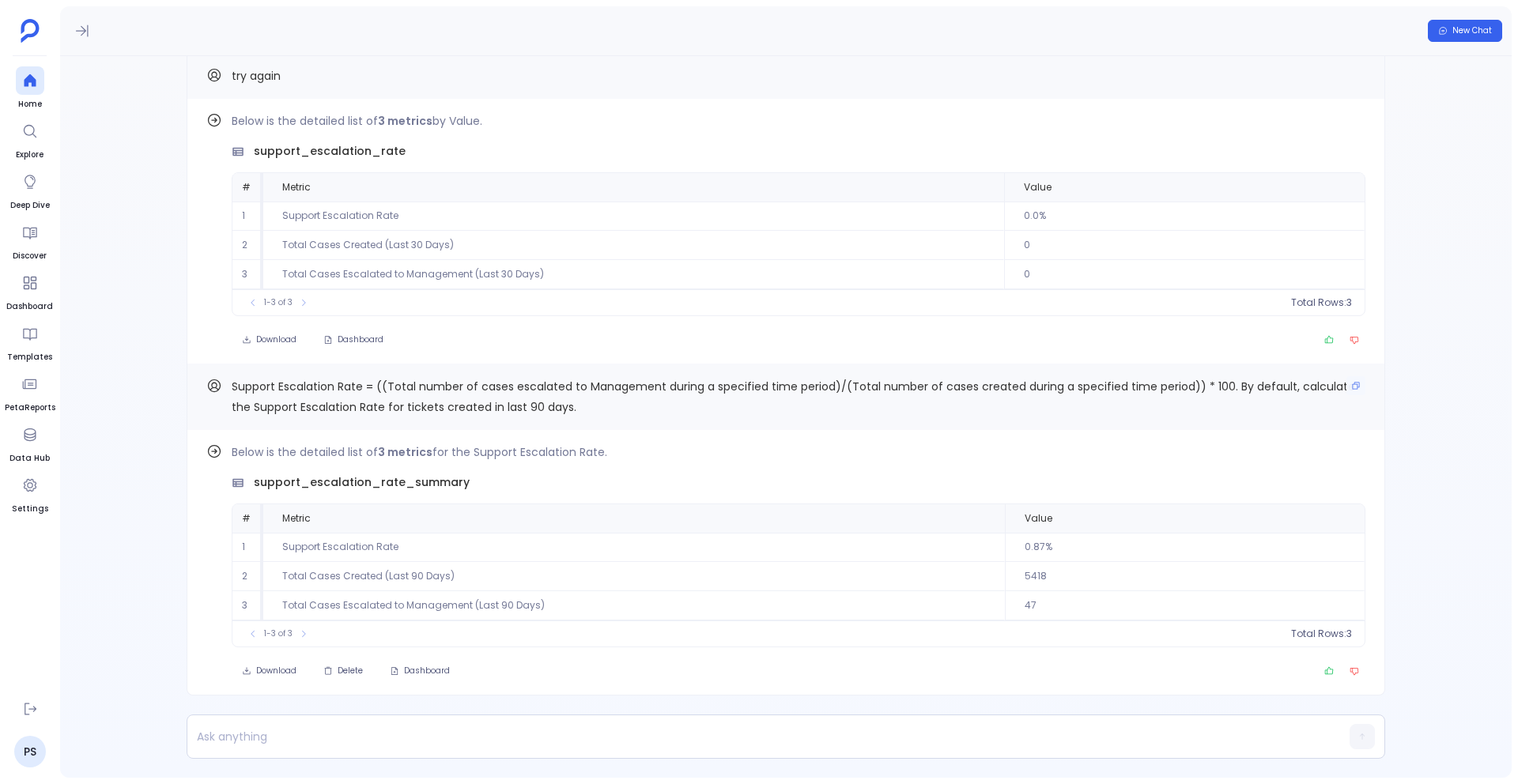
drag, startPoint x: 579, startPoint y: 409, endPoint x: 298, endPoint y: 397, distance: 281.3
click at [297, 396] on p "Support Escalation Rate = ((Total number of cases escalated to Management durin…" at bounding box center [798, 397] width 1134 height 41
click at [1352, 388] on icon "Copy" at bounding box center [1356, 386] width 10 height 10
click at [776, 733] on p at bounding box center [755, 737] width 1137 height 22
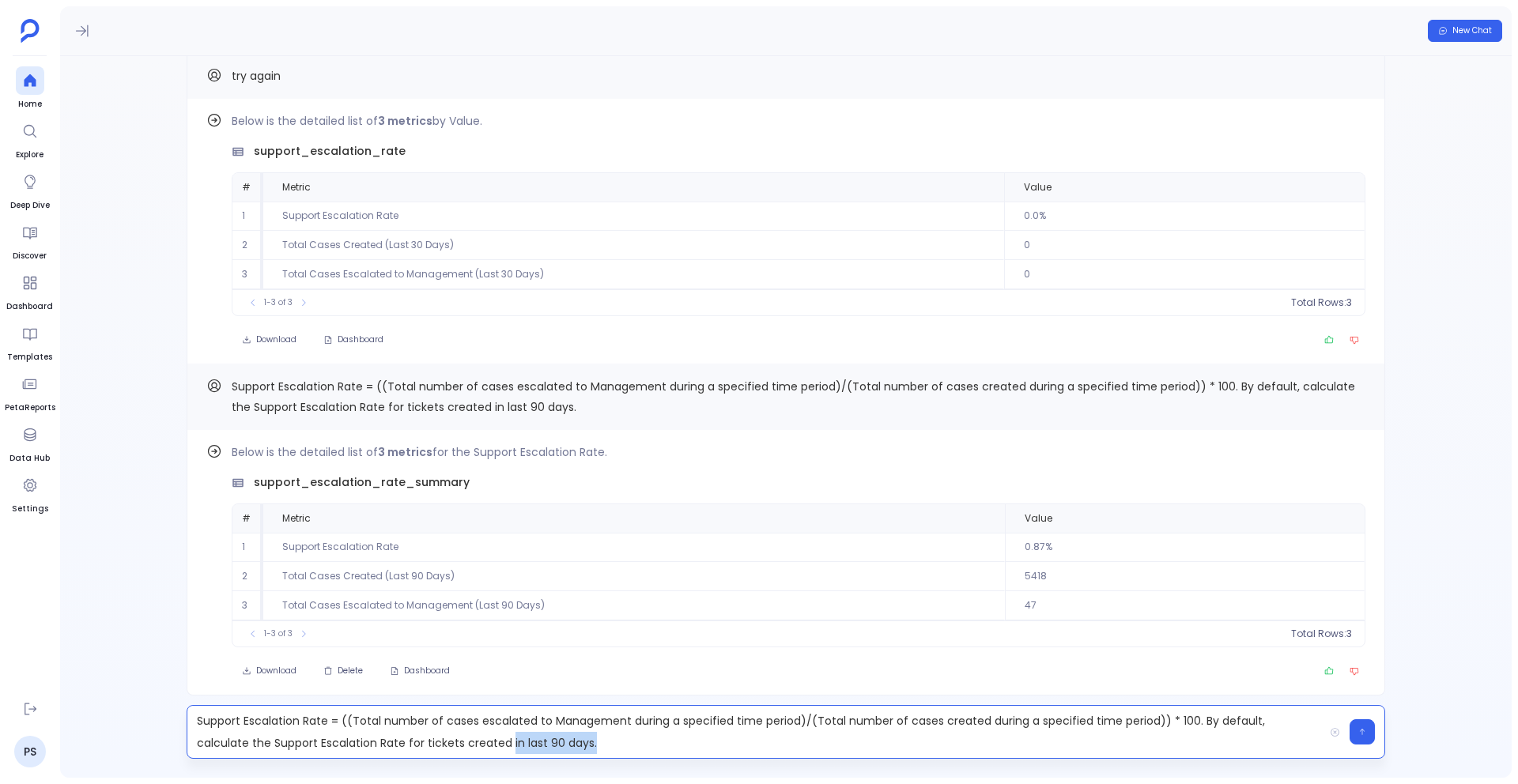
drag, startPoint x: 542, startPoint y: 745, endPoint x: 455, endPoint y: 742, distance: 87.1
click at [455, 742] on p "Support Escalation Rate = ((Total number of cases escalated to Management durin…" at bounding box center [755, 731] width 1137 height 44
